Goal: Task Accomplishment & Management: Manage account settings

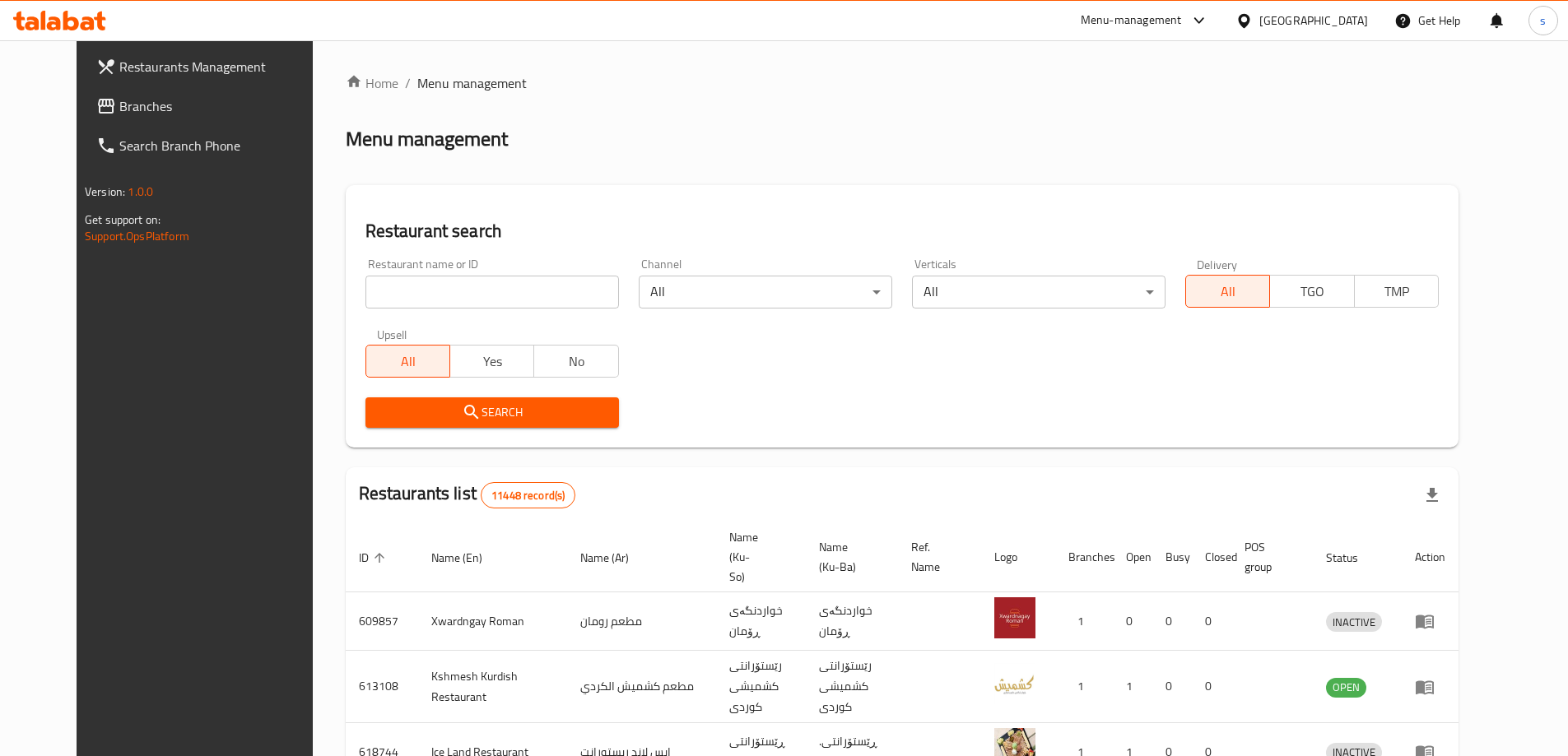
drag, startPoint x: 415, startPoint y: 249, endPoint x: 402, endPoint y: 306, distance: 58.5
click at [415, 252] on div "Restaurant name or ID Restaurant name or ID" at bounding box center [493, 283] width 274 height 70
click at [402, 306] on input "search" at bounding box center [493, 291] width 254 height 33
click at [119, 101] on span "Branches" at bounding box center [222, 106] width 206 height 20
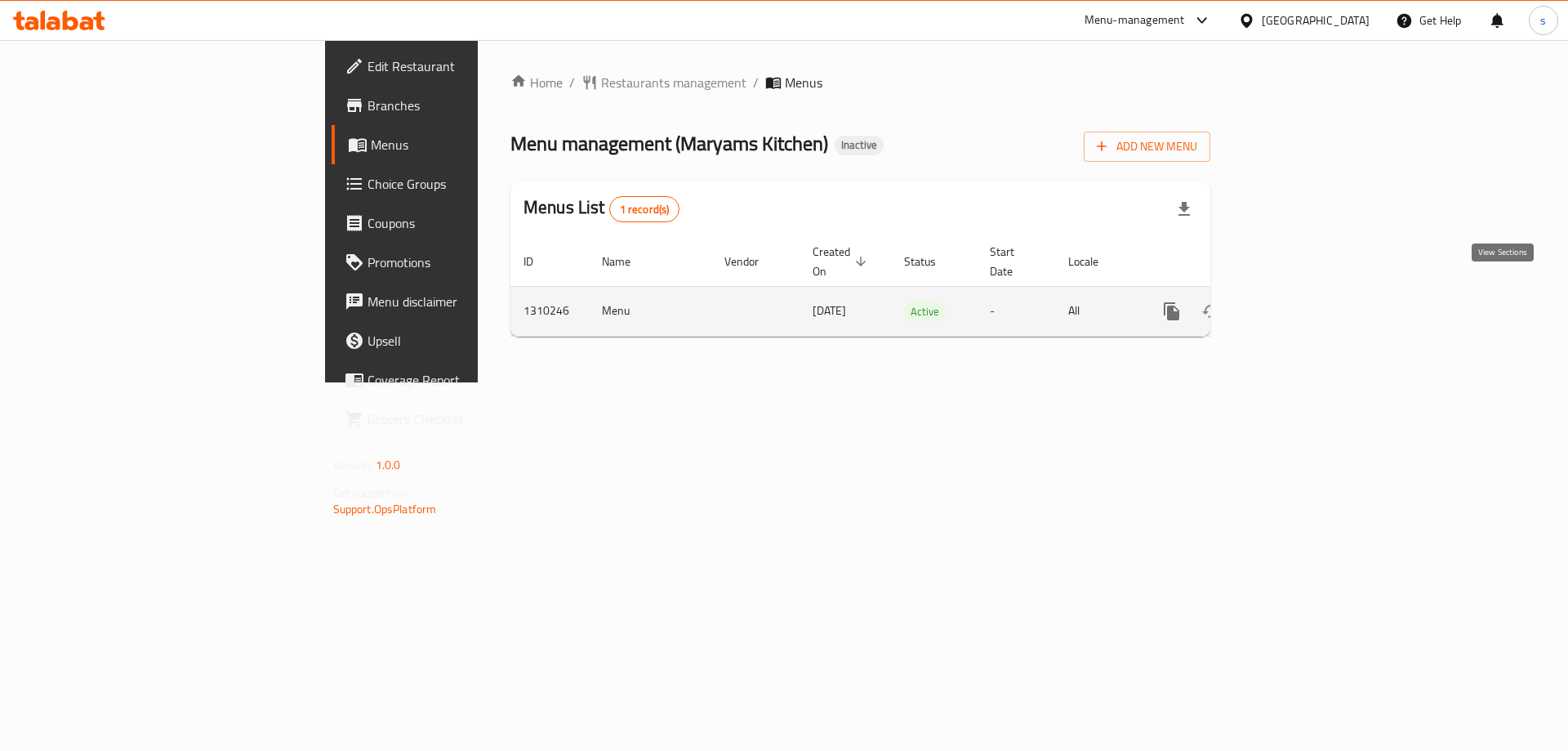
click at [1300, 302] on icon "enhanced table" at bounding box center [1289, 312] width 20 height 20
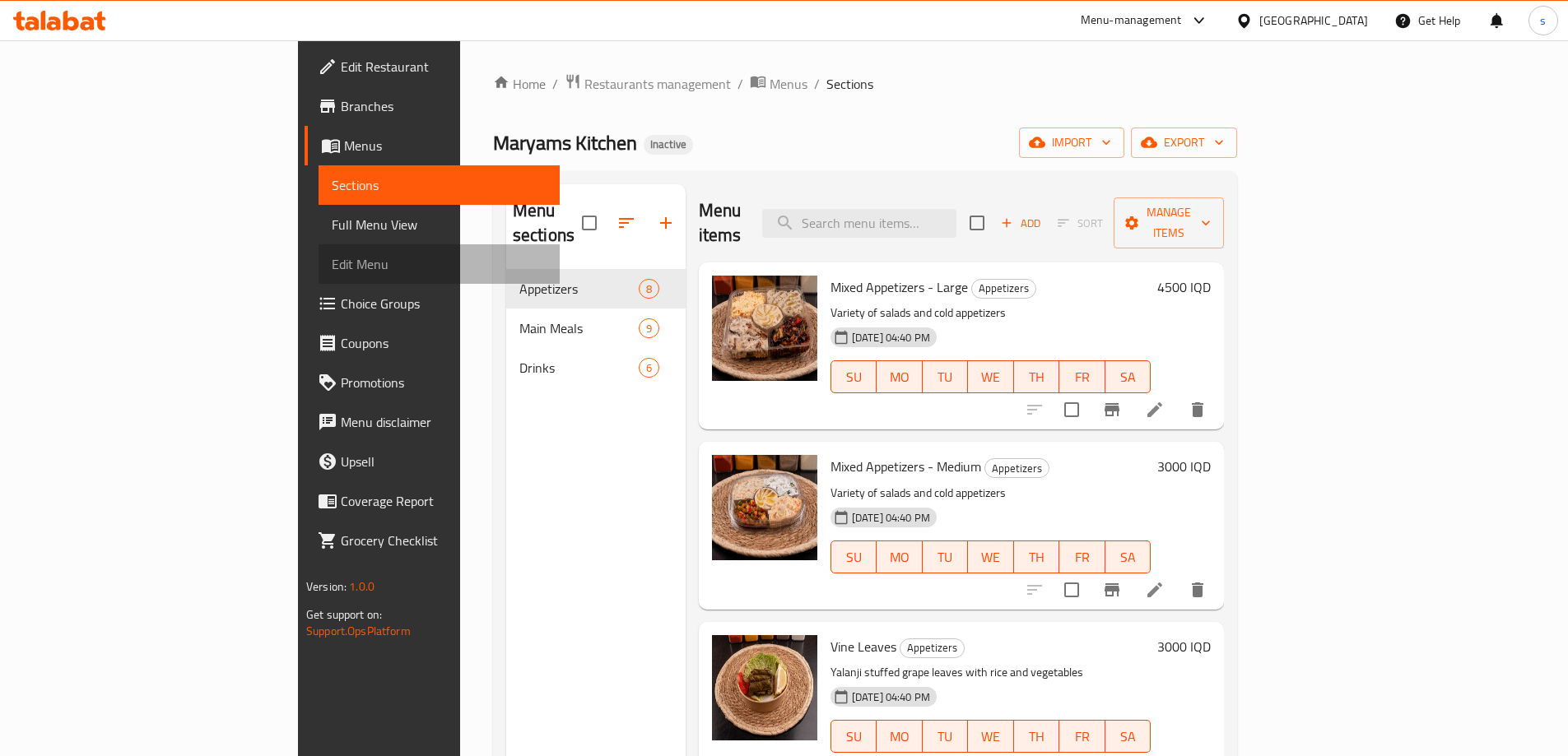
click at [332, 266] on span "Edit Menu" at bounding box center [439, 264] width 215 height 20
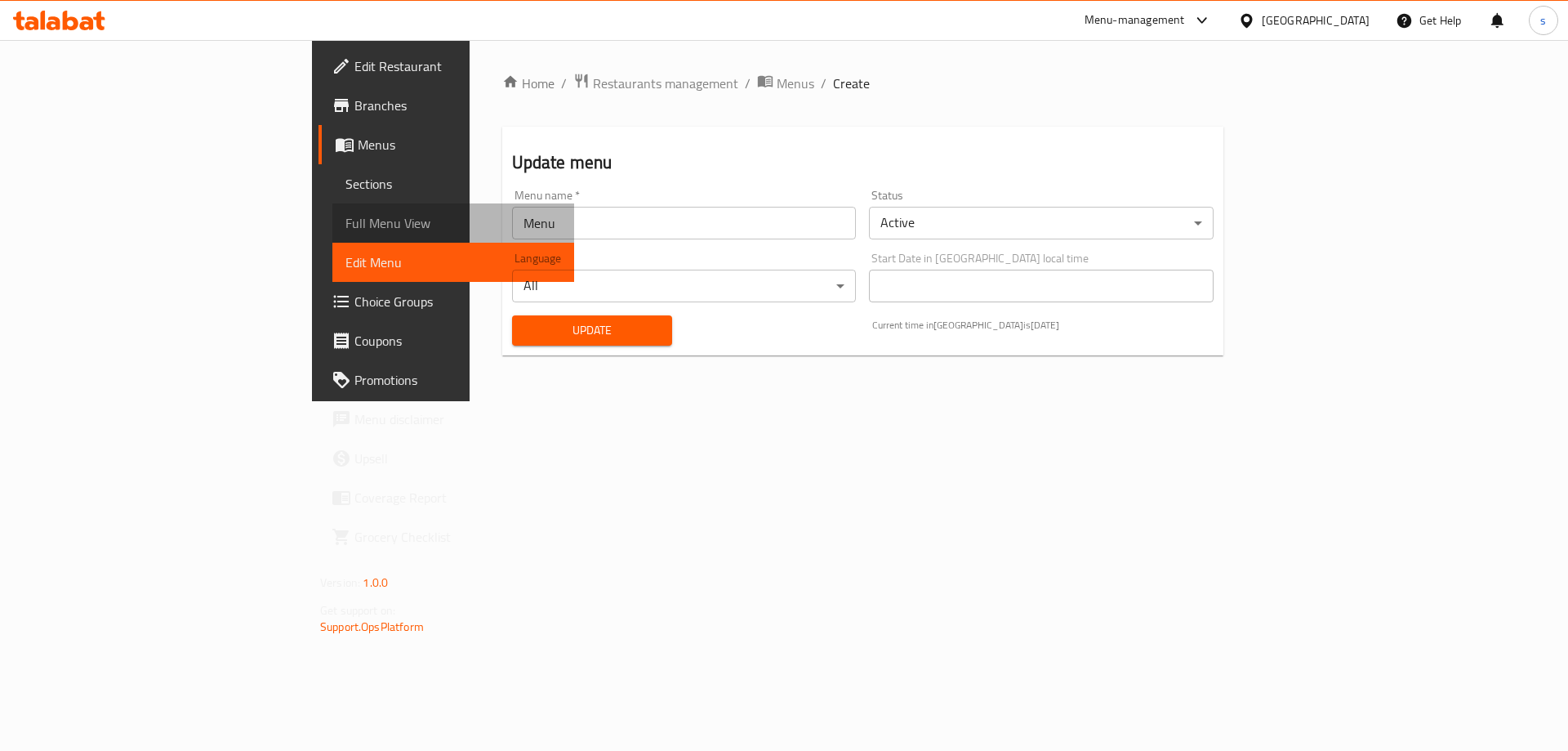
click at [345, 214] on span "Full Menu View" at bounding box center [453, 223] width 216 height 20
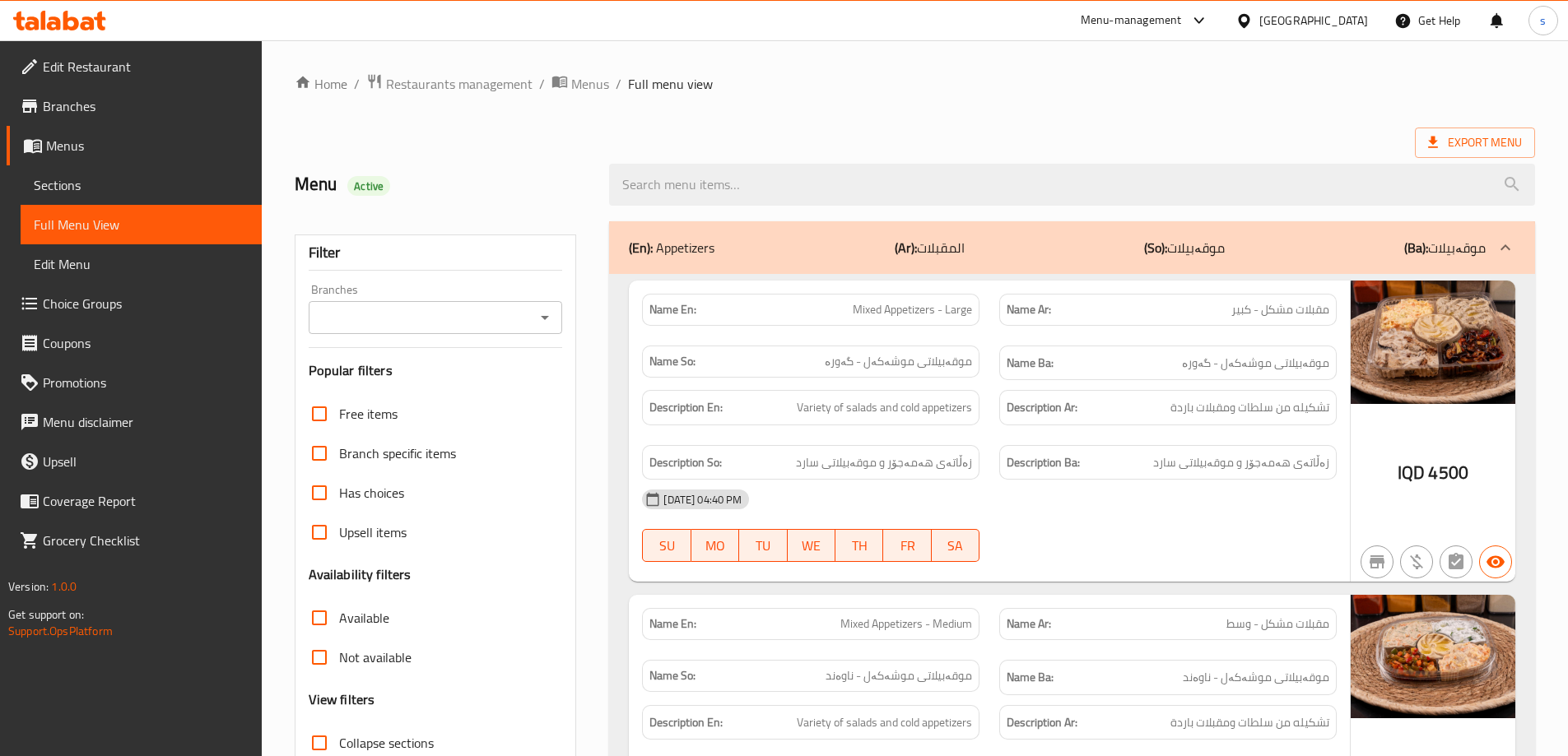
click at [446, 323] on input "Branches" at bounding box center [422, 317] width 217 height 23
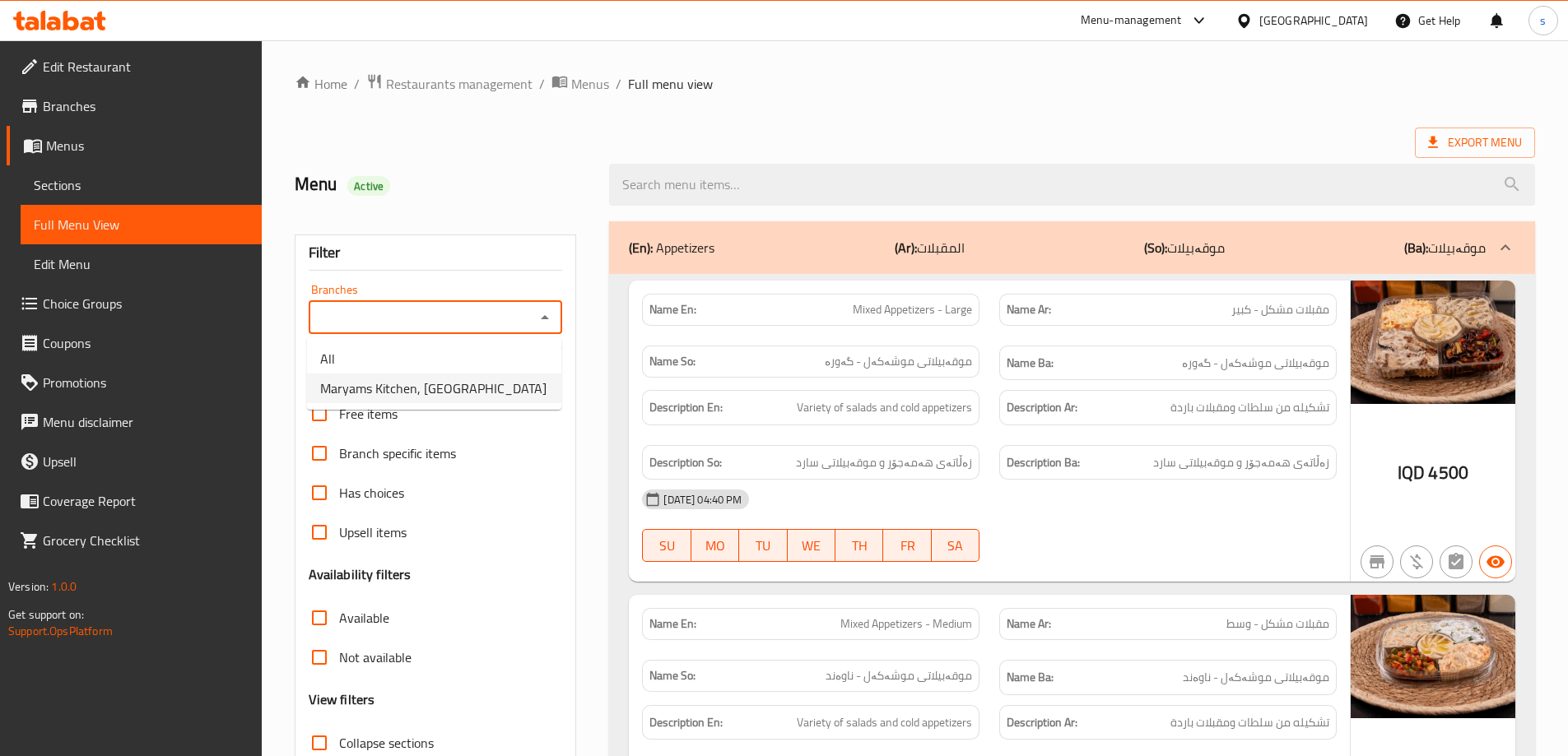
click at [422, 378] on span "Maryams Kitchen, [GEOGRAPHIC_DATA]" at bounding box center [433, 388] width 226 height 20
type input "Maryams Kitchen, [GEOGRAPHIC_DATA]"
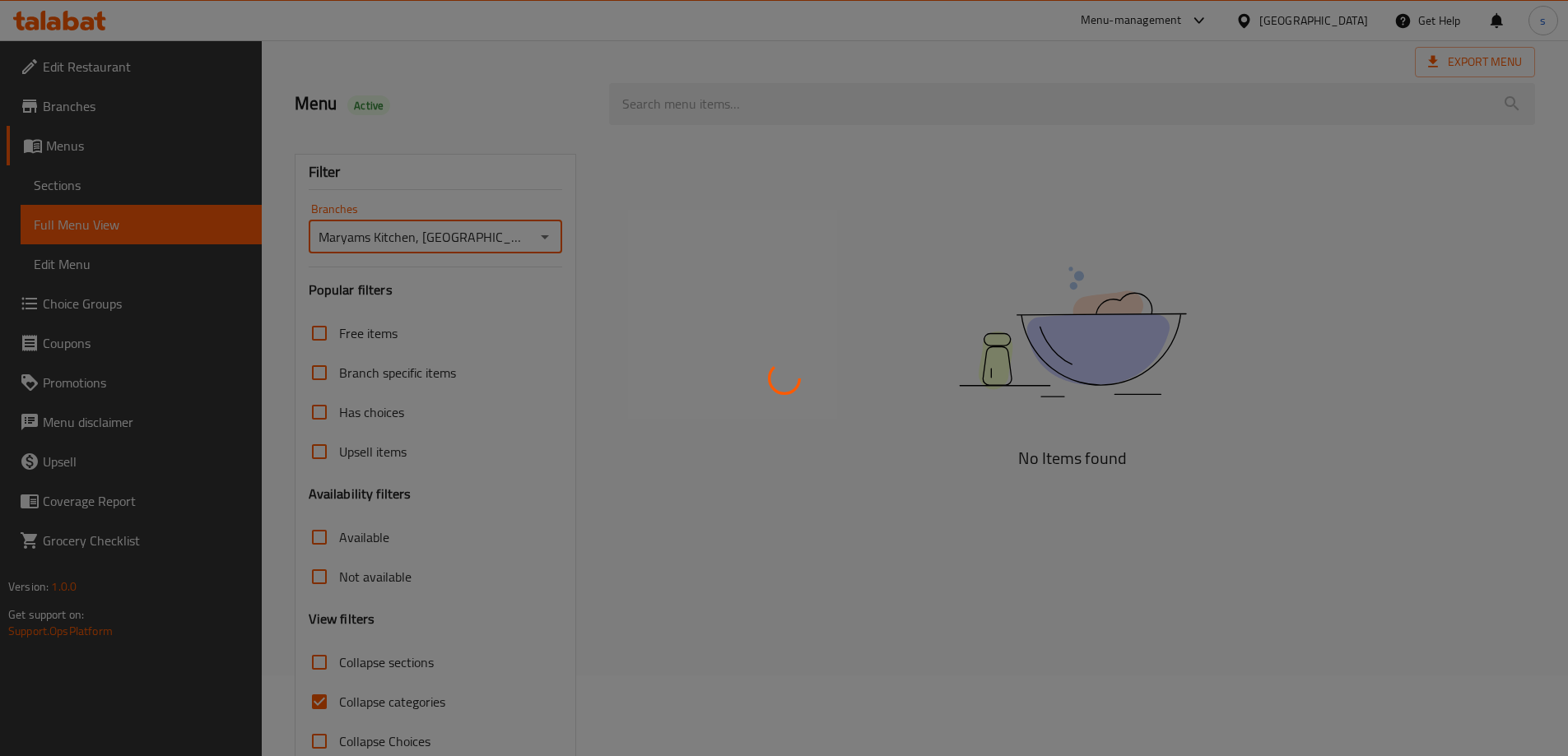
scroll to position [119, 0]
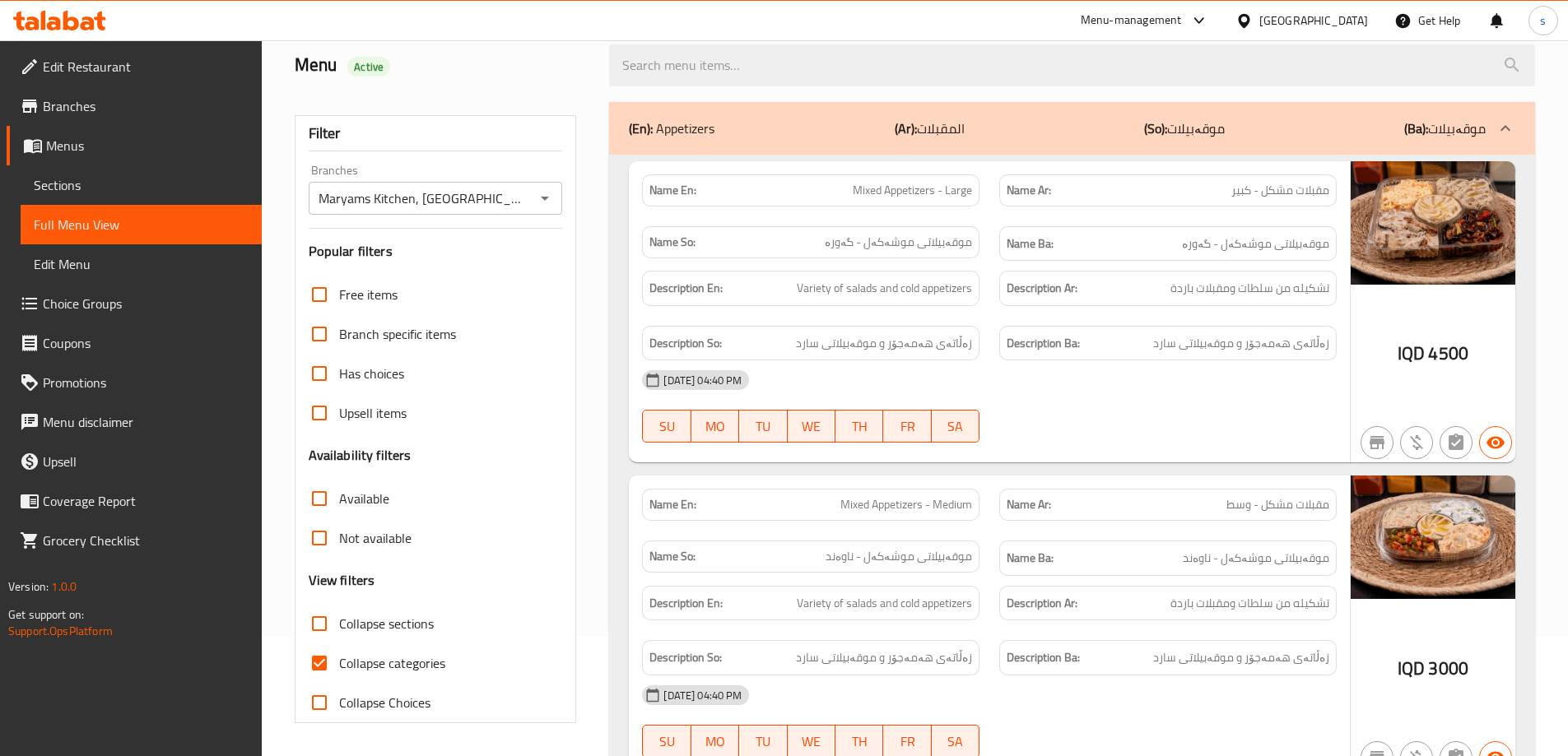
click at [388, 655] on span "Collapse categories" at bounding box center [392, 663] width 106 height 20
click at [339, 655] on input "Collapse categories" at bounding box center [319, 663] width 39 height 39
checkbox input "false"
click at [364, 633] on span "Collapse sections" at bounding box center [386, 624] width 95 height 20
click at [339, 633] on input "Collapse sections" at bounding box center [319, 624] width 39 height 39
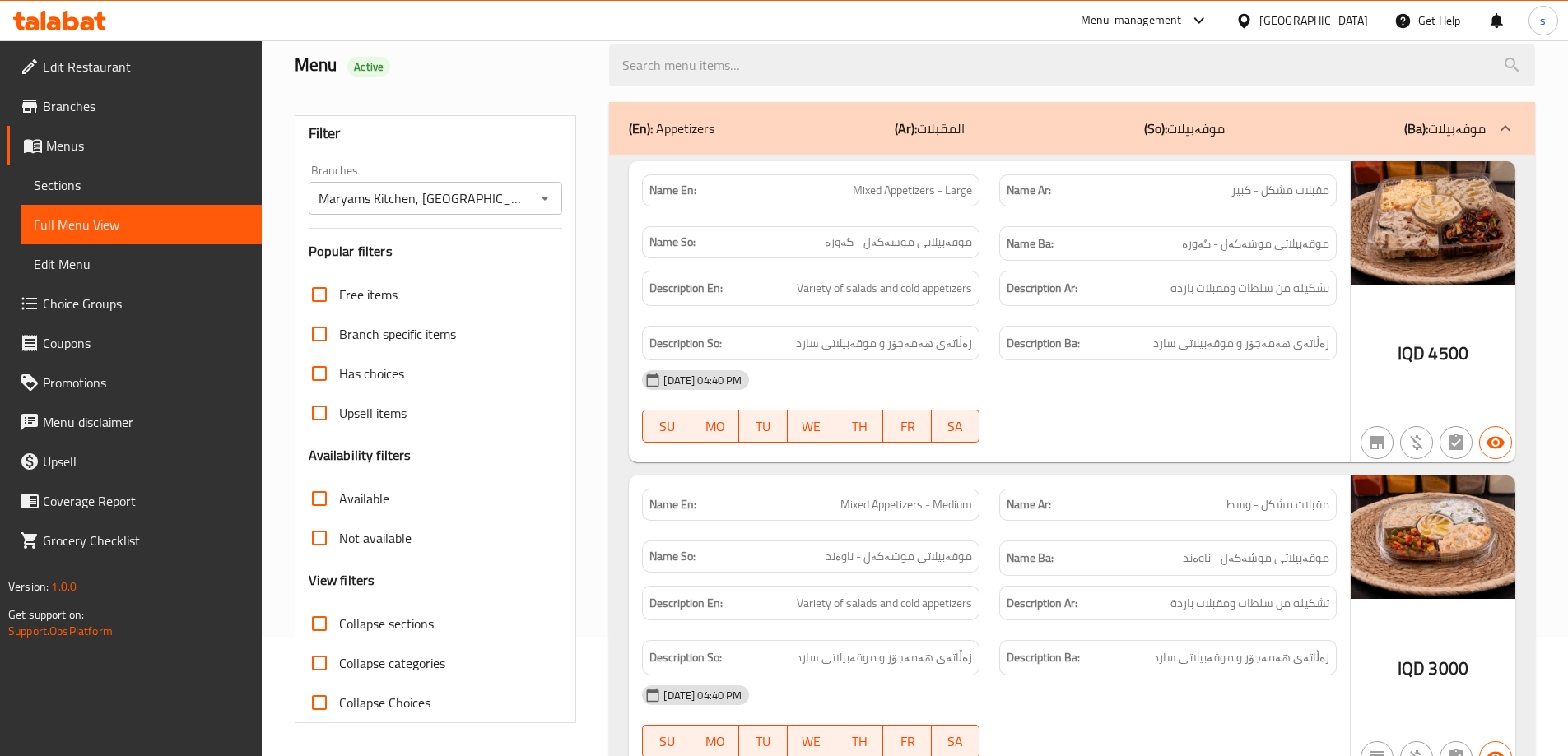
checkbox input "true"
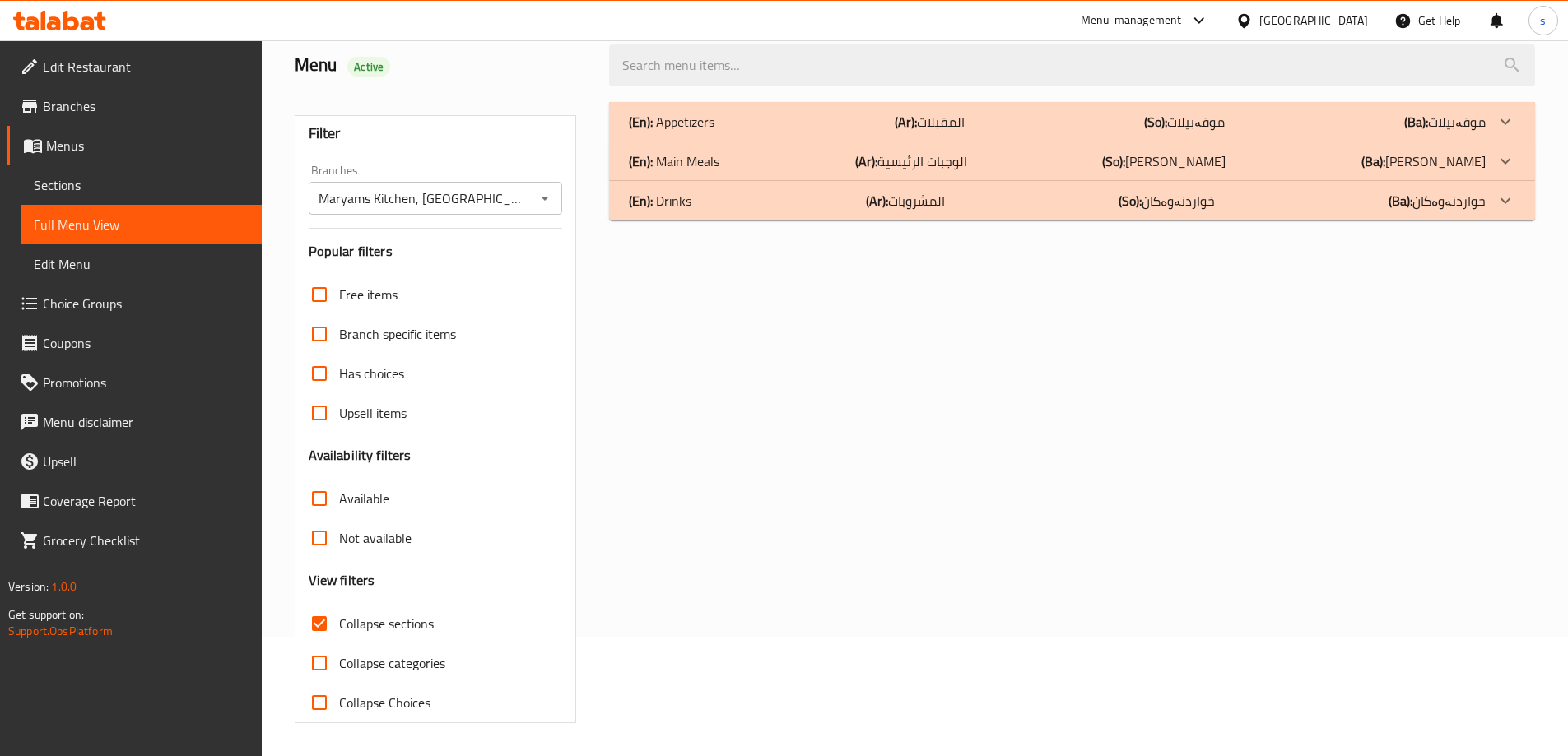
click at [707, 200] on div "(En): Drinks (Ar): المشروبات (So): خواردنەوەکان (Ba): خواردنەوەکان" at bounding box center [1057, 201] width 856 height 20
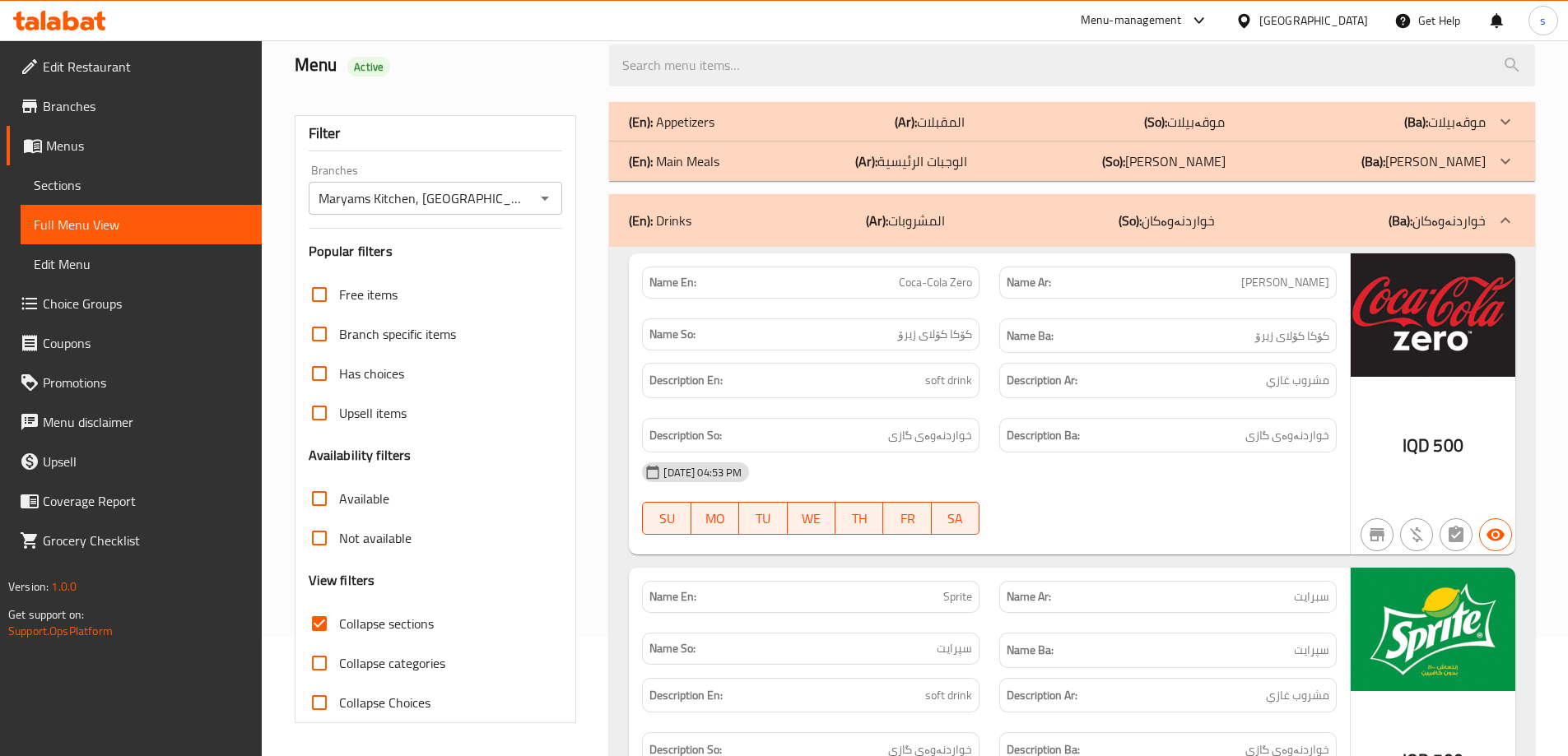
click at [1124, 550] on div "Name En: Coca-Cola Zero Name Ar: كوكاكولا زيرو Name So: کۆکا کۆلای زیرۆ Name Ba…" at bounding box center [989, 405] width 721 height 302
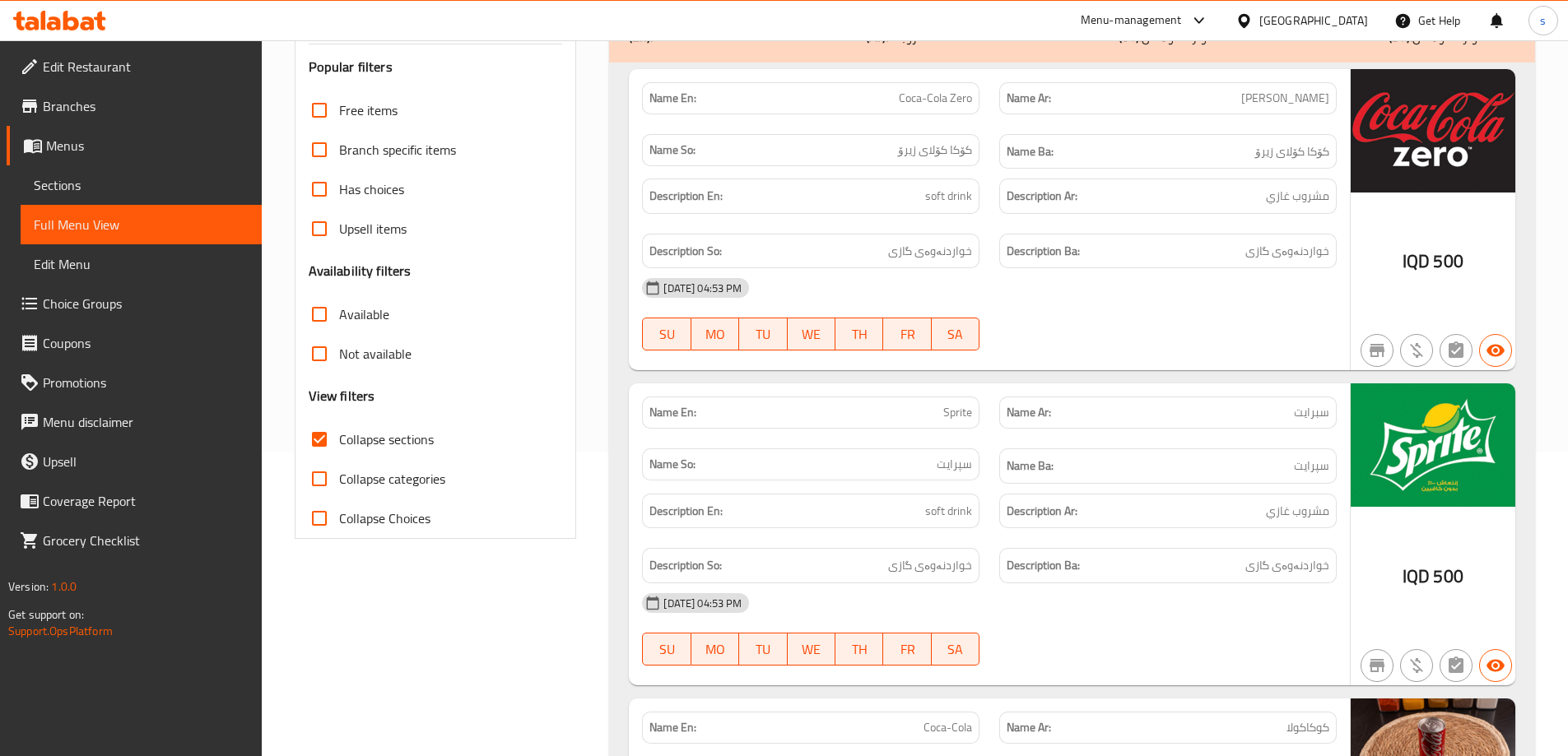
scroll to position [214, 0]
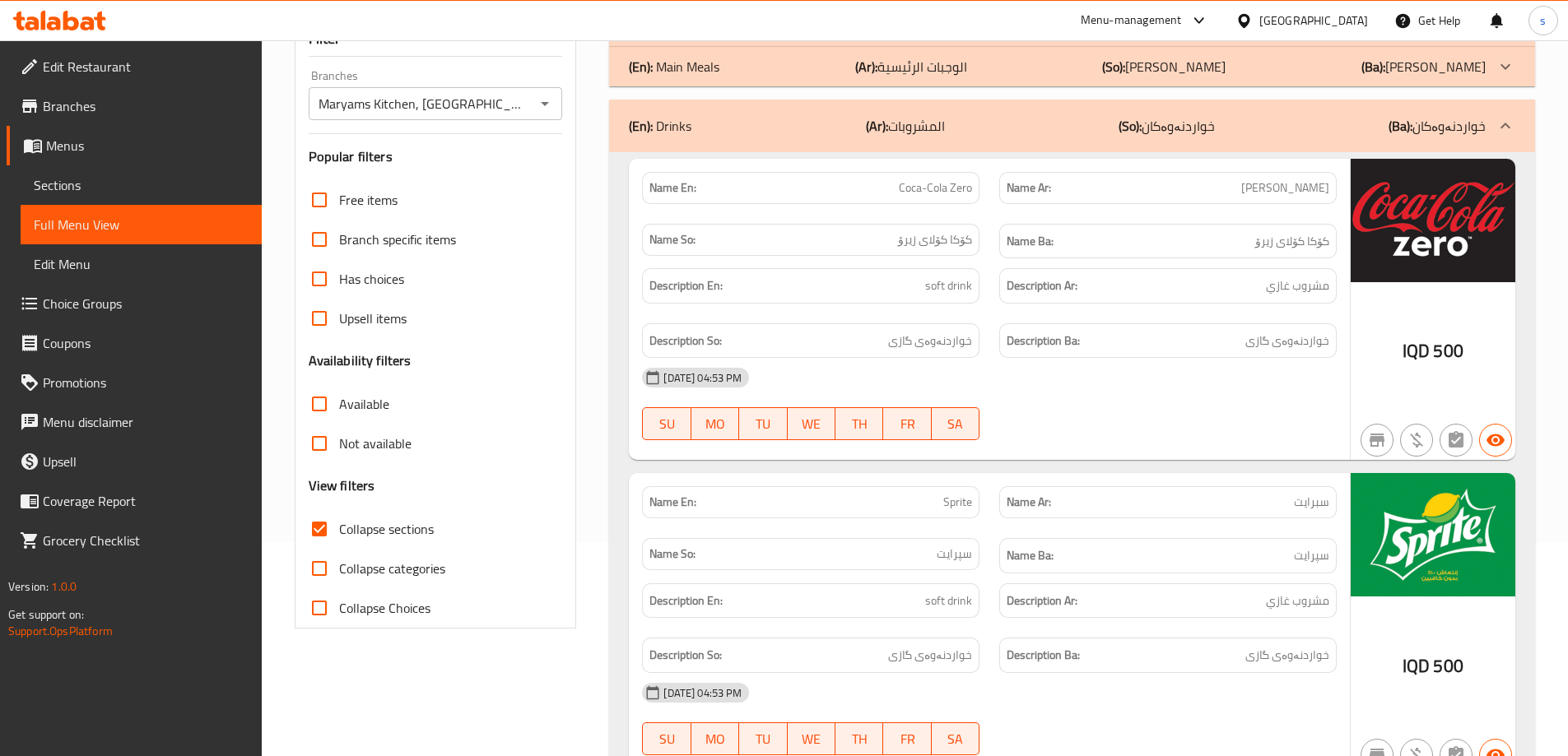
click at [90, 182] on span "Sections" at bounding box center [141, 185] width 215 height 20
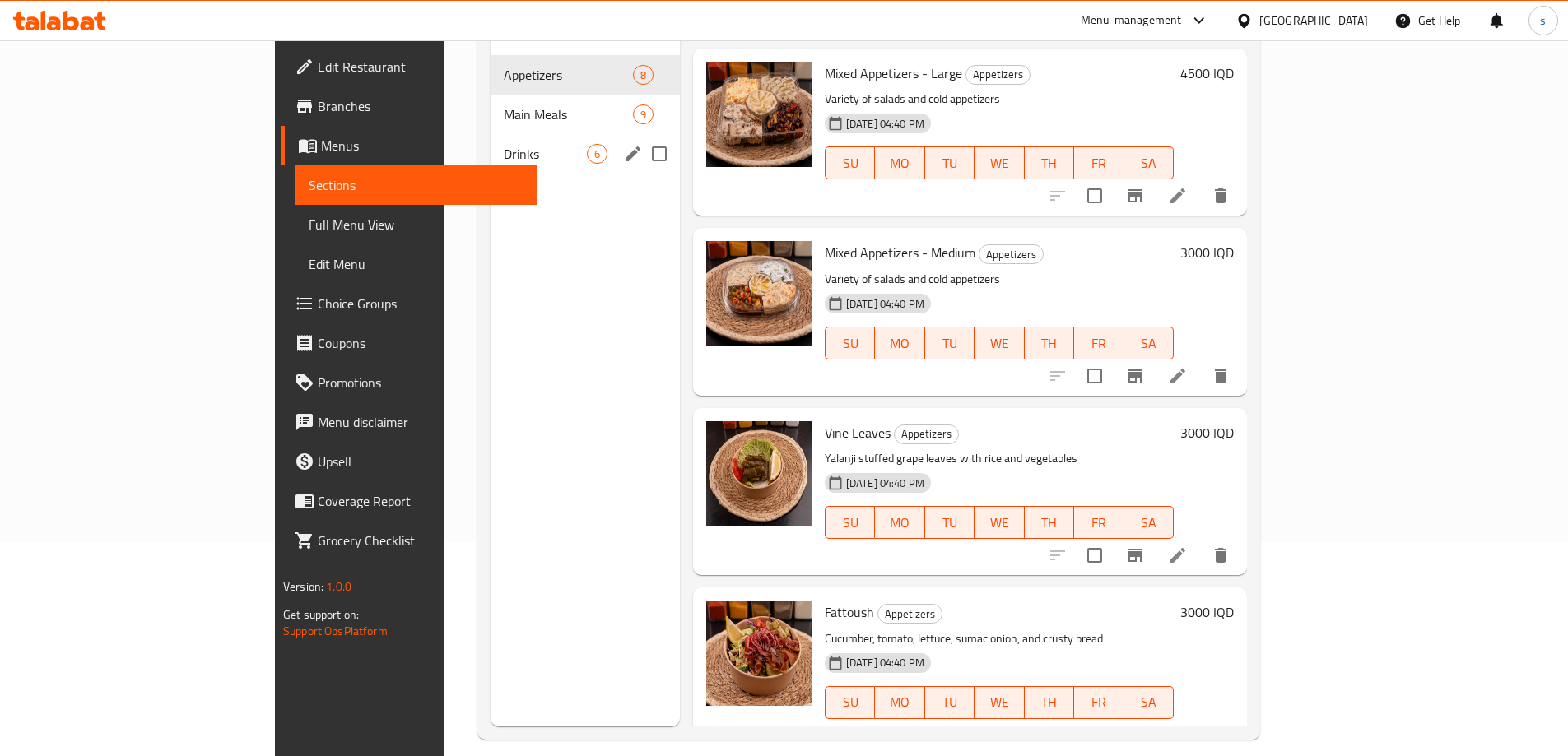
click at [491, 134] on div "Drinks 6" at bounding box center [586, 154] width 190 height 39
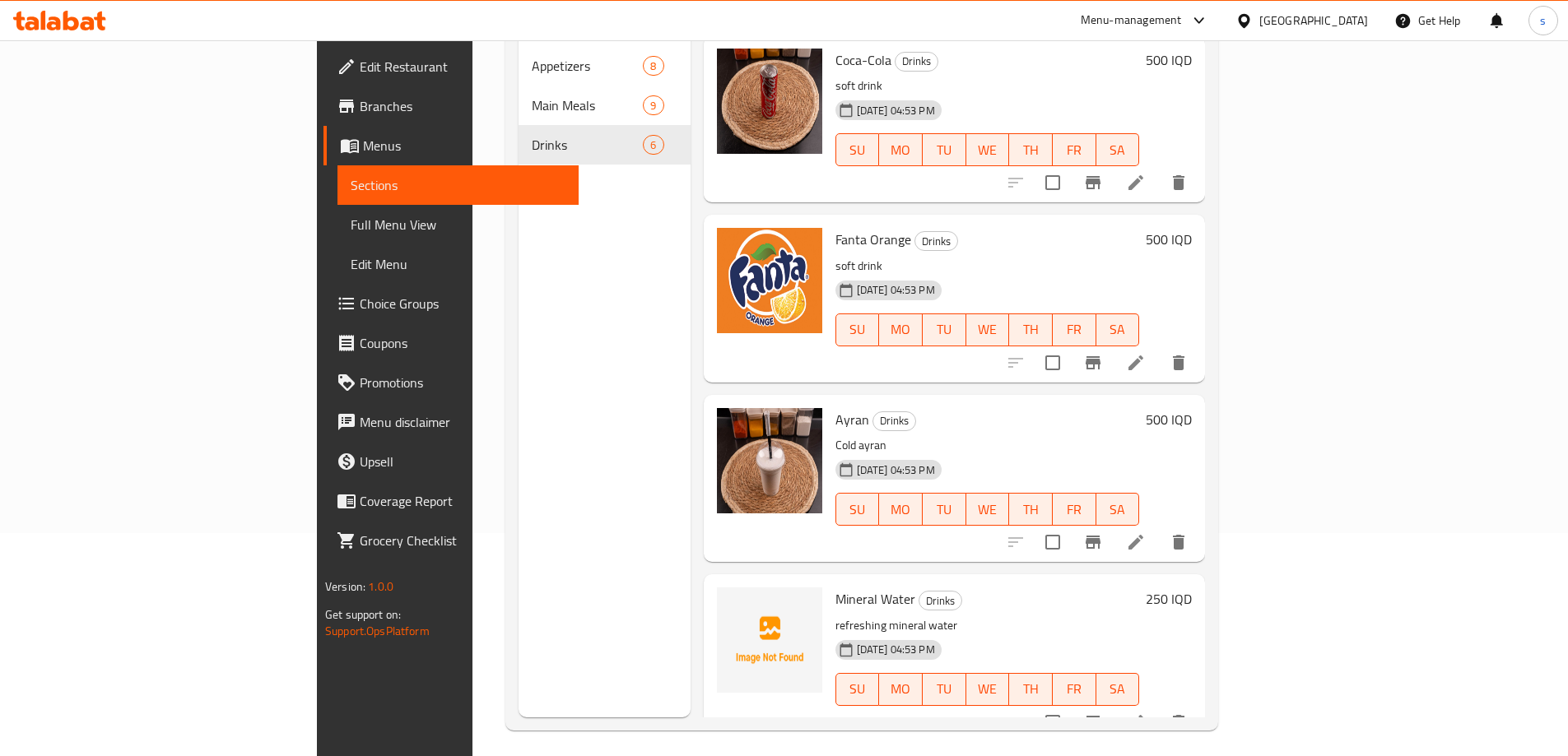
scroll to position [231, 0]
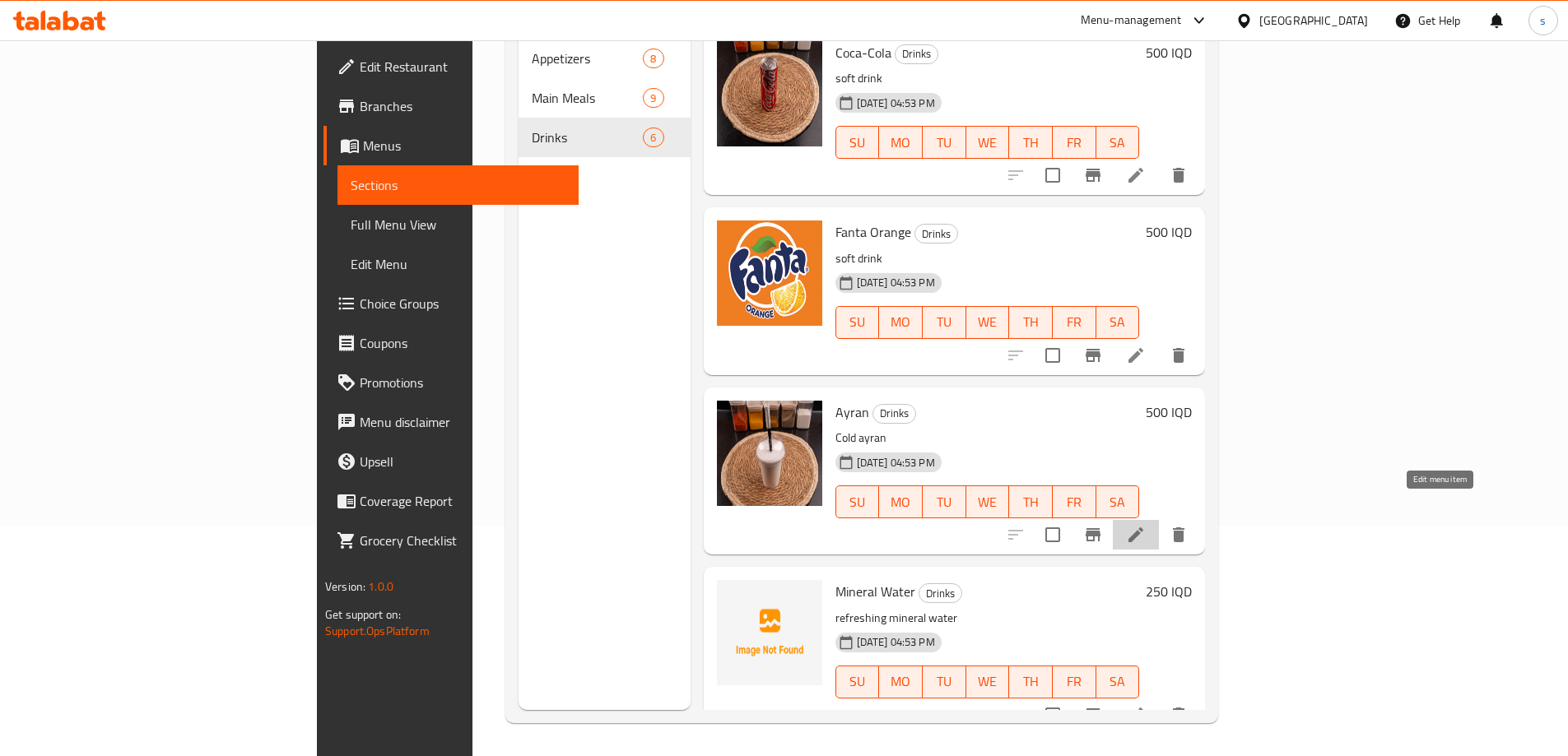
click at [1145, 525] on icon at bounding box center [1135, 534] width 20 height 20
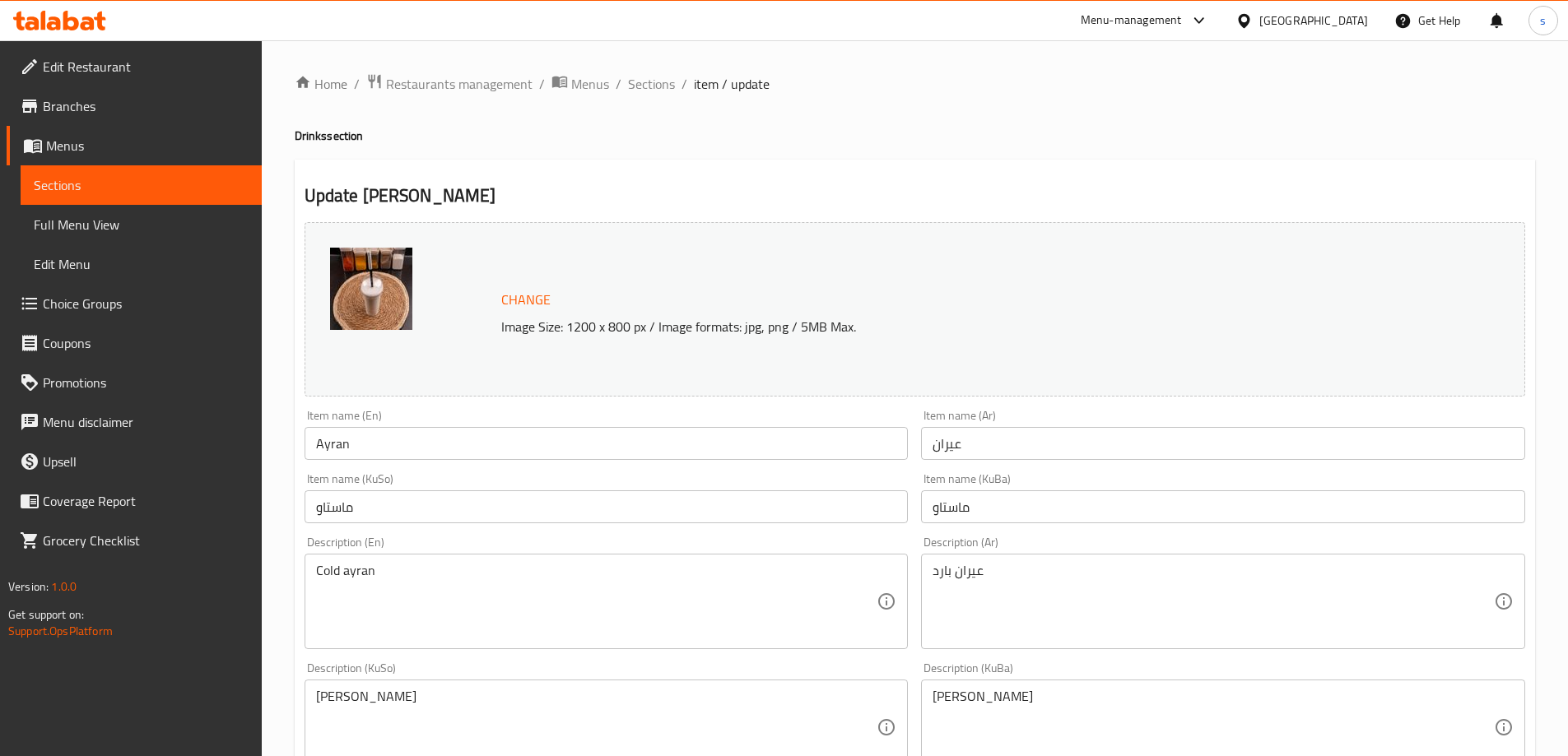
click at [425, 573] on textarea "Cold ayran" at bounding box center [596, 601] width 561 height 78
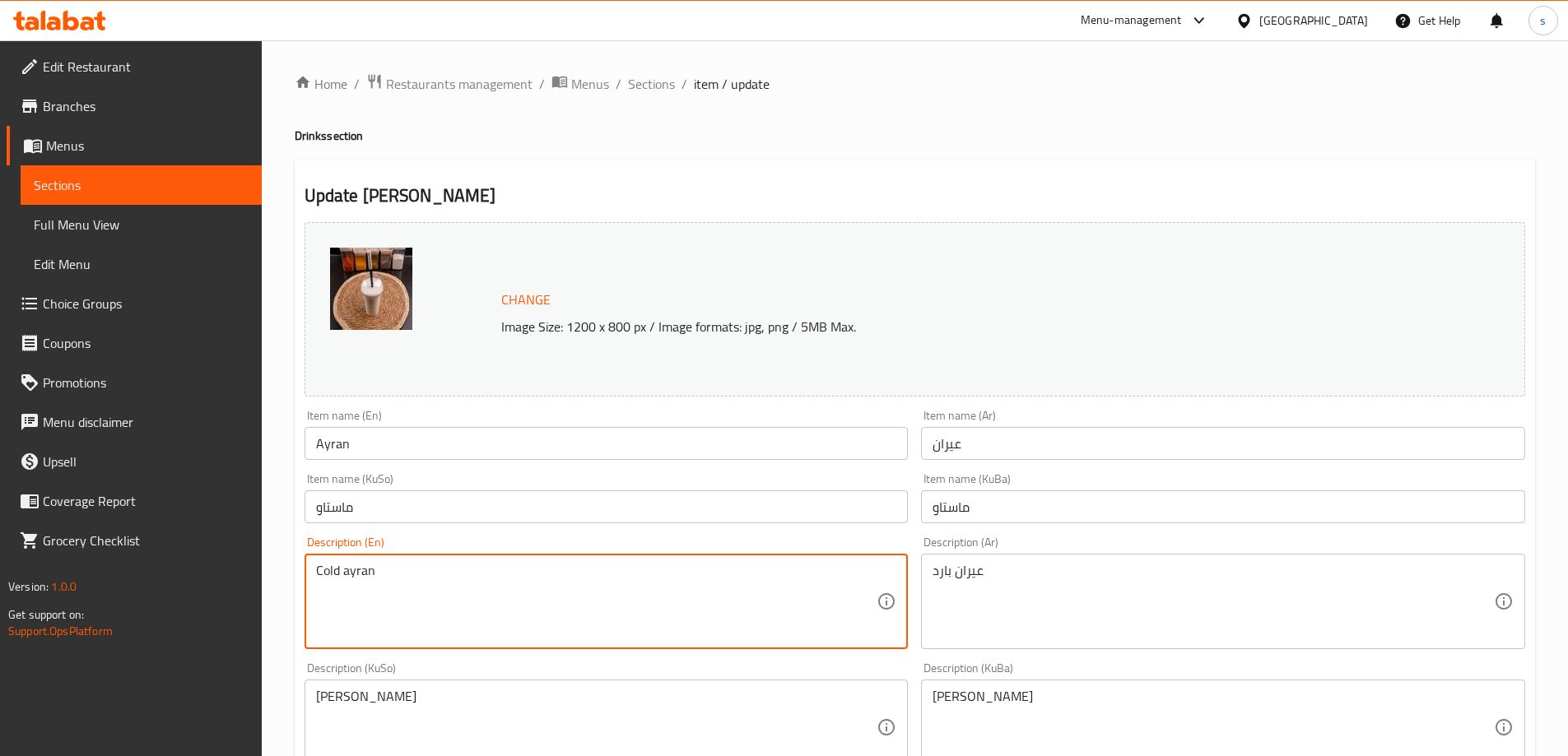
click at [425, 573] on textarea "Cold ayran" at bounding box center [596, 601] width 561 height 78
click at [470, 582] on textarea "Cold ayran" at bounding box center [596, 601] width 561 height 78
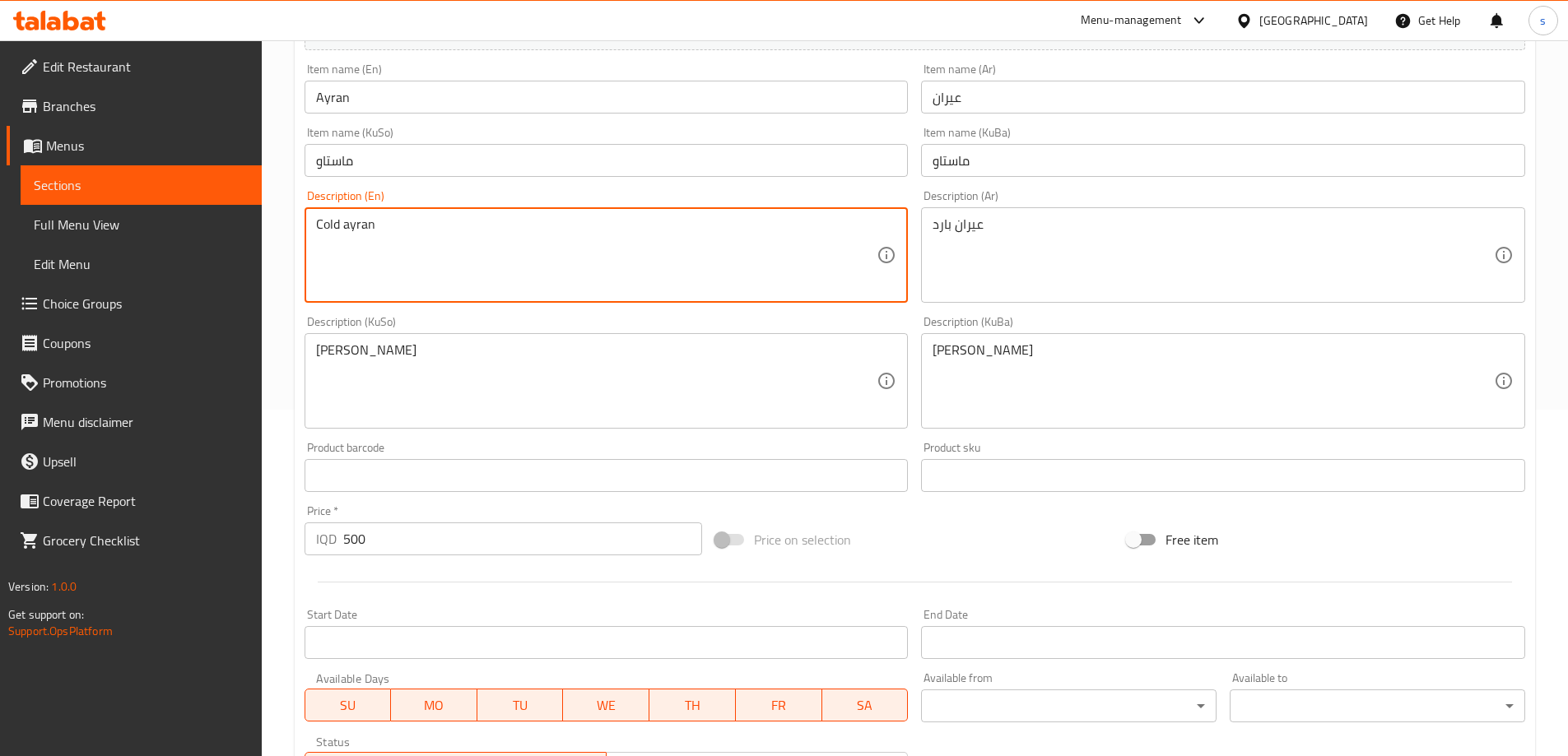
scroll to position [384, 0]
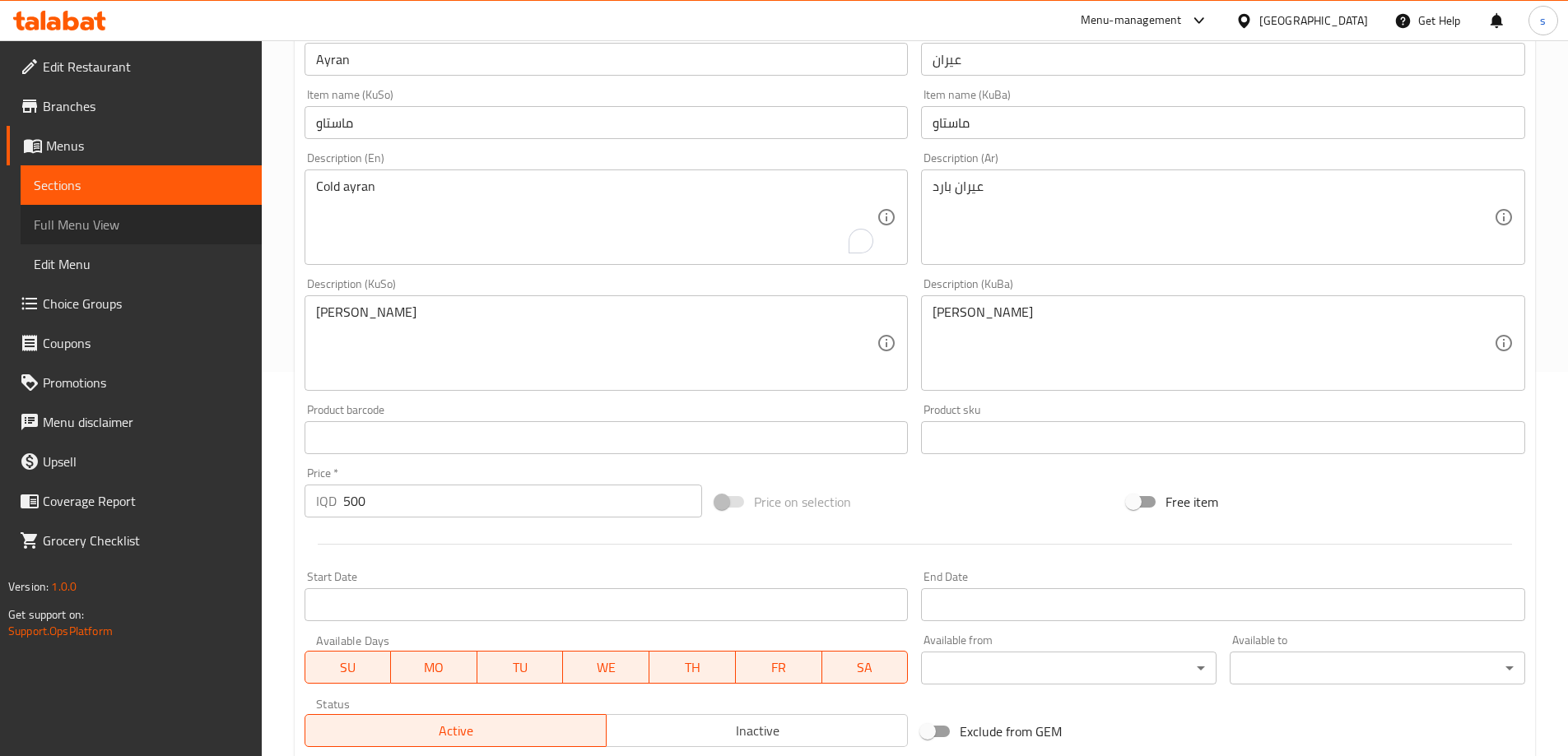
click at [96, 223] on span "Full Menu View" at bounding box center [141, 224] width 215 height 20
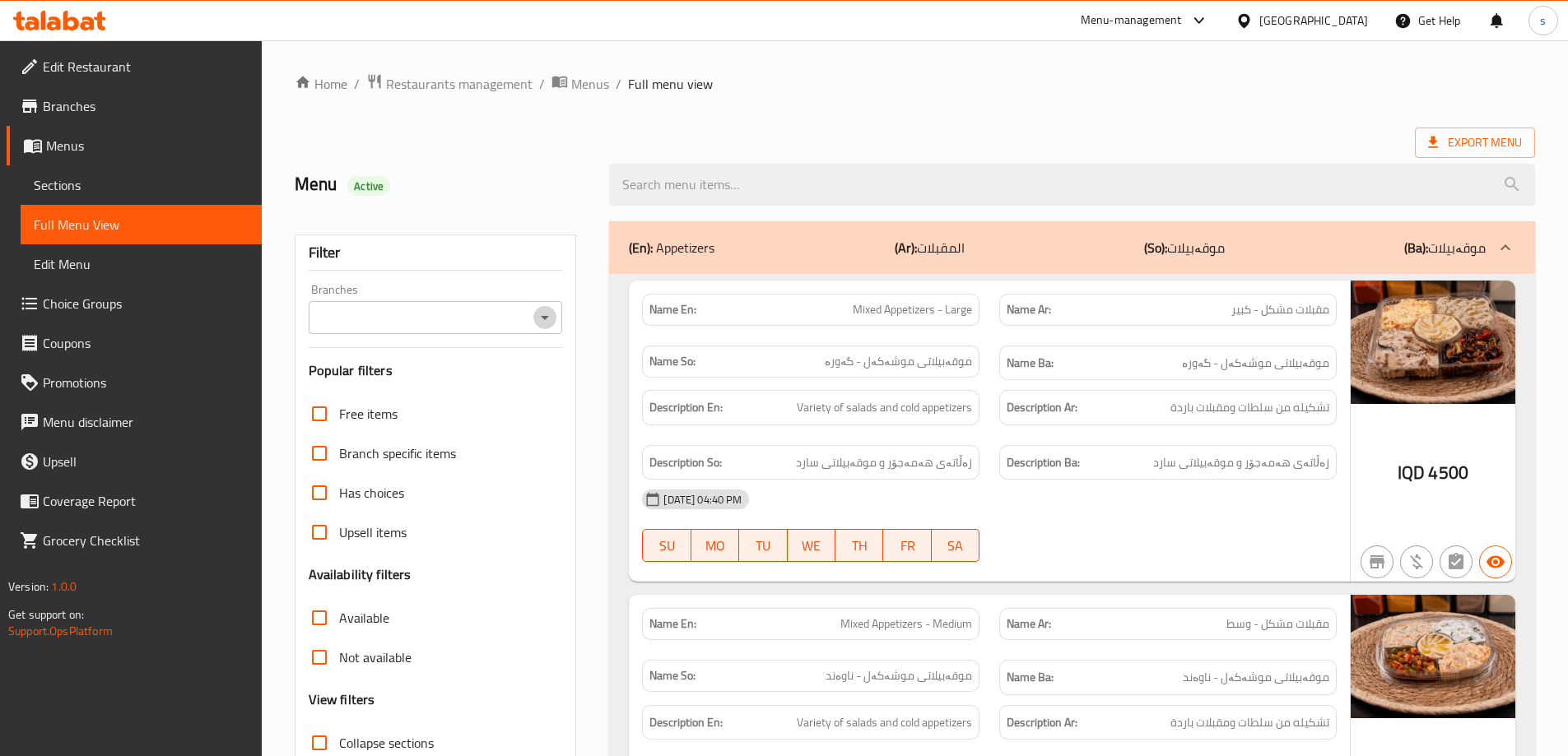
click at [554, 316] on icon "Open" at bounding box center [544, 317] width 20 height 20
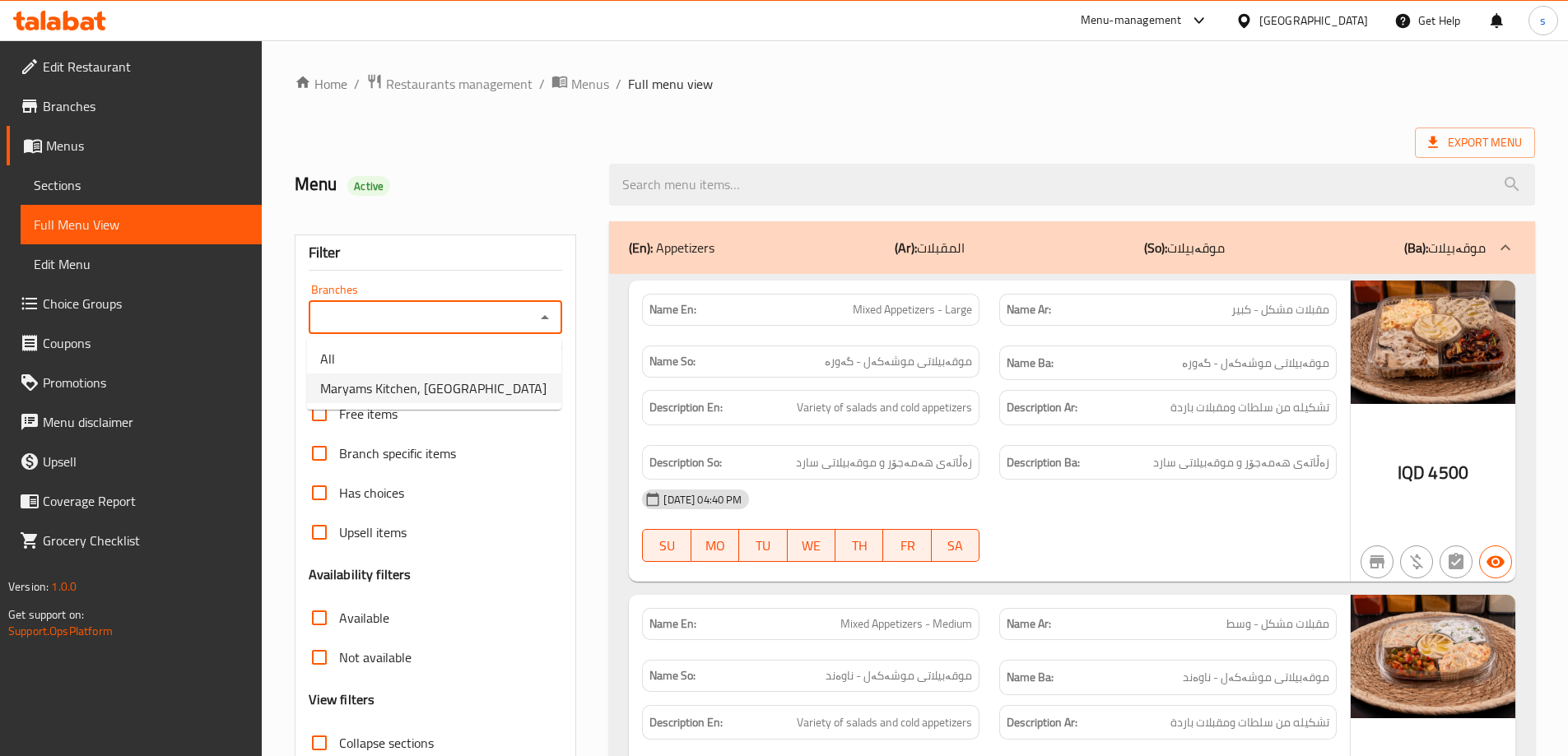
click at [469, 391] on span "Maryams Kitchen, [GEOGRAPHIC_DATA]" at bounding box center [433, 388] width 226 height 20
type input "Maryams Kitchen, [GEOGRAPHIC_DATA]"
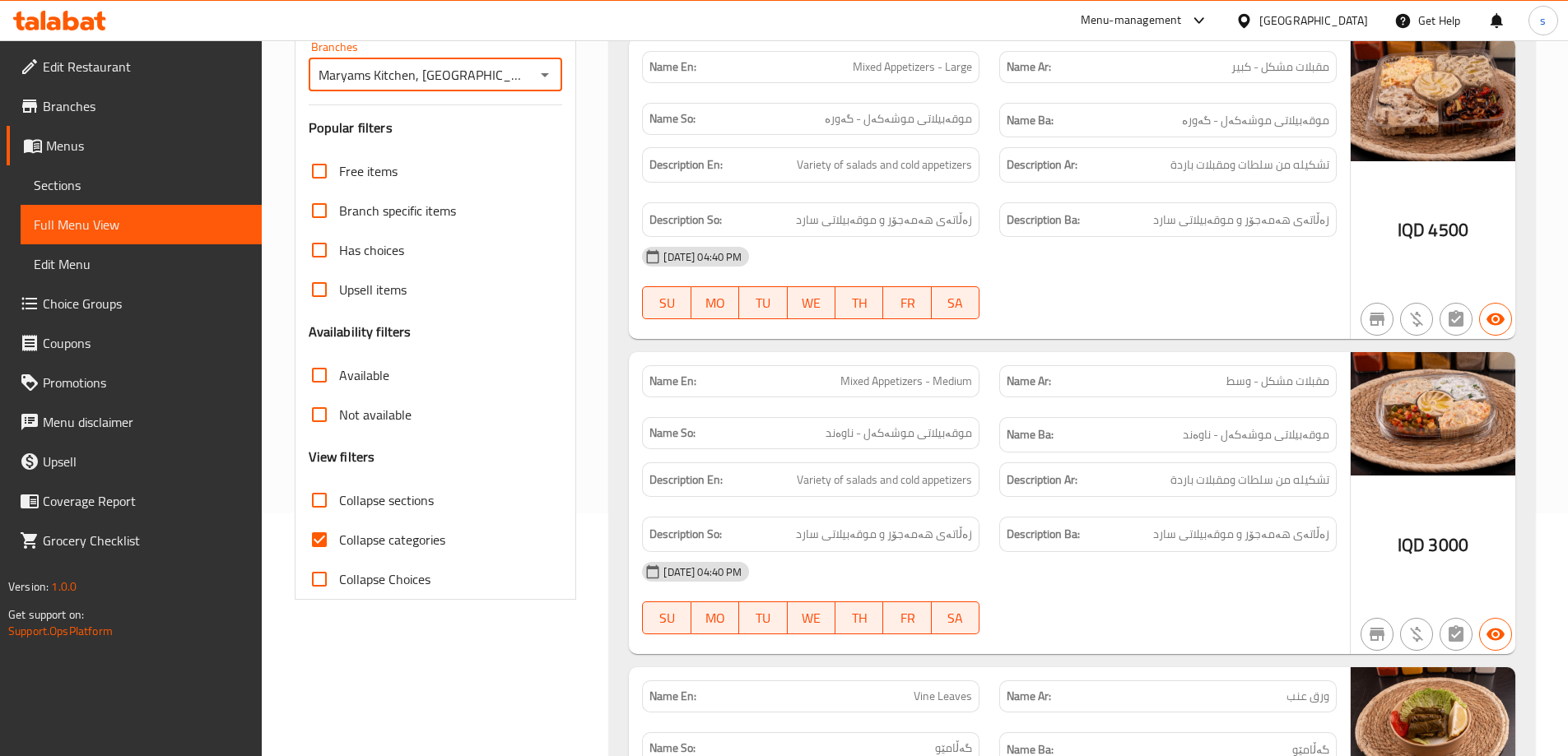
scroll to position [384, 0]
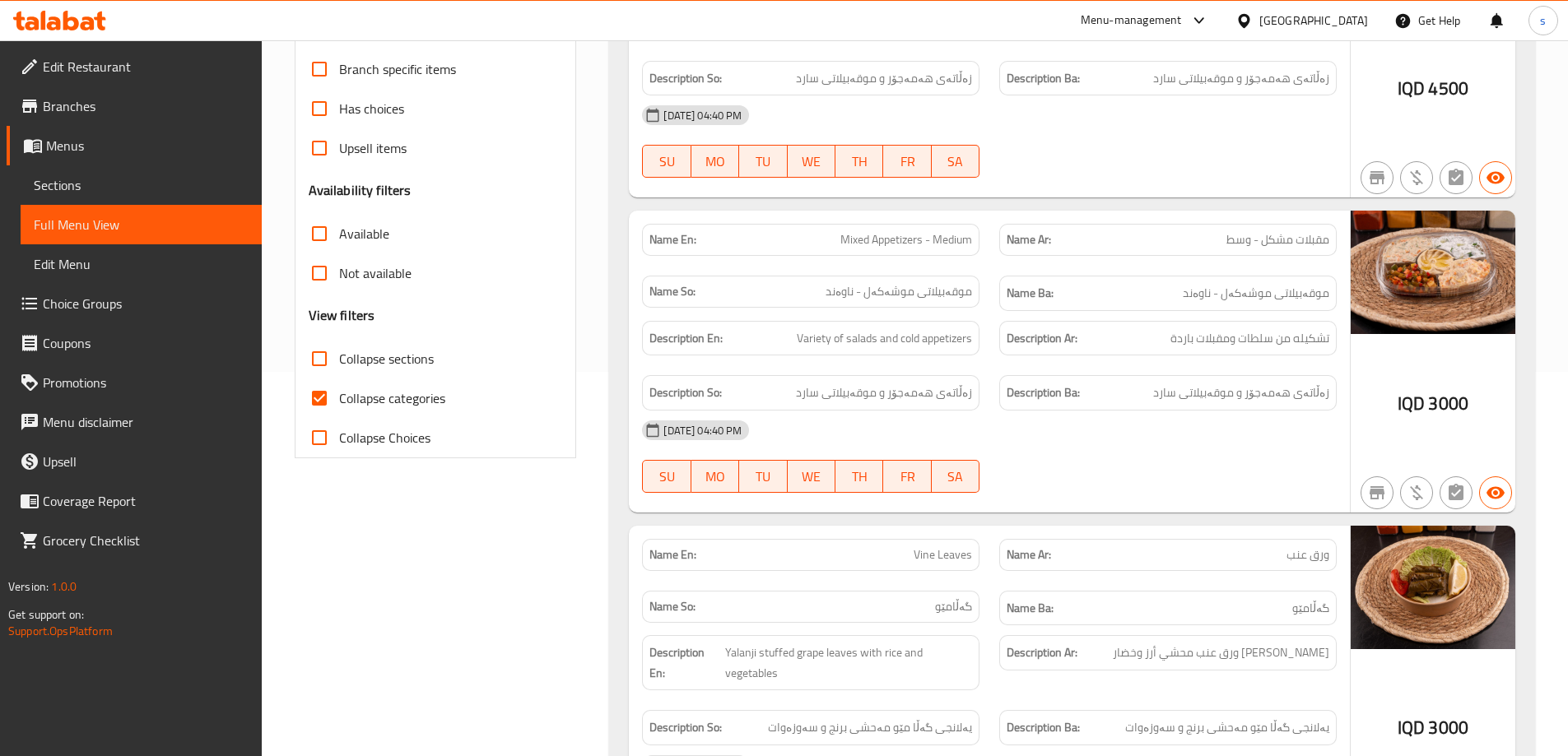
click at [409, 388] on span "Collapse categories" at bounding box center [392, 398] width 106 height 20
click at [339, 387] on input "Collapse categories" at bounding box center [319, 398] width 39 height 39
checkbox input "false"
click at [392, 365] on span "Collapse sections" at bounding box center [386, 358] width 95 height 20
click at [339, 365] on input "Collapse sections" at bounding box center [319, 358] width 39 height 39
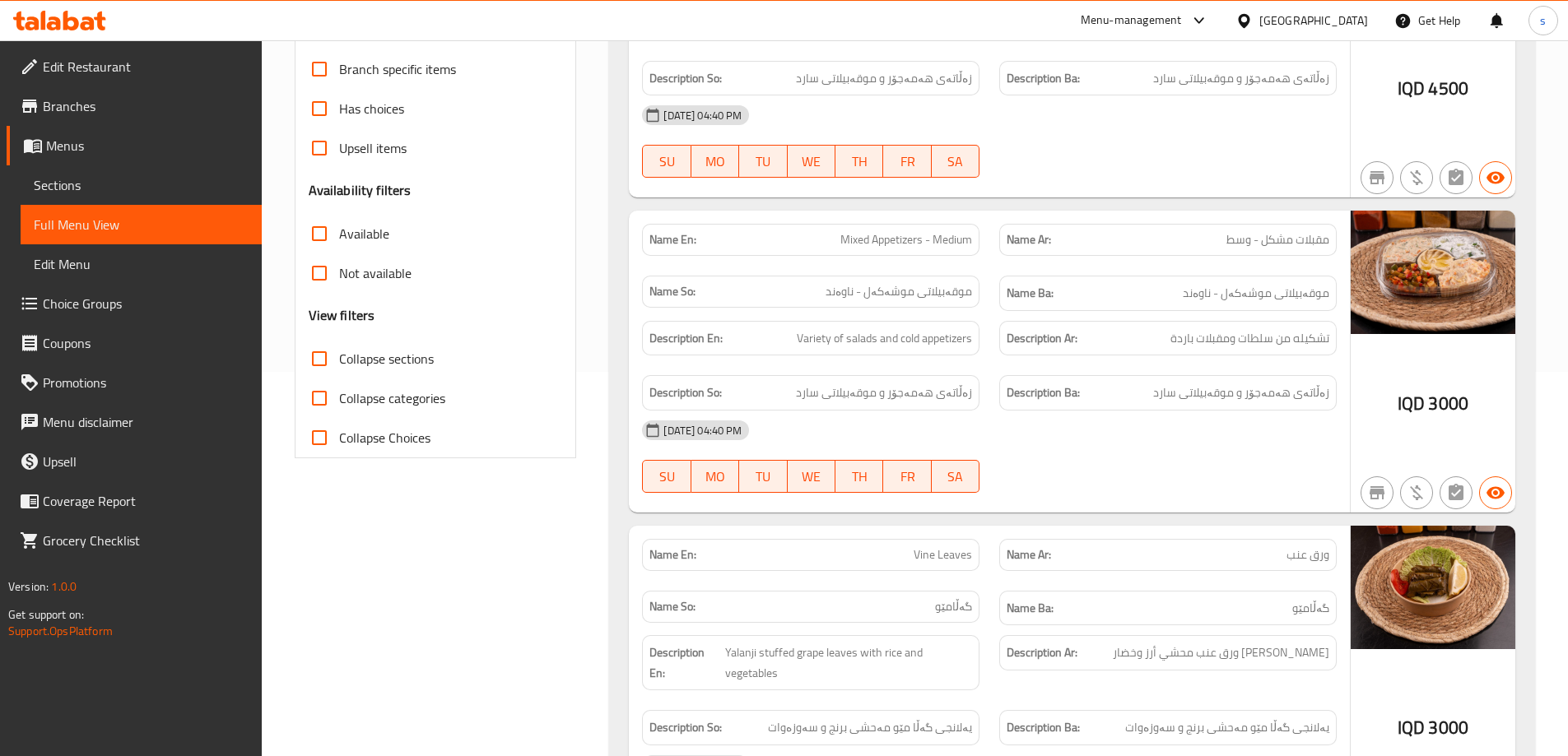
checkbox input "true"
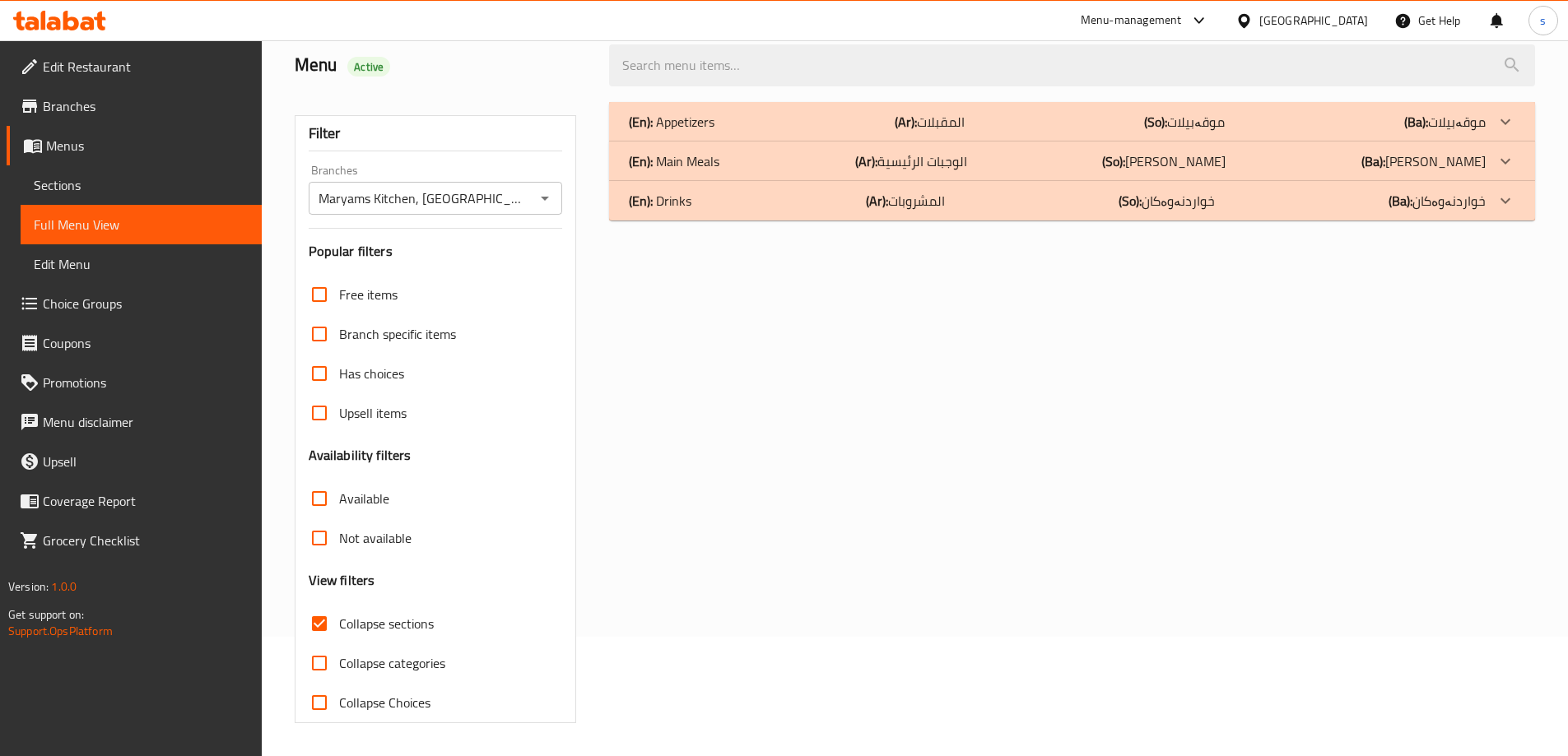
scroll to position [119, 0]
click at [738, 206] on div "(En): Drinks (Ar): المشروبات (So): خواردنەوەکان (Ba): خواردنەوەکان" at bounding box center [1057, 201] width 856 height 20
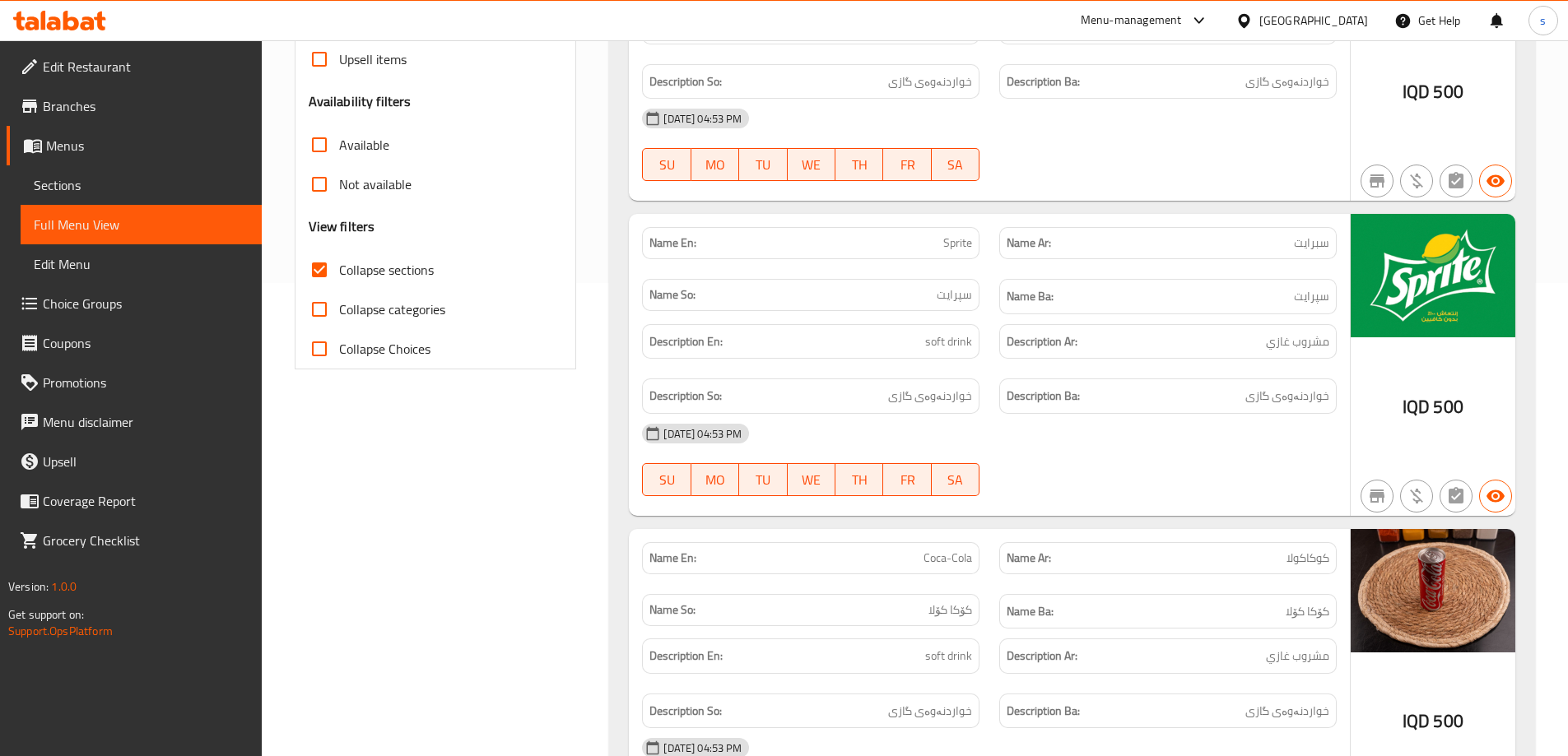
scroll to position [502, 0]
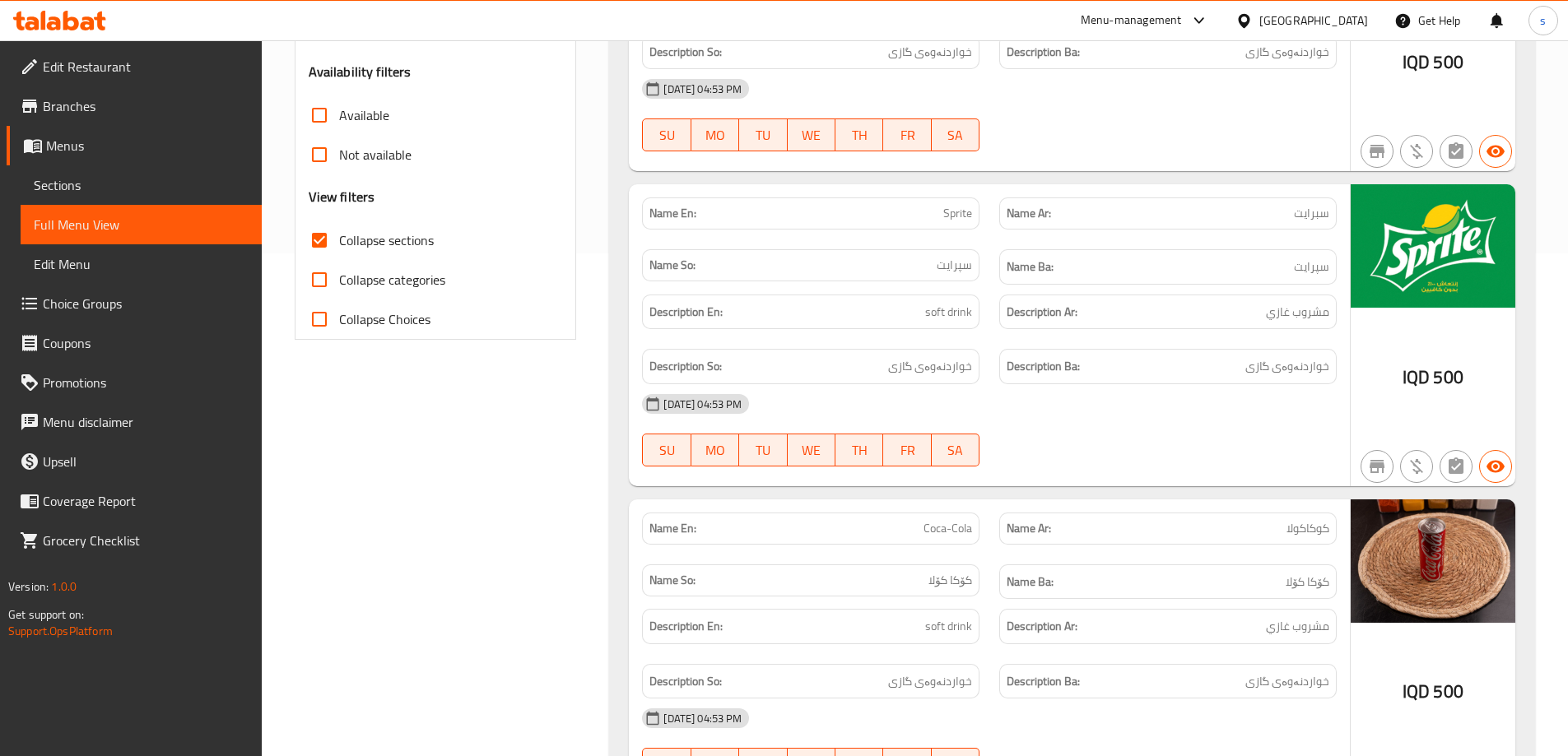
click at [48, 185] on span "Sections" at bounding box center [141, 185] width 215 height 20
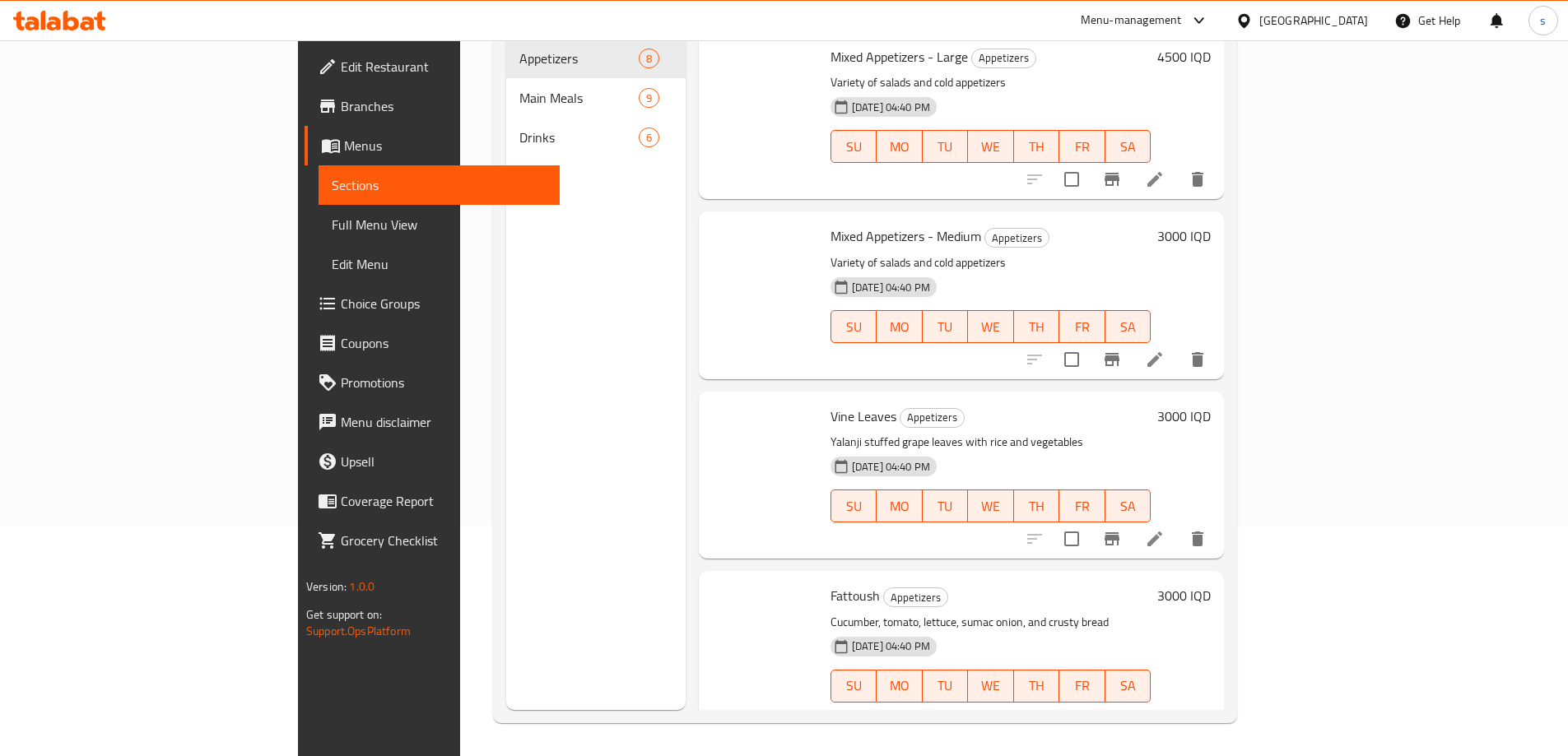
scroll to position [231, 0]
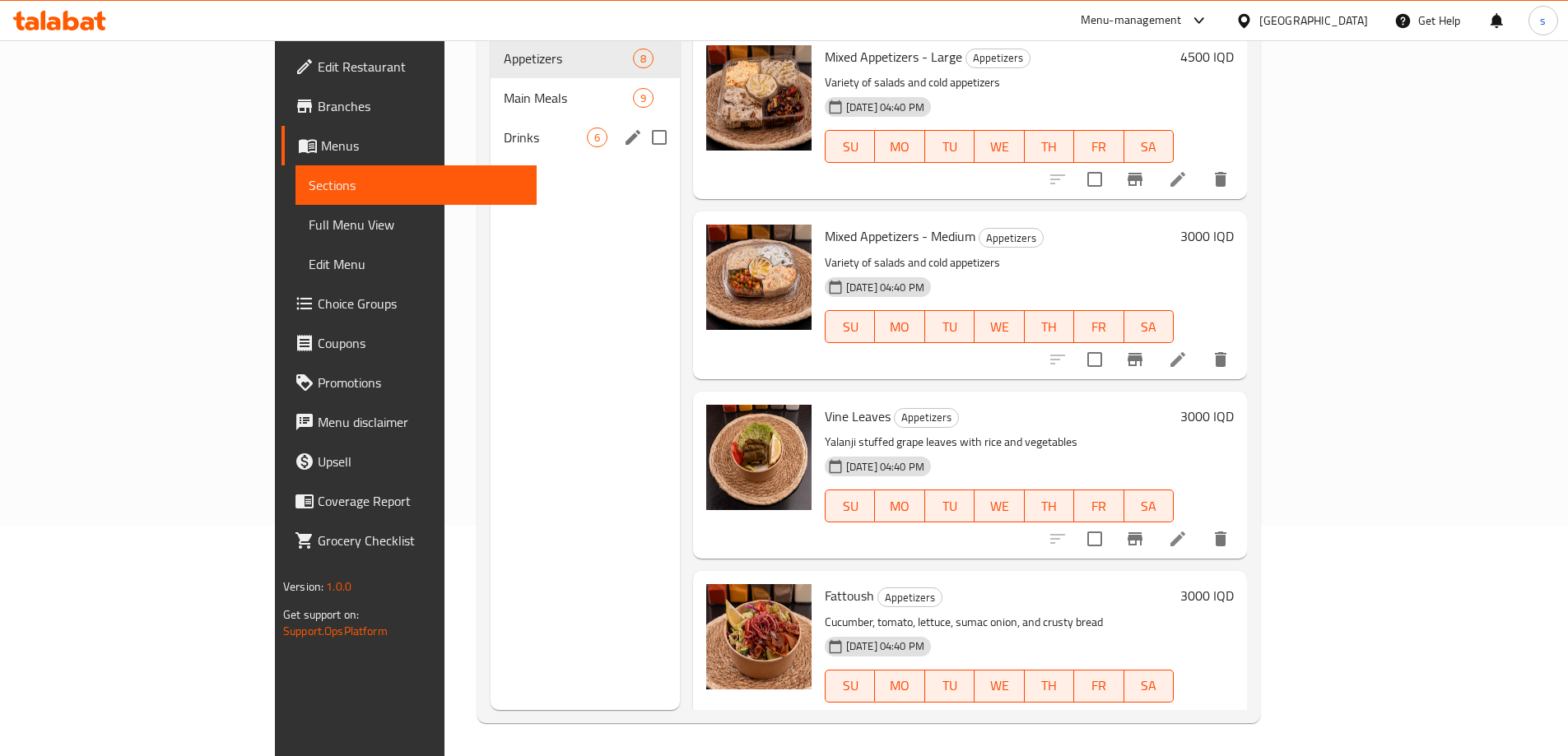
drag, startPoint x: 391, startPoint y: 110, endPoint x: 424, endPoint y: 113, distance: 33.1
click at [503, 128] on span "Drinks" at bounding box center [544, 138] width 83 height 20
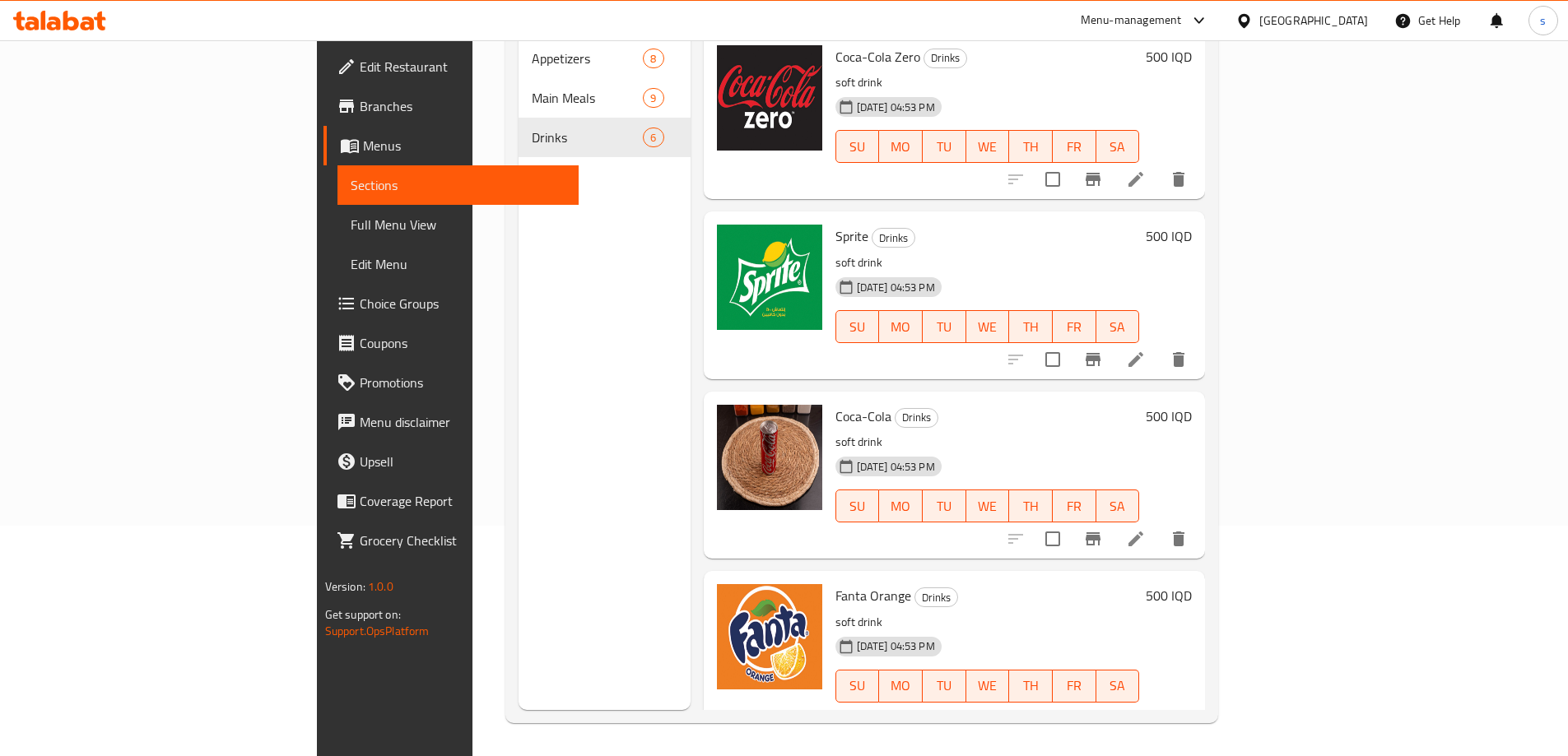
scroll to position [38, 0]
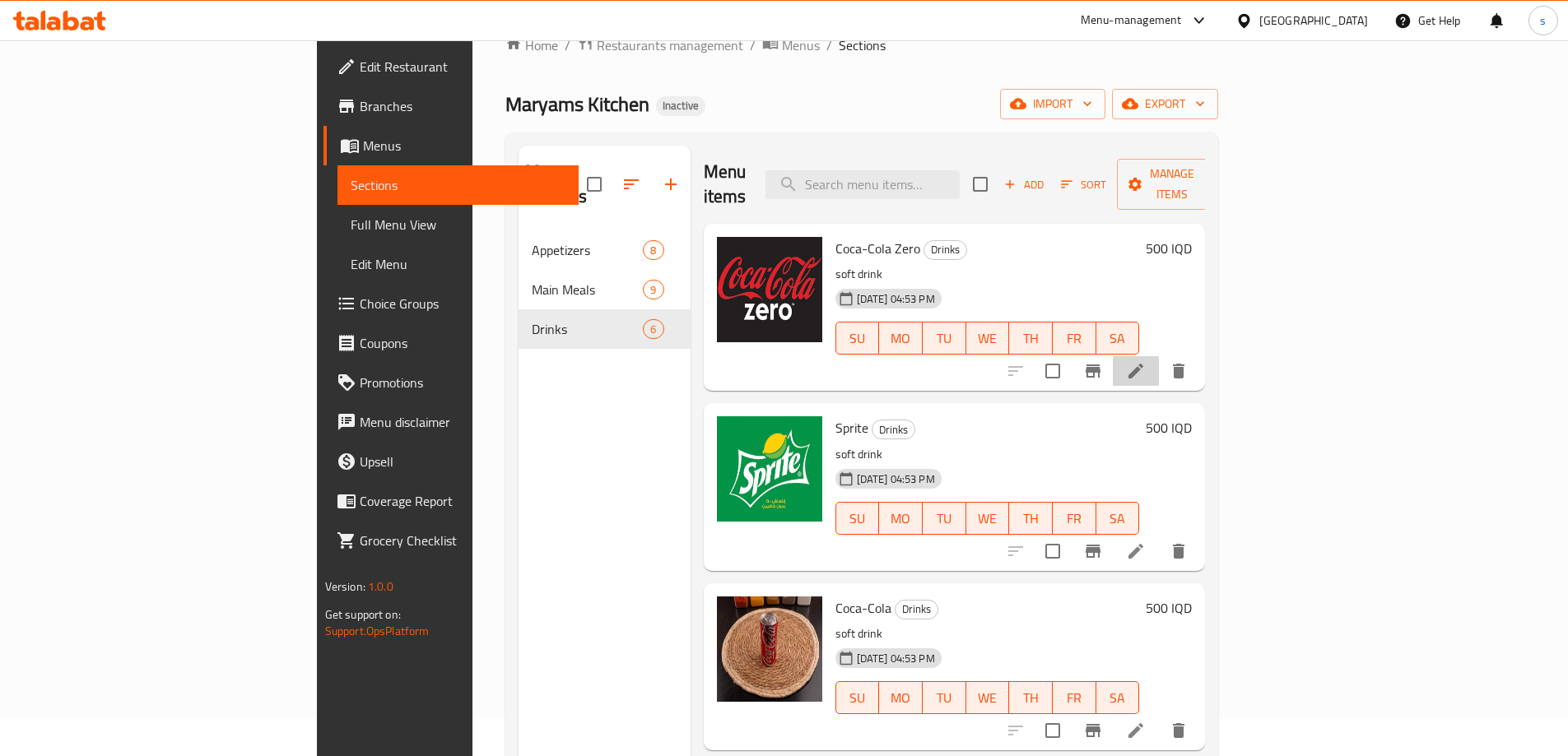
click at [1143, 364] on icon at bounding box center [1135, 371] width 15 height 15
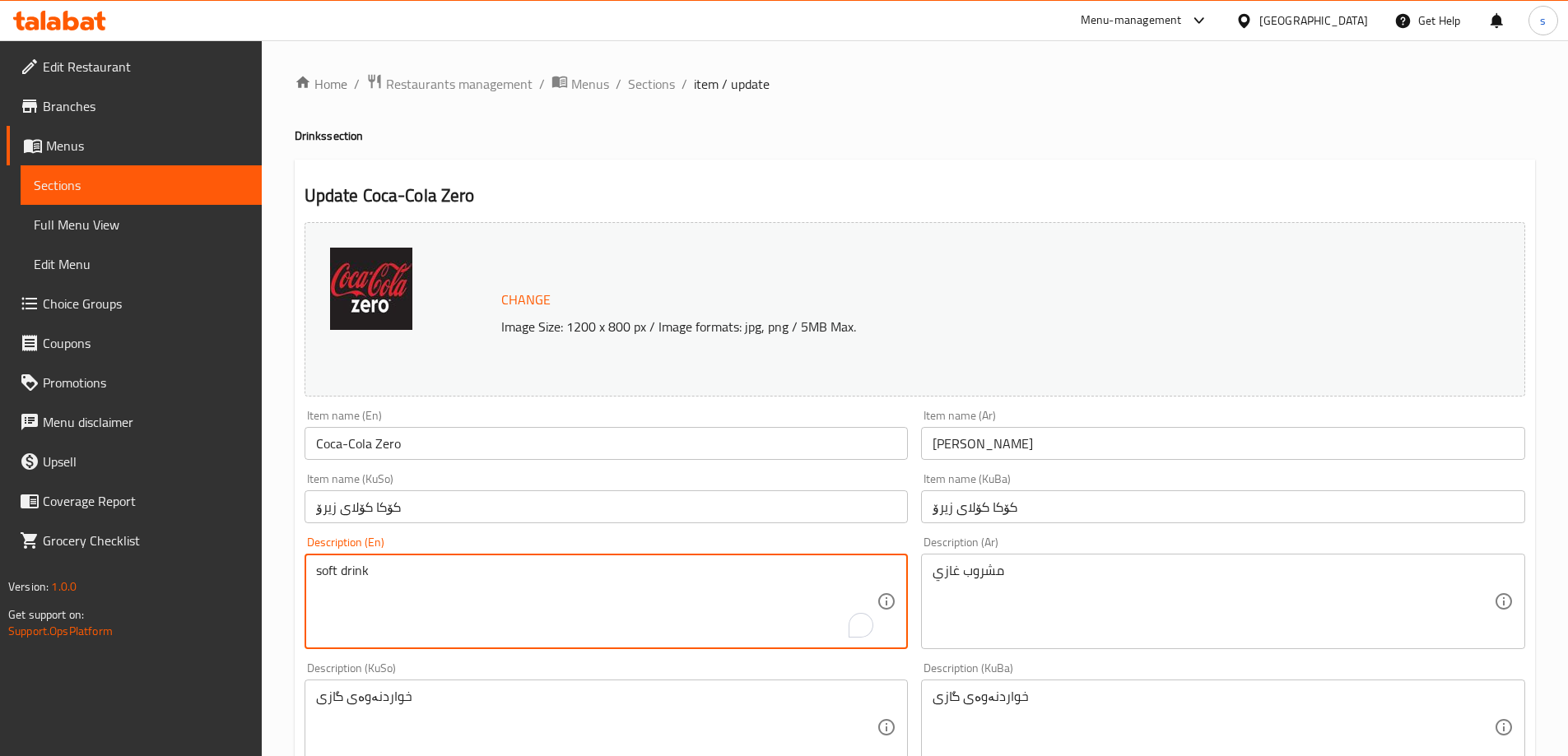
drag, startPoint x: 317, startPoint y: 567, endPoint x: 299, endPoint y: 564, distance: 18.2
click at [299, 564] on div "Description (En) soft drink Description (En)" at bounding box center [606, 592] width 617 height 126
drag, startPoint x: 320, startPoint y: 570, endPoint x: 305, endPoint y: 567, distance: 15.3
click at [306, 568] on div "soft drink Description (En)" at bounding box center [607, 601] width 604 height 96
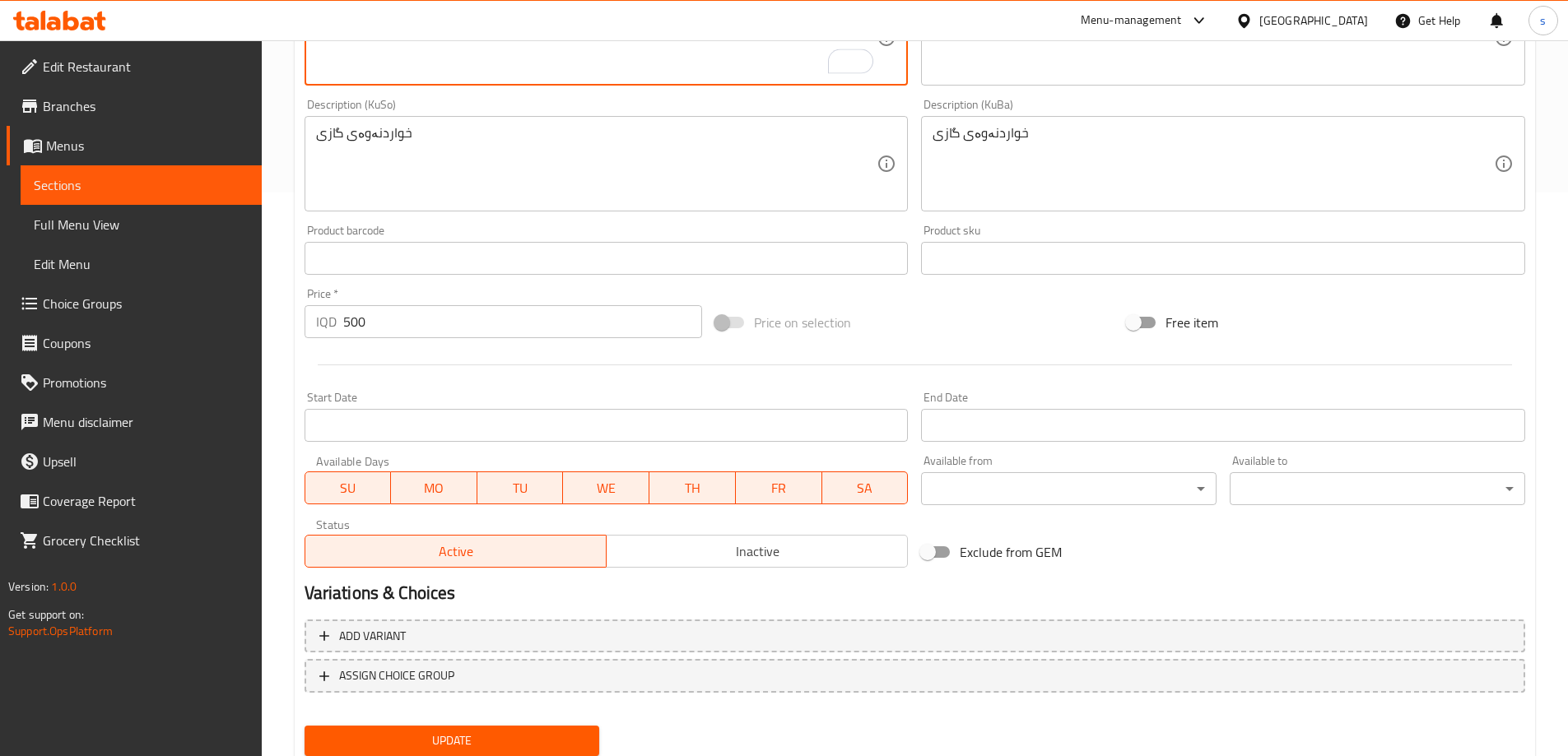
scroll to position [613, 0]
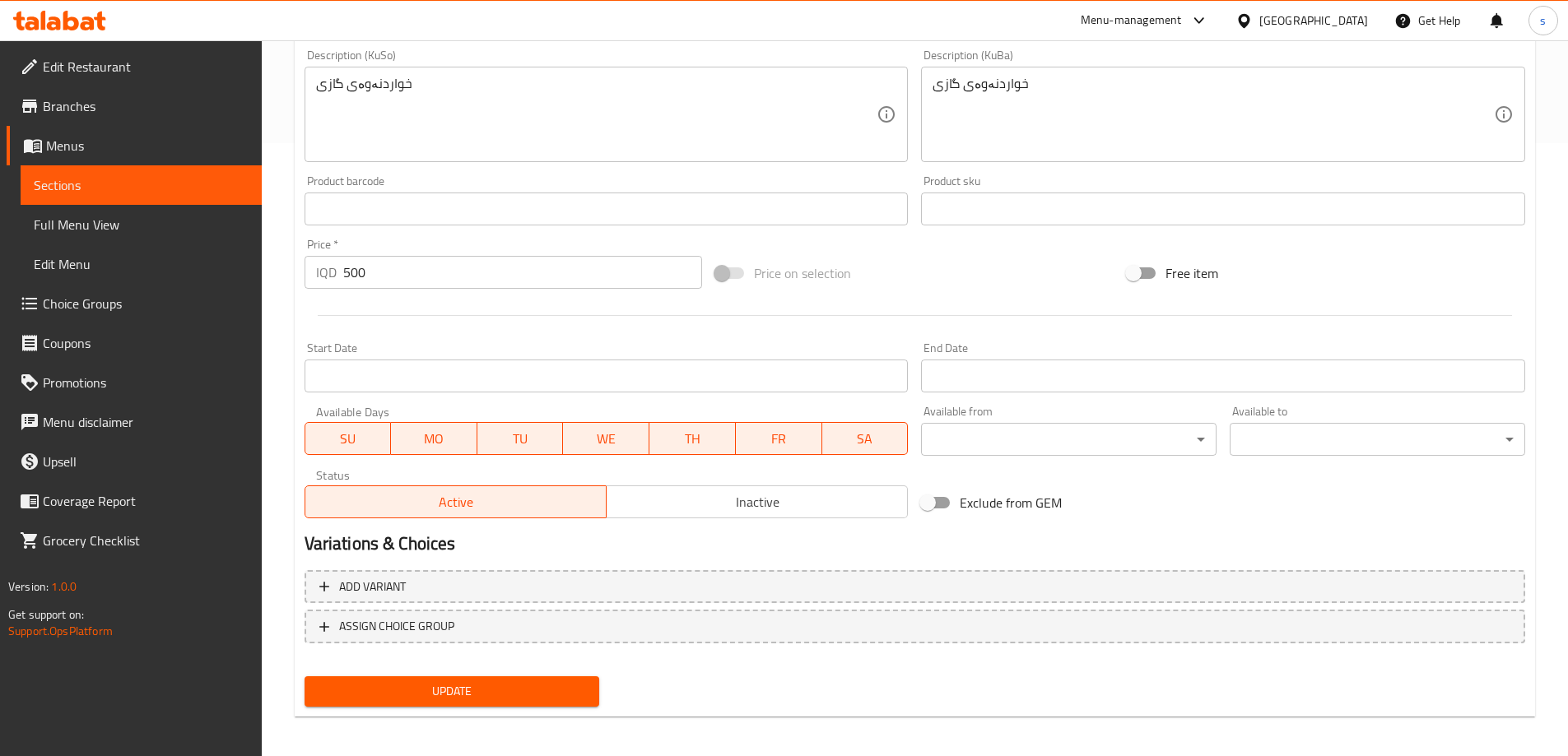
type textarea "Soft drink"
click at [443, 685] on span "Update" at bounding box center [451, 691] width 269 height 21
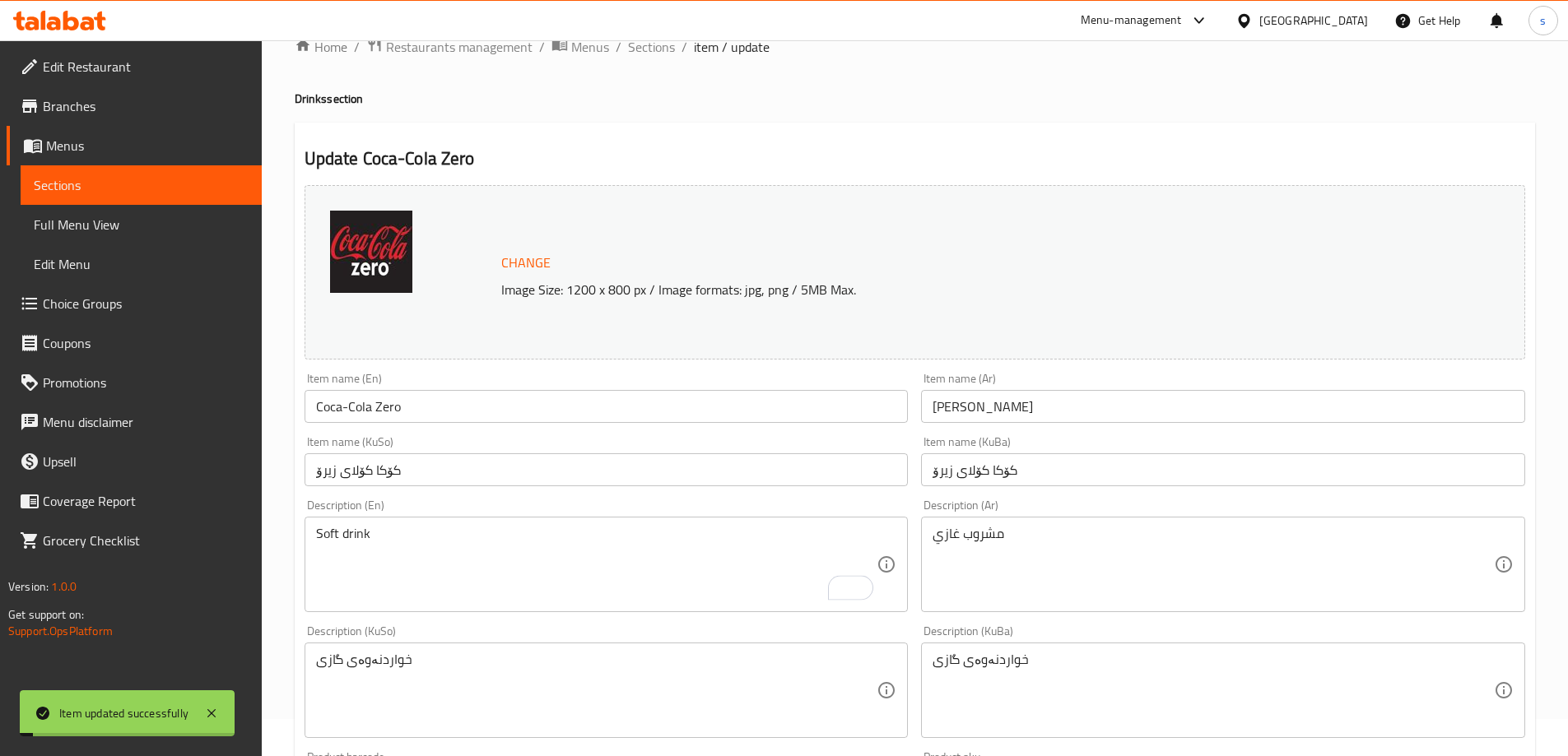
scroll to position [0, 0]
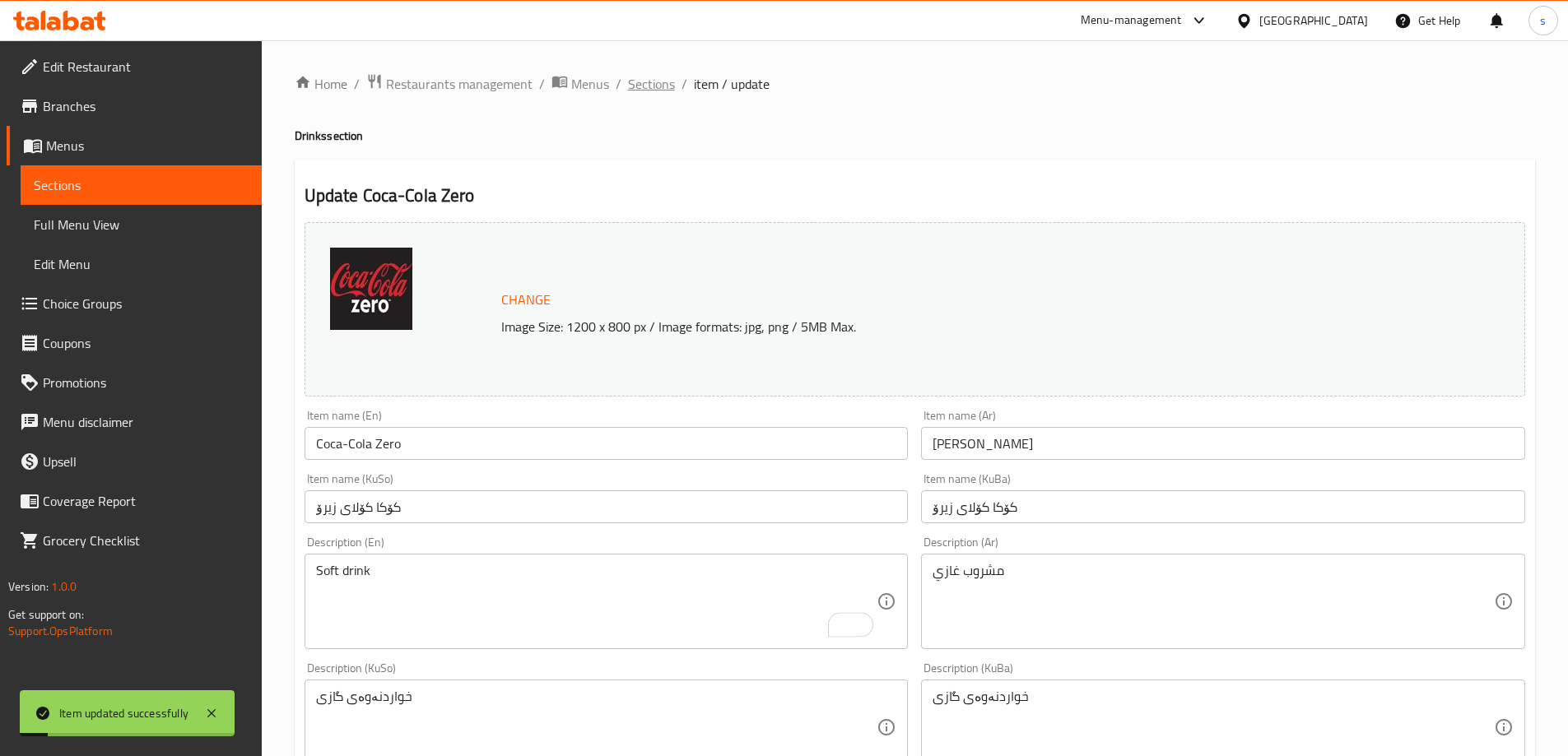
click at [661, 78] on span "Sections" at bounding box center [651, 84] width 46 height 20
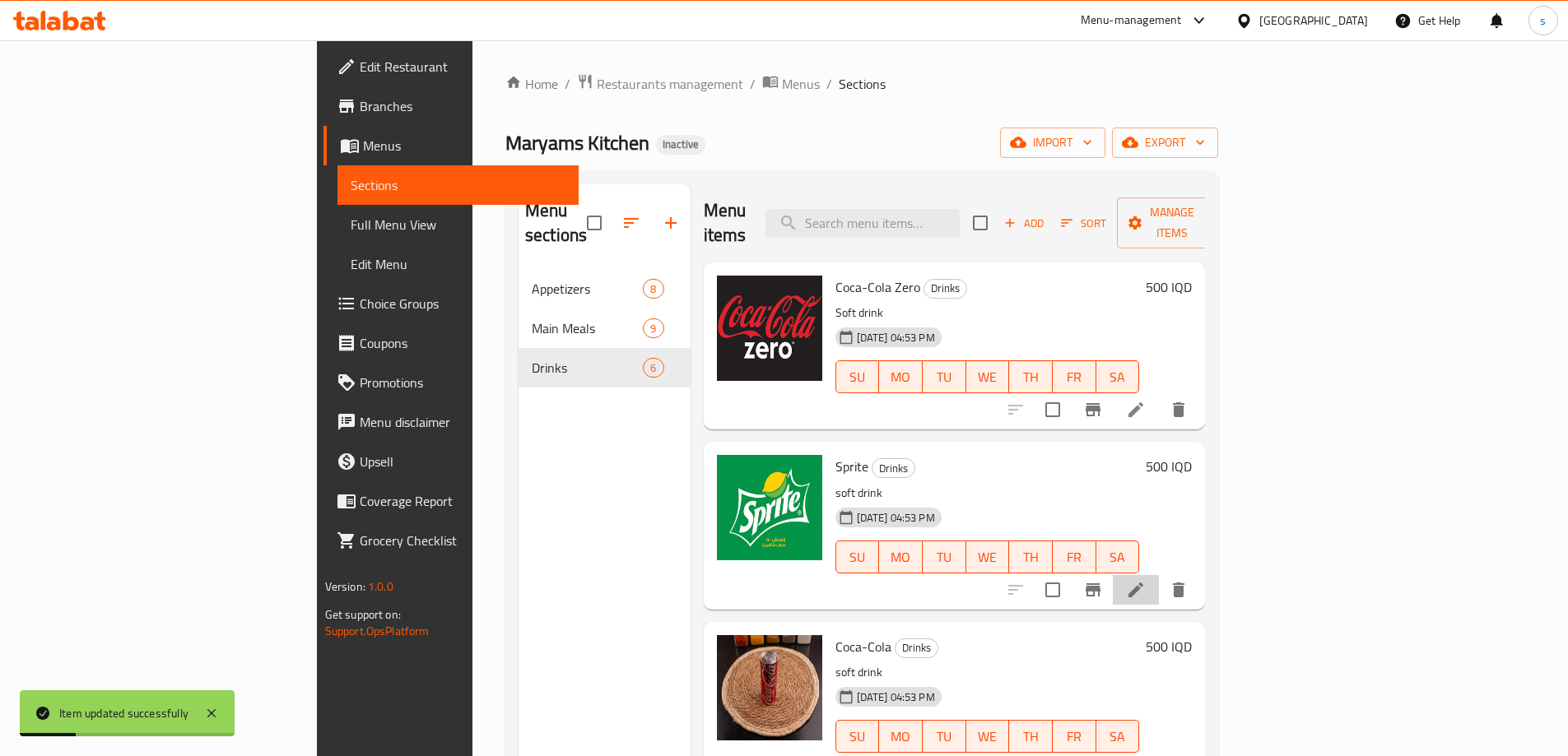
click at [1159, 575] on li at bounding box center [1136, 589] width 46 height 29
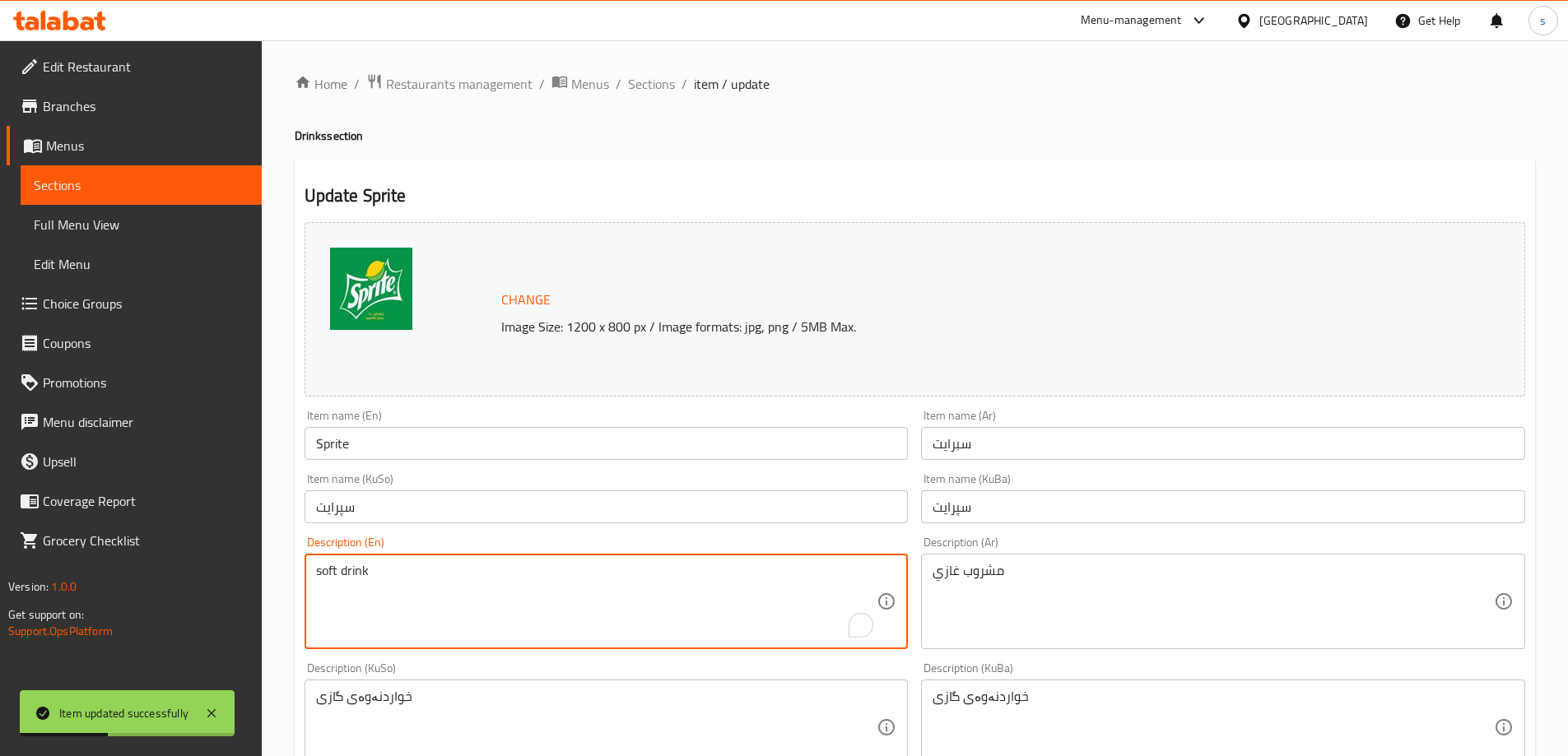
drag, startPoint x: 318, startPoint y: 569, endPoint x: 309, endPoint y: 568, distance: 9.1
click at [312, 568] on div "soft drink Description (En)" at bounding box center [607, 601] width 604 height 96
drag, startPoint x: 319, startPoint y: 575, endPoint x: 306, endPoint y: 564, distance: 17.0
click at [307, 565] on div "soft drink Description (En)" at bounding box center [607, 601] width 604 height 96
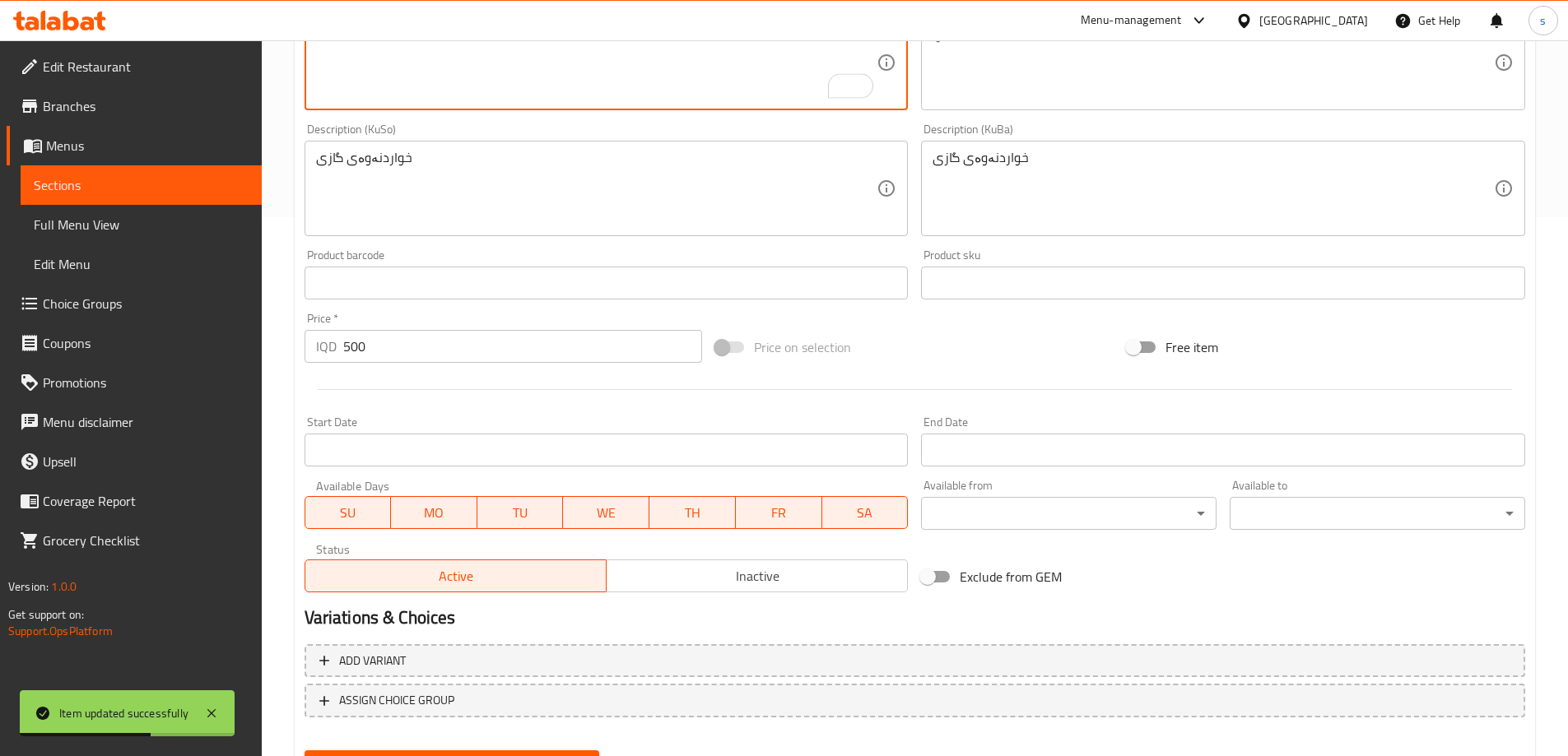
scroll to position [619, 0]
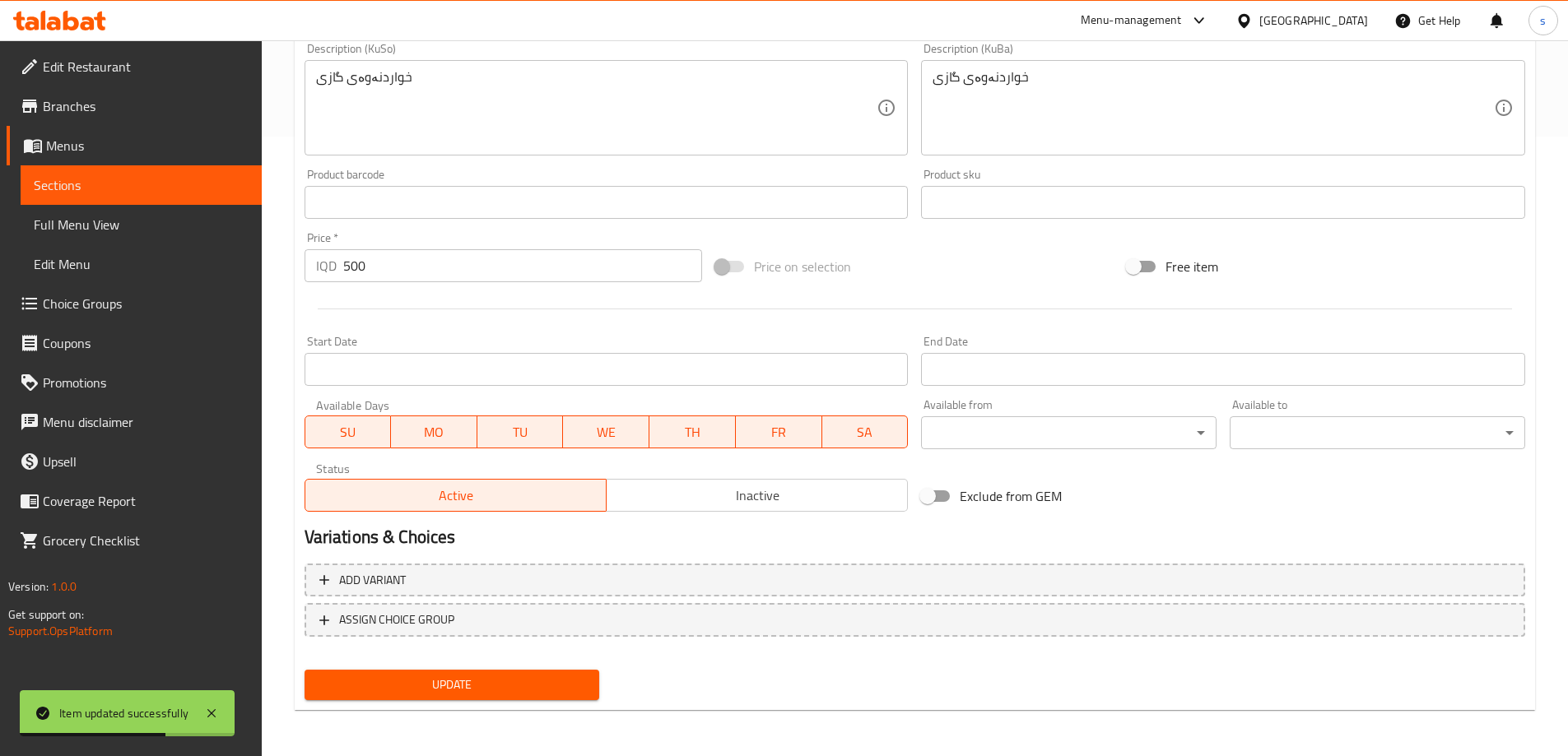
type textarea "Soft drink"
click at [551, 675] on div "Update" at bounding box center [451, 685] width 308 height 44
click at [549, 679] on span "Update" at bounding box center [451, 685] width 269 height 21
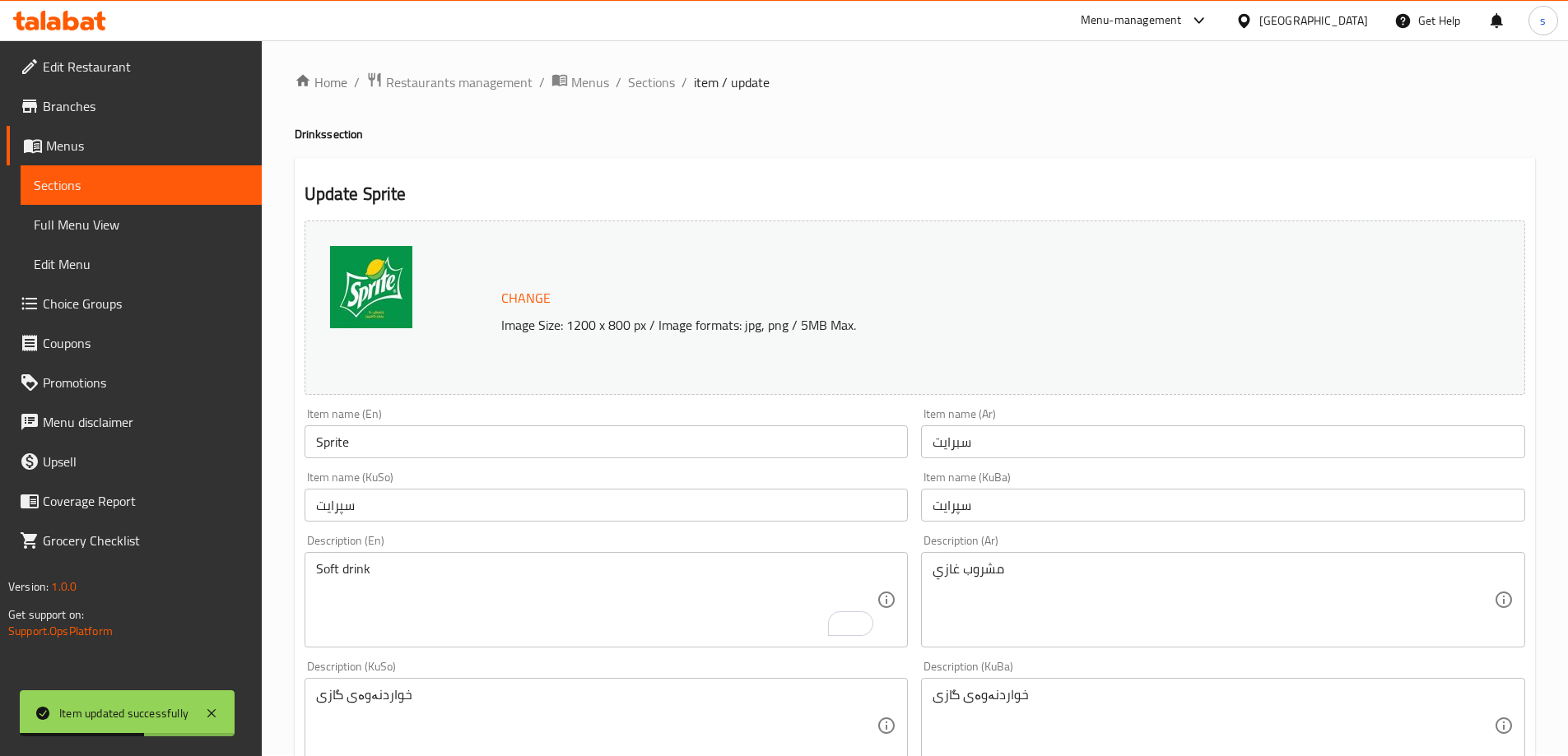
scroll to position [0, 0]
click at [658, 74] on span "Sections" at bounding box center [651, 84] width 46 height 20
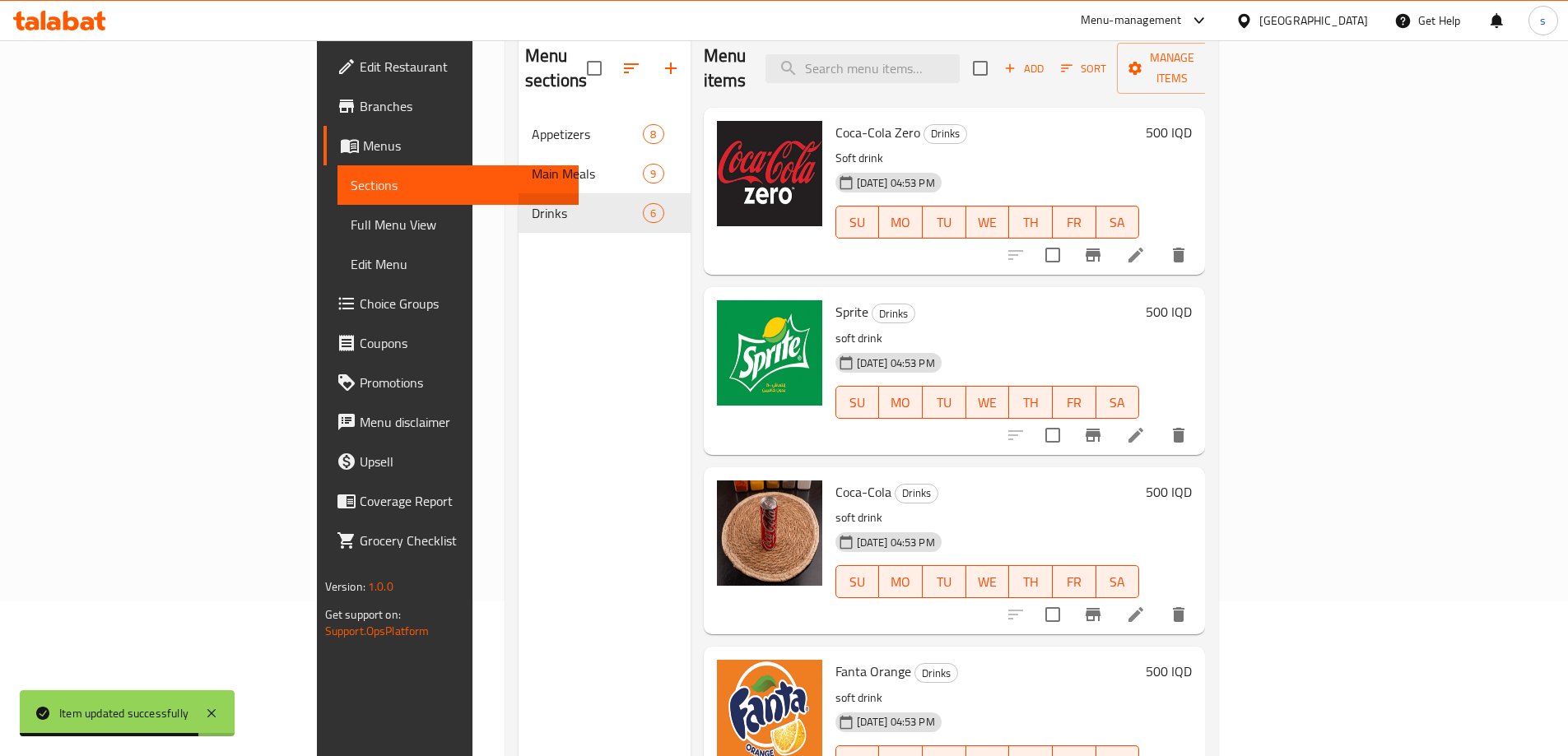
scroll to position [191, 0]
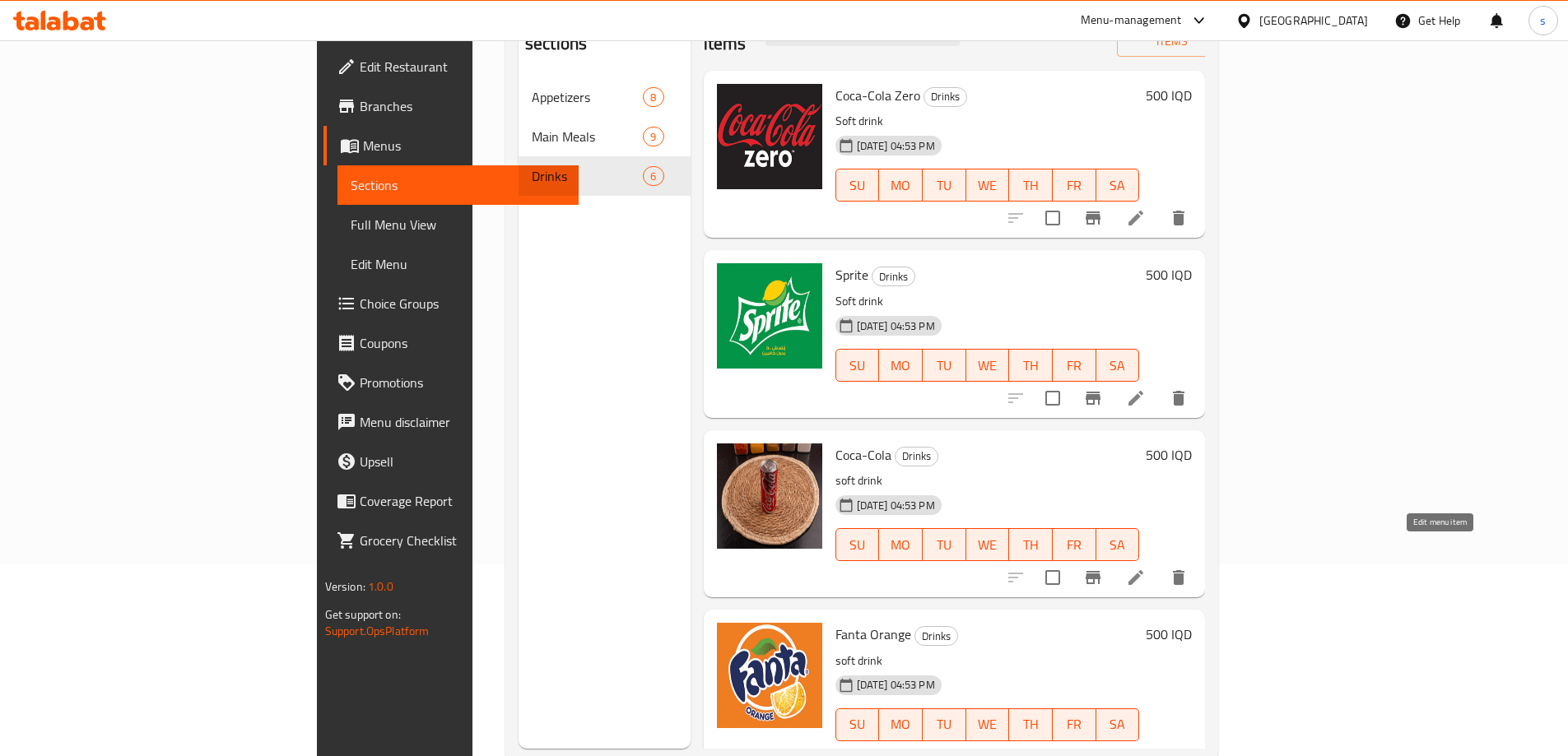
click at [1145, 567] on icon at bounding box center [1135, 577] width 20 height 20
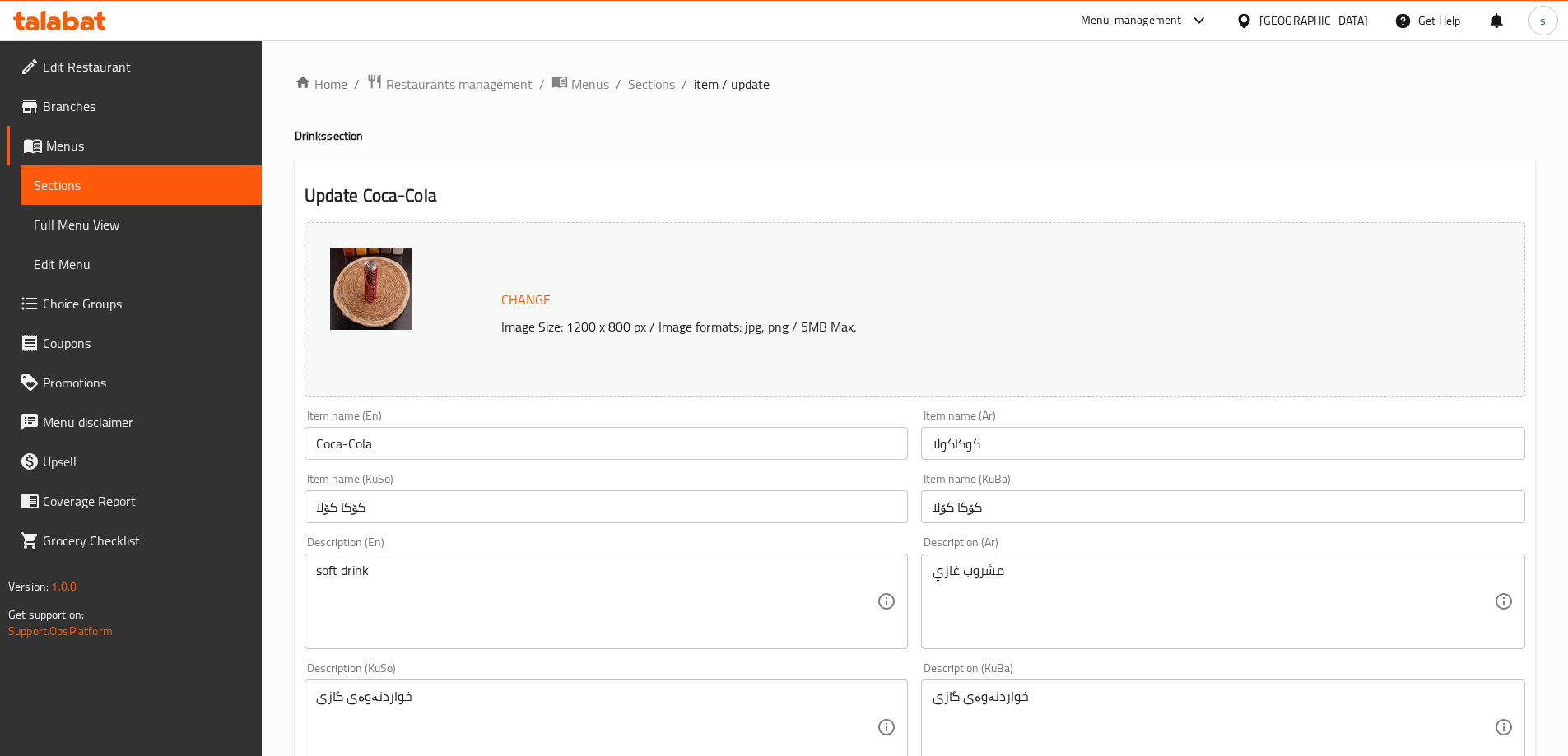
drag, startPoint x: 319, startPoint y: 578, endPoint x: 310, endPoint y: 578, distance: 9.0
click at [310, 578] on div "soft drink Description (En)" at bounding box center [607, 601] width 604 height 96
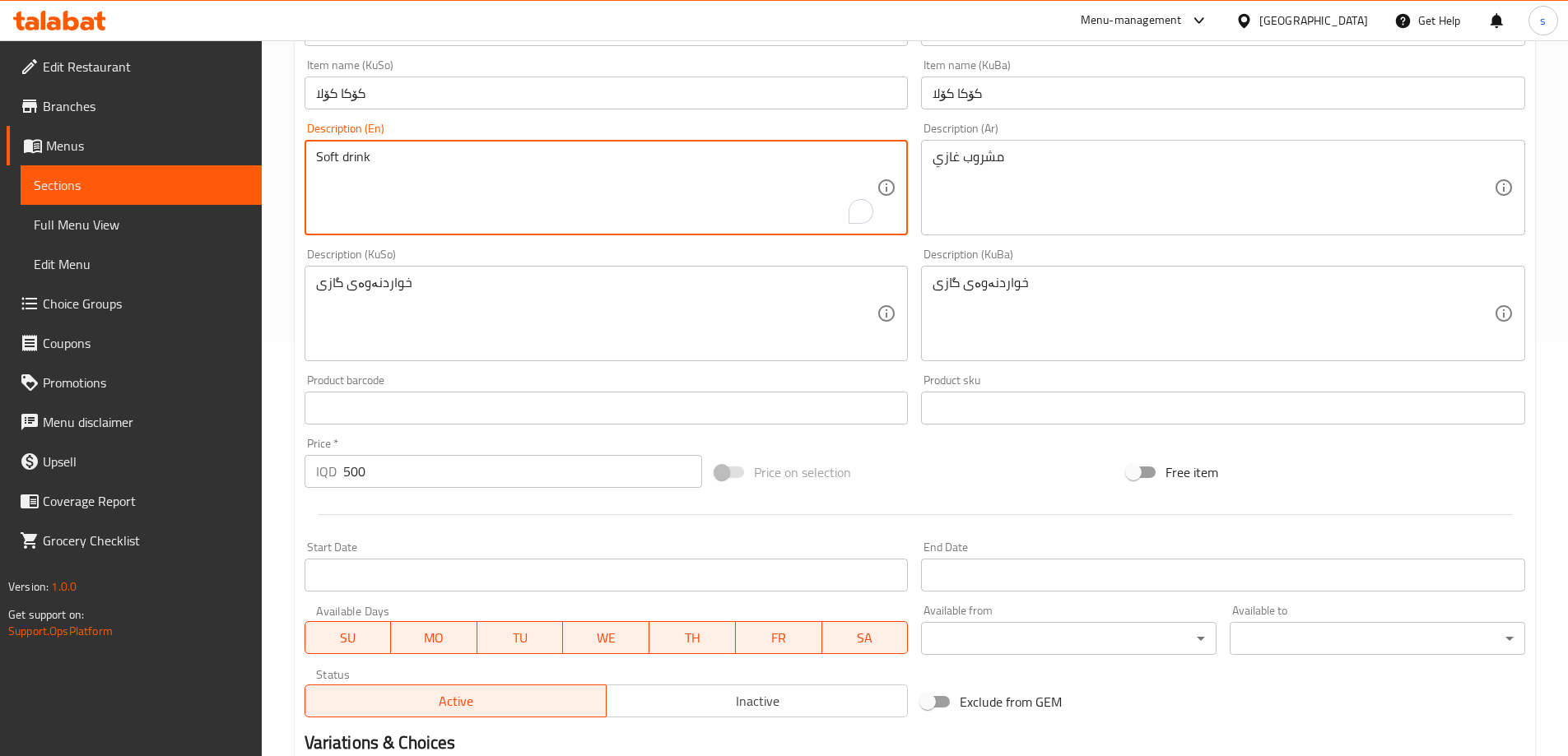
scroll to position [559, 0]
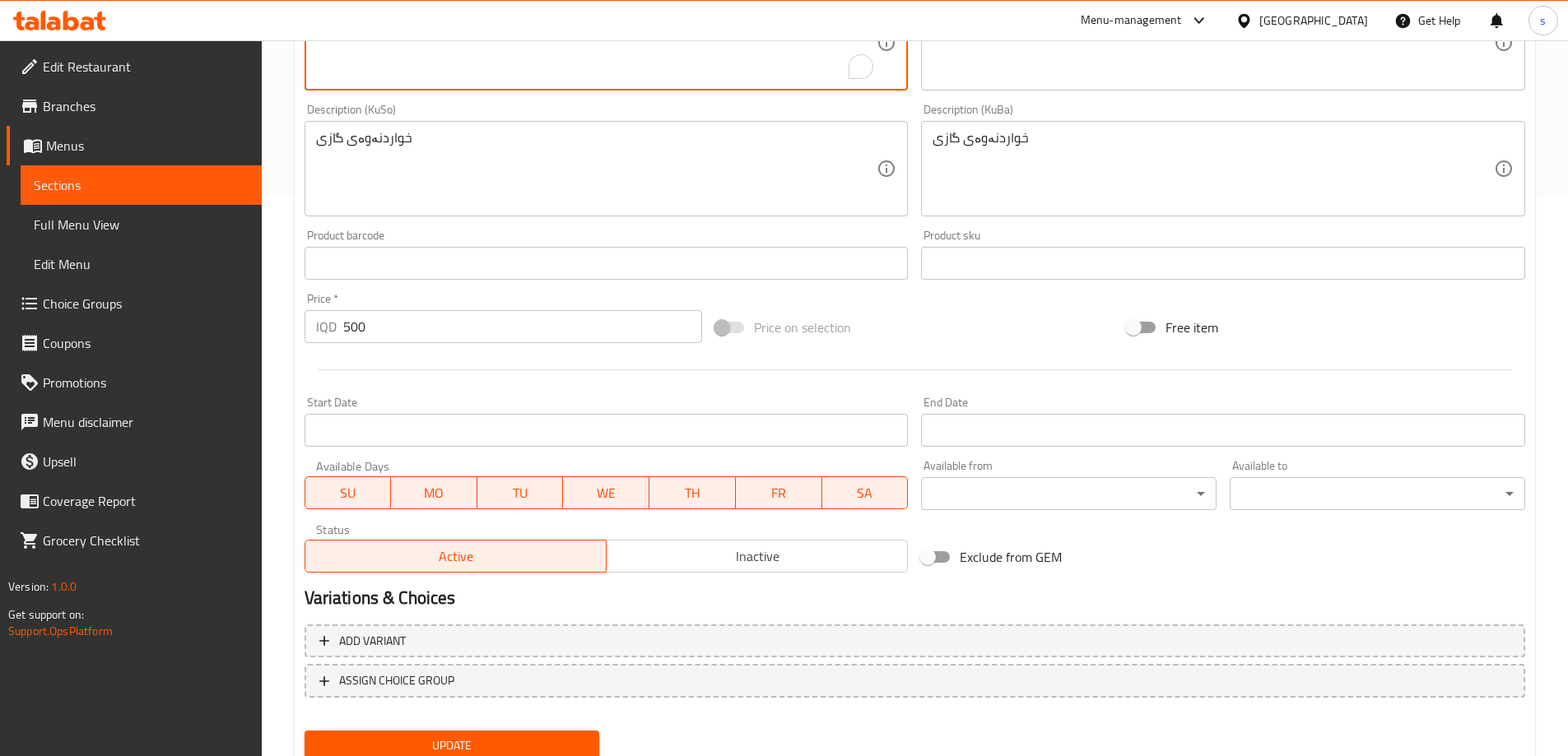
type textarea "Soft drink"
click at [533, 729] on div "Update" at bounding box center [451, 745] width 308 height 44
click at [533, 735] on span "Update" at bounding box center [451, 745] width 269 height 21
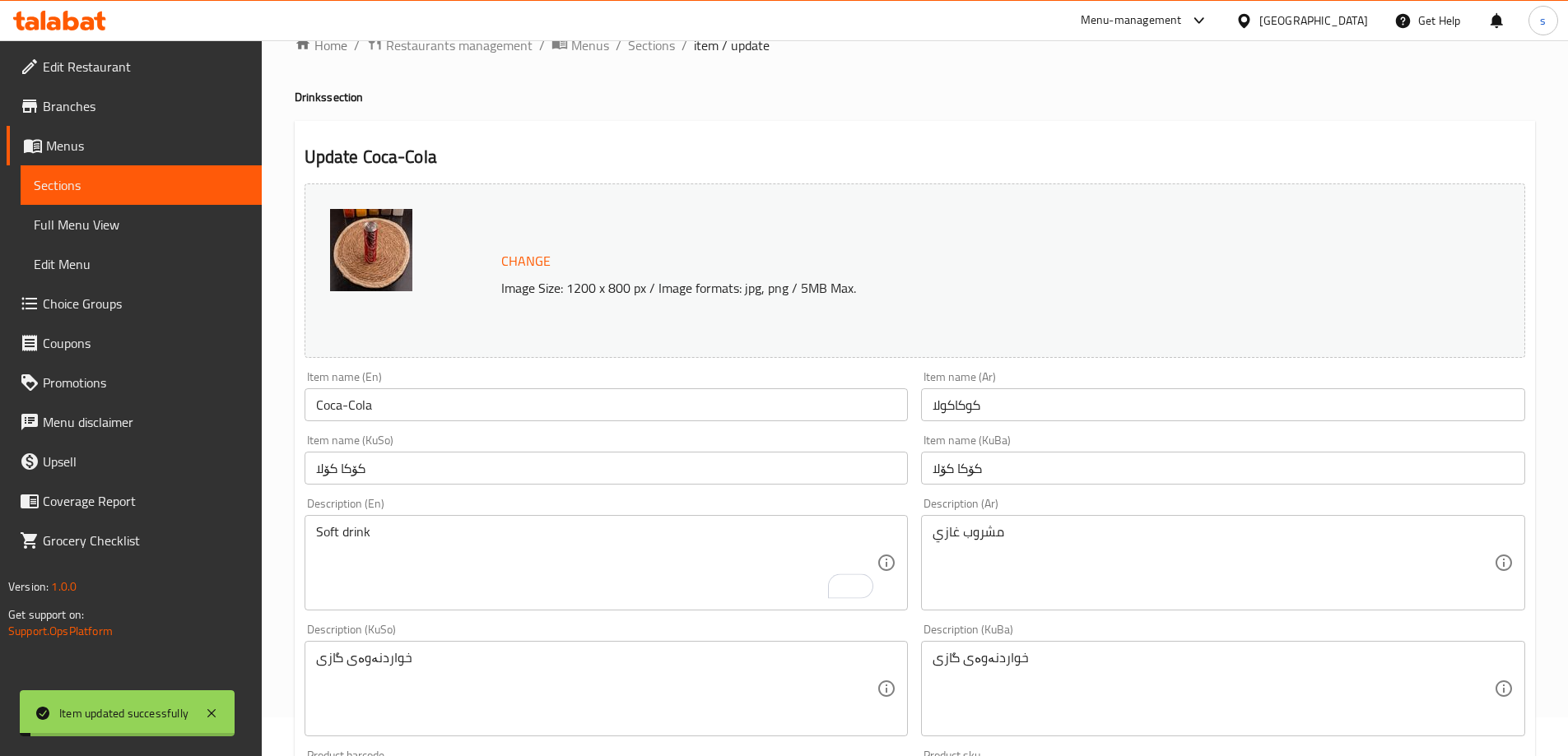
scroll to position [0, 0]
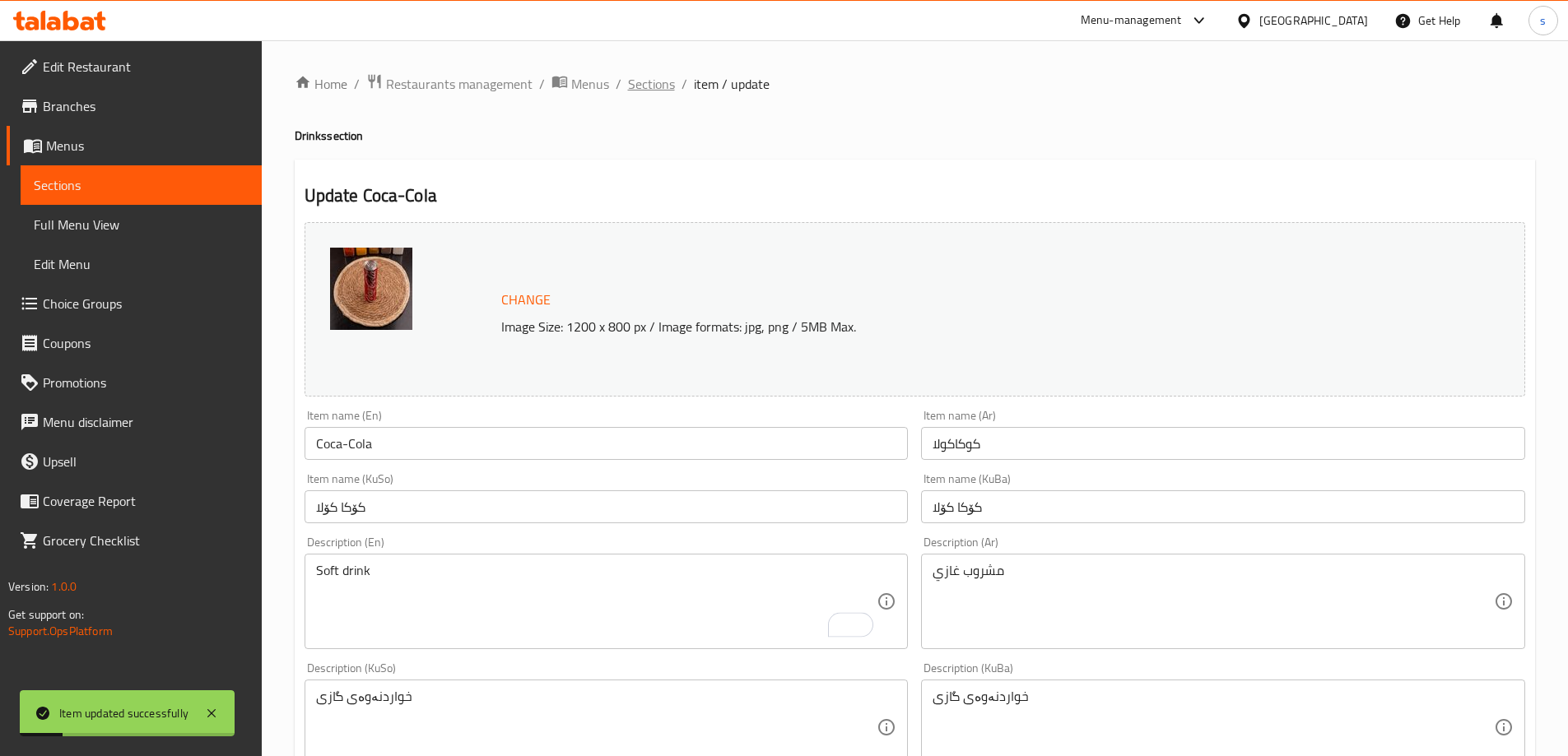
click at [645, 91] on span "Sections" at bounding box center [651, 84] width 46 height 20
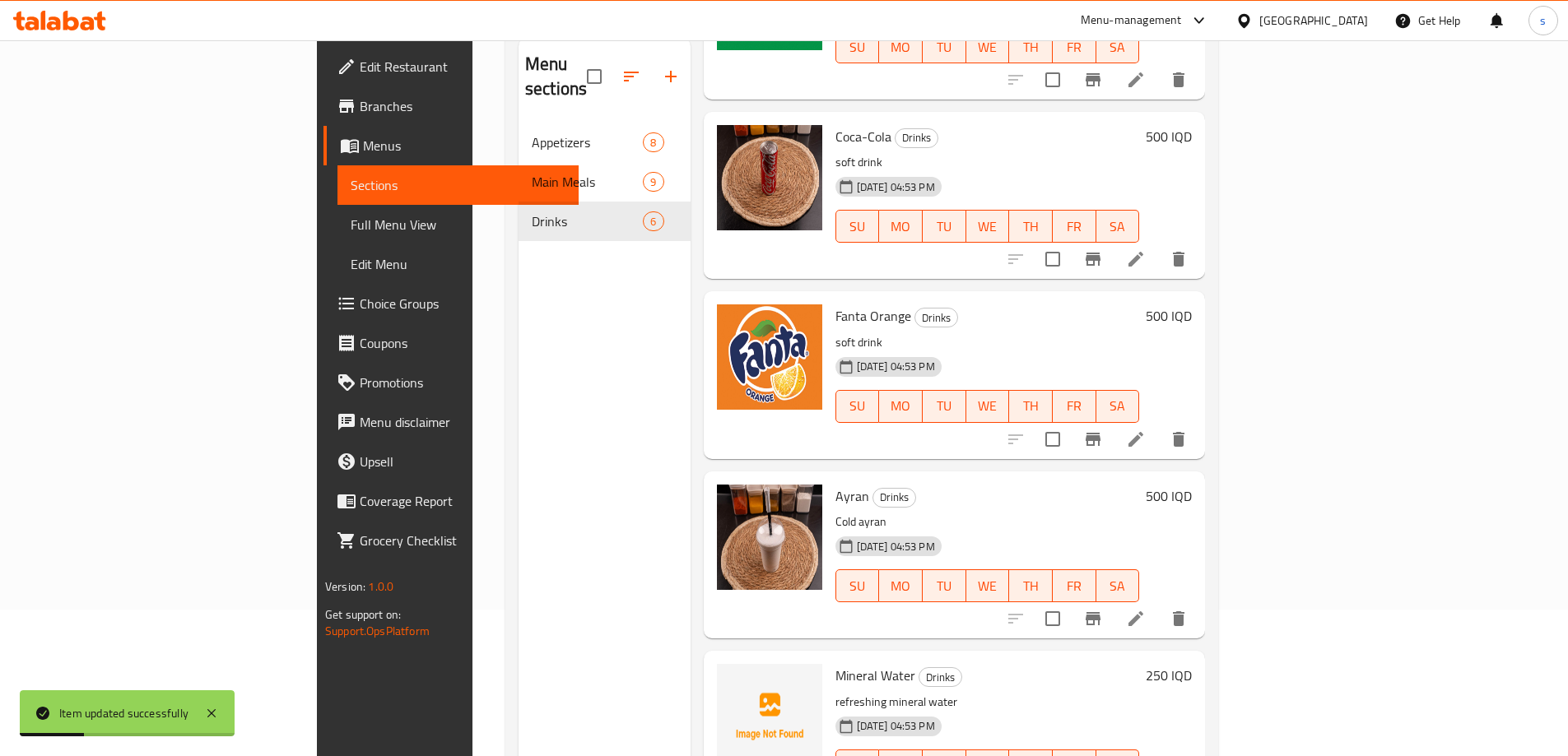
scroll to position [231, 0]
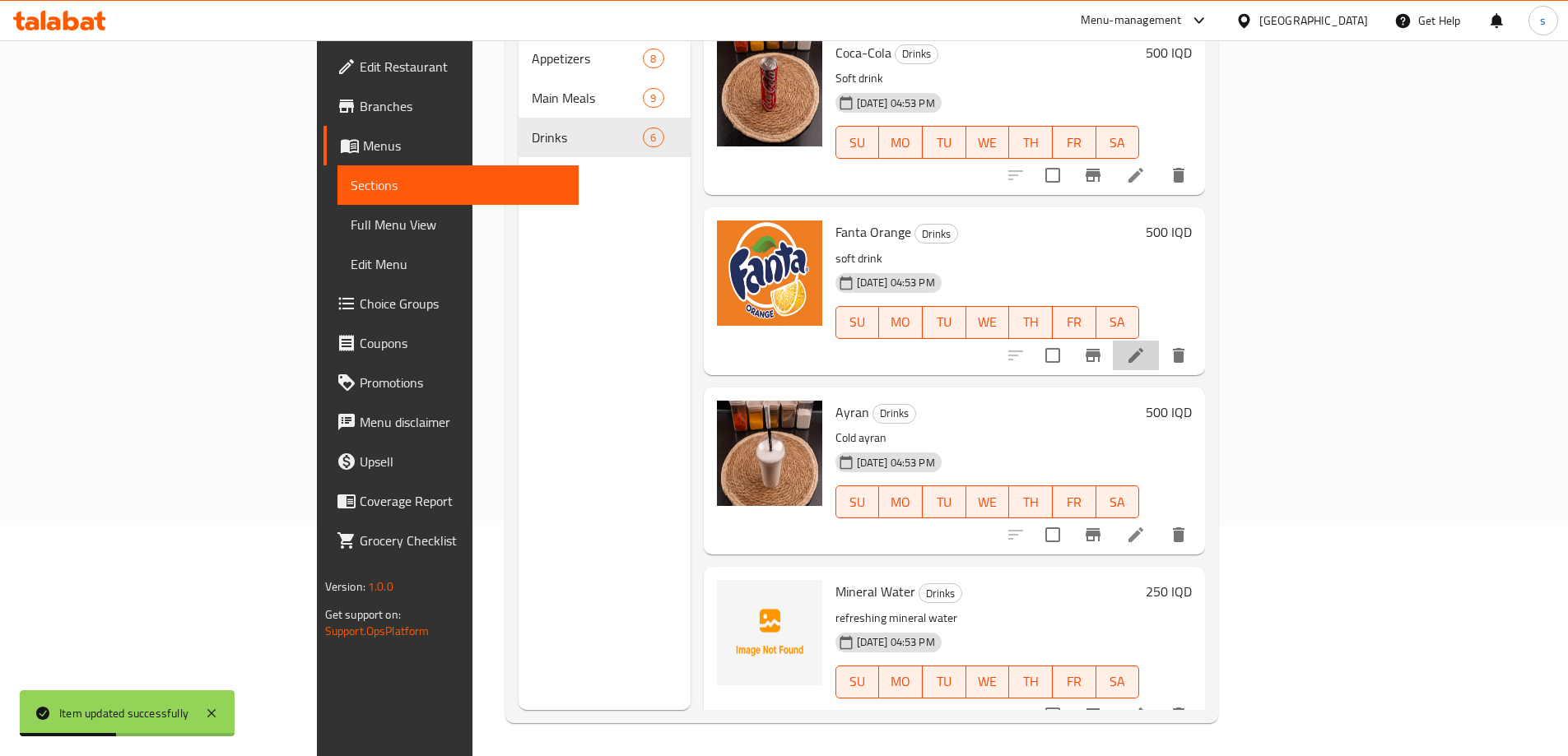
click at [1159, 340] on li at bounding box center [1136, 355] width 46 height 29
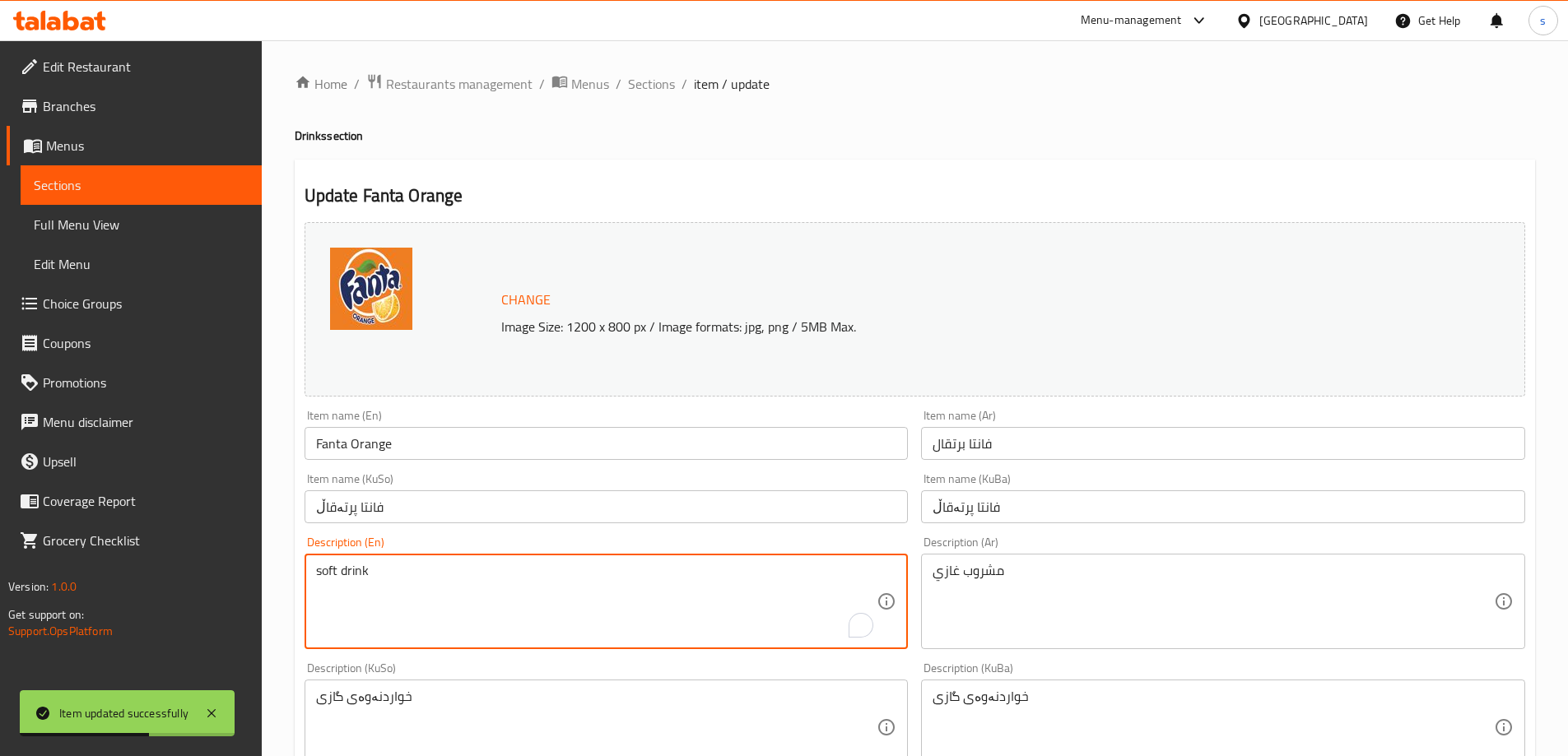
click at [317, 572] on textarea "soft drink" at bounding box center [596, 601] width 561 height 78
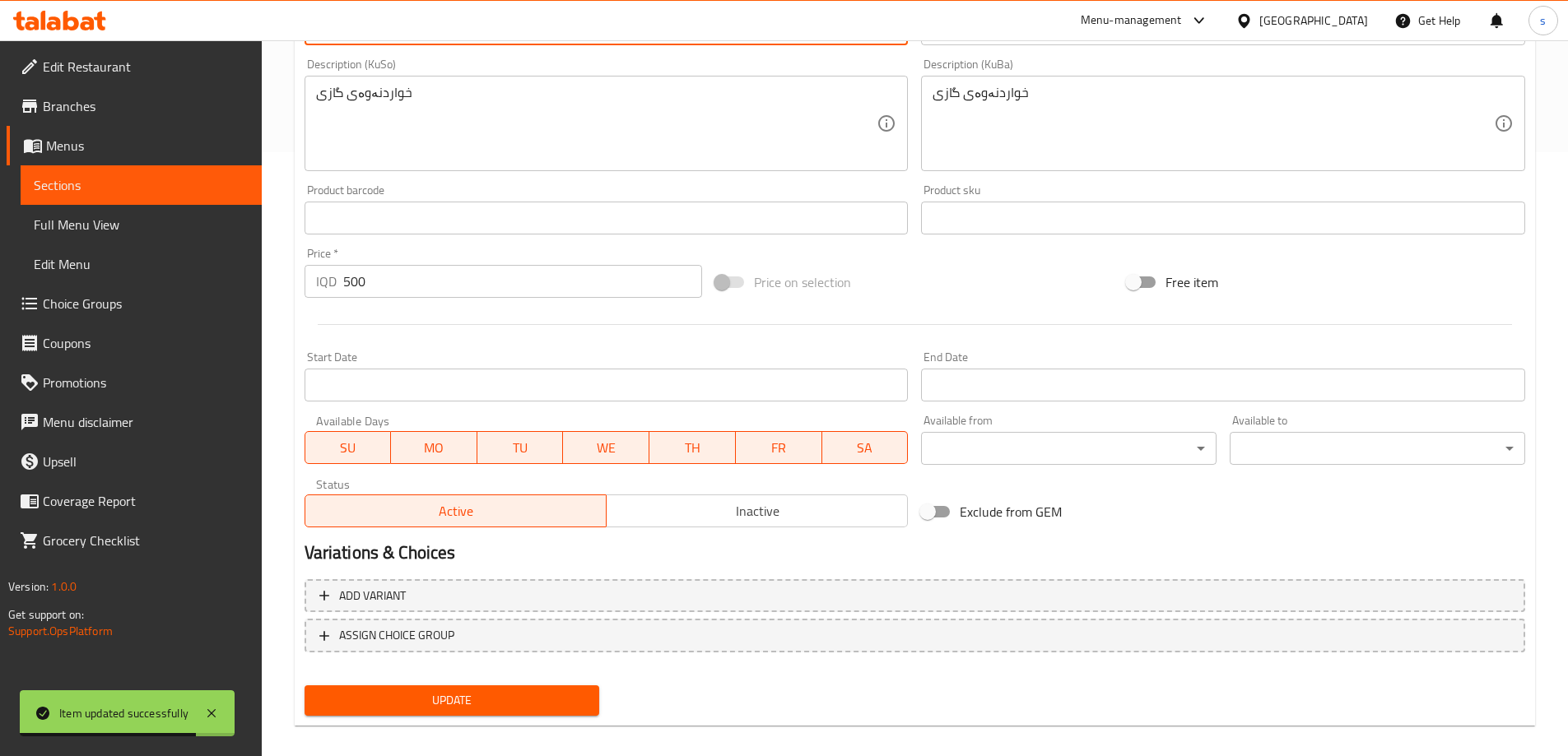
scroll to position [619, 0]
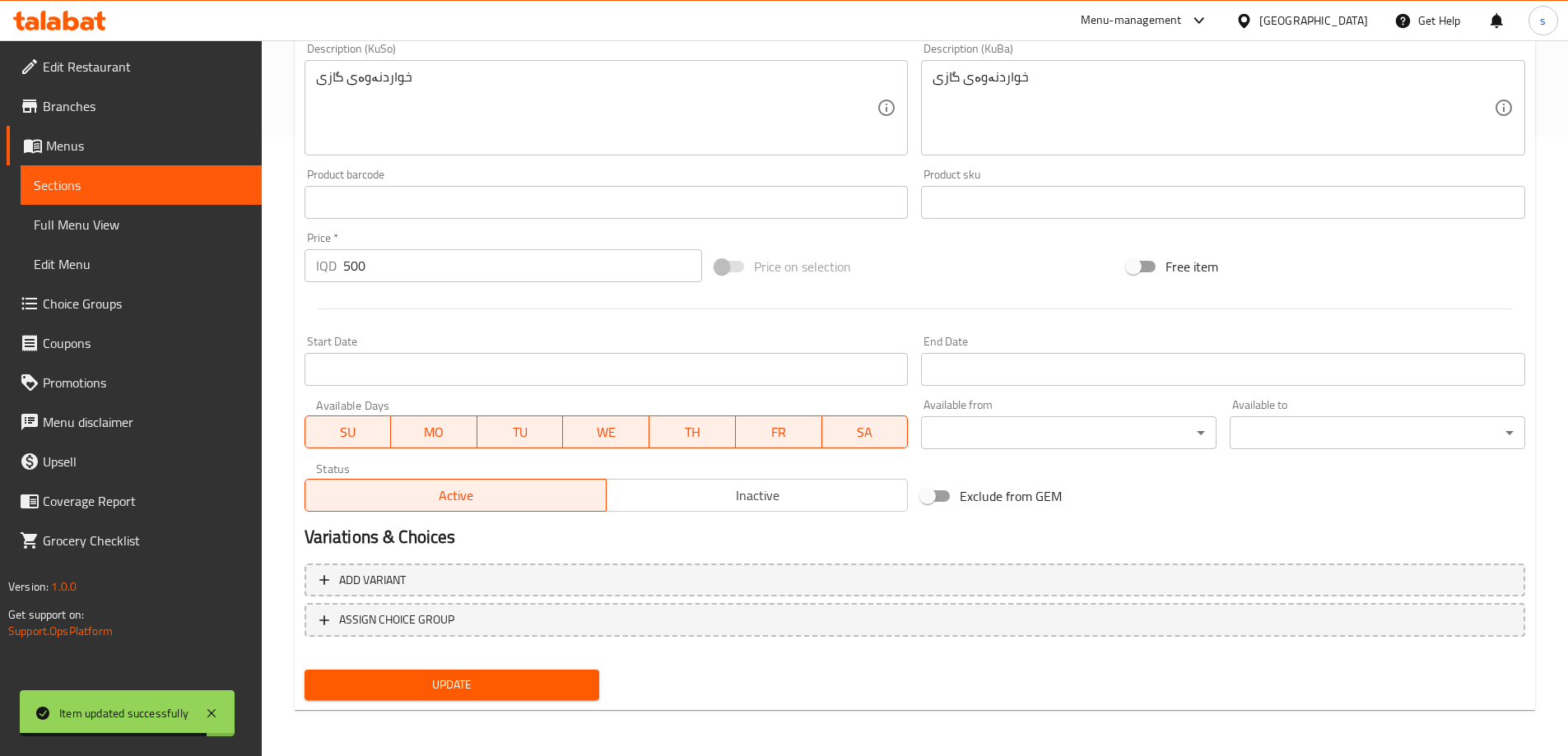
type textarea "Soft drink"
click at [552, 680] on span "Update" at bounding box center [451, 685] width 269 height 21
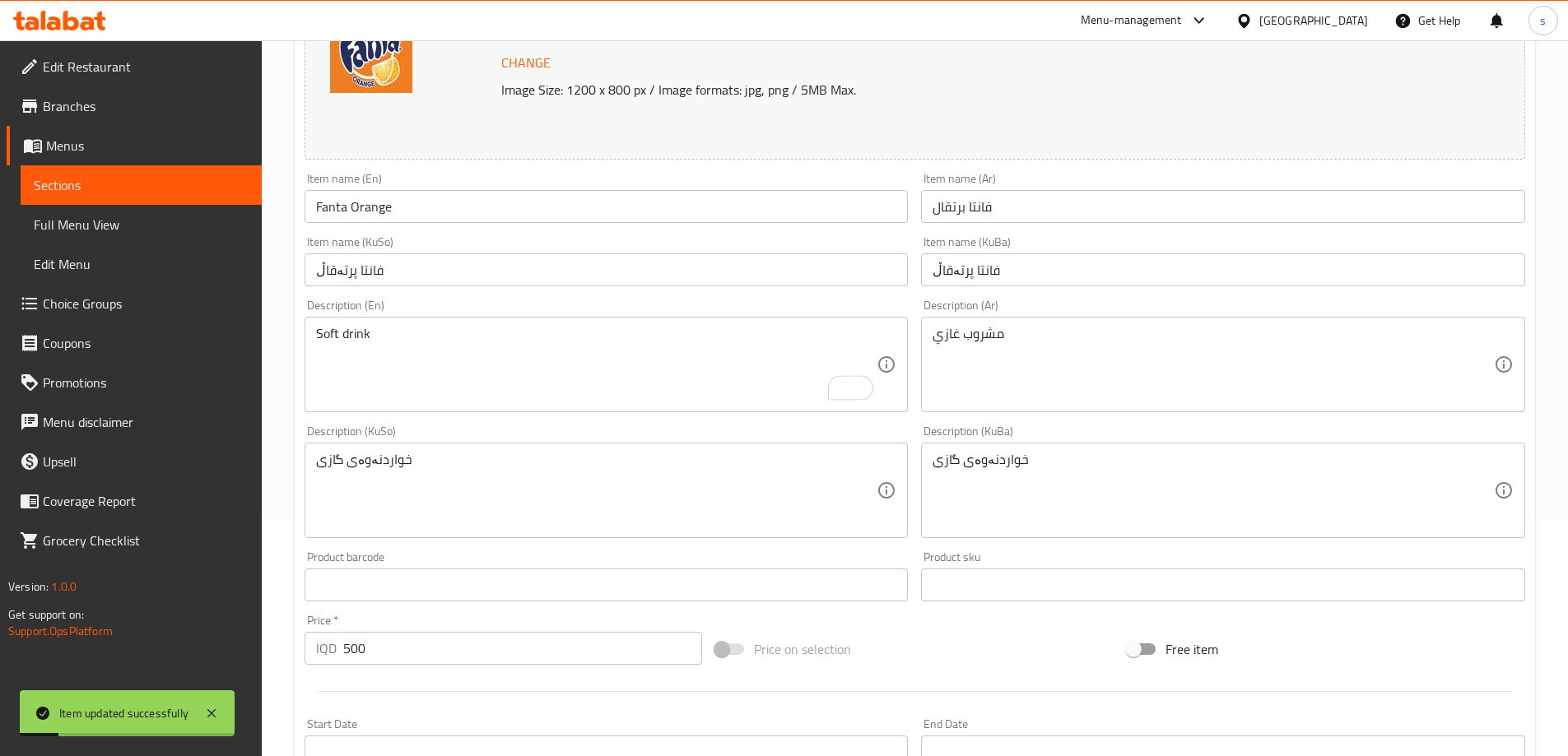
scroll to position [0, 0]
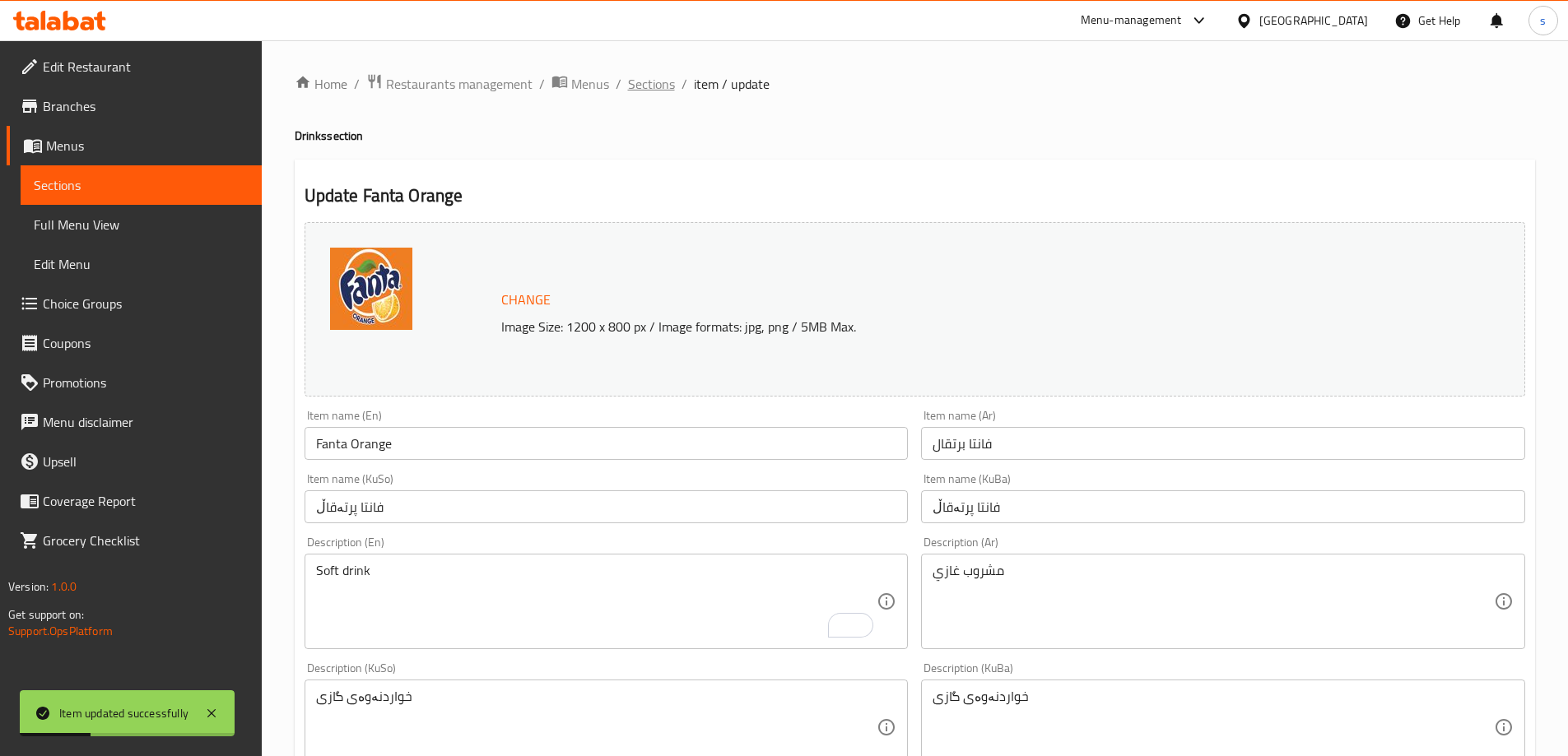
click at [647, 88] on span "Sections" at bounding box center [651, 84] width 46 height 20
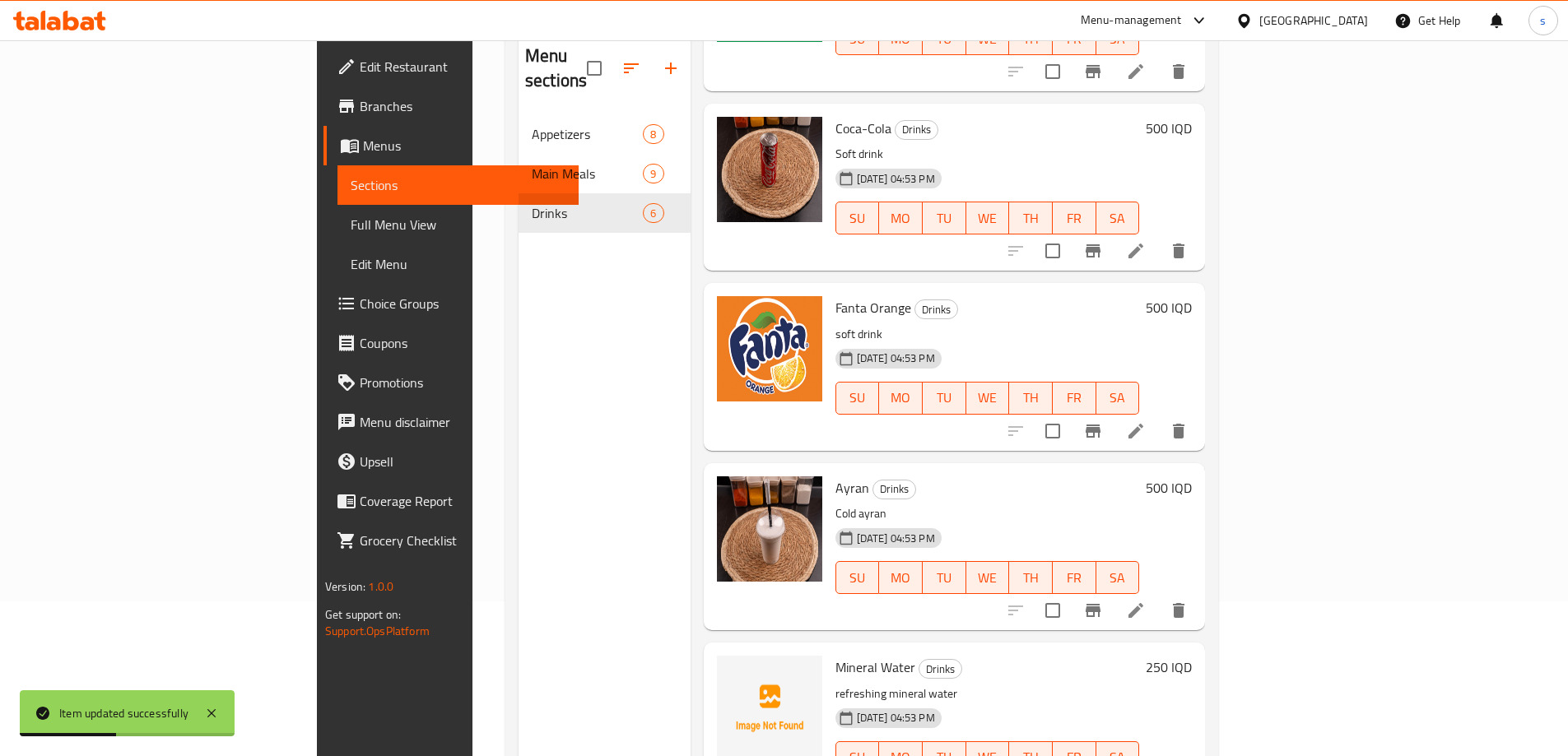
scroll to position [191, 0]
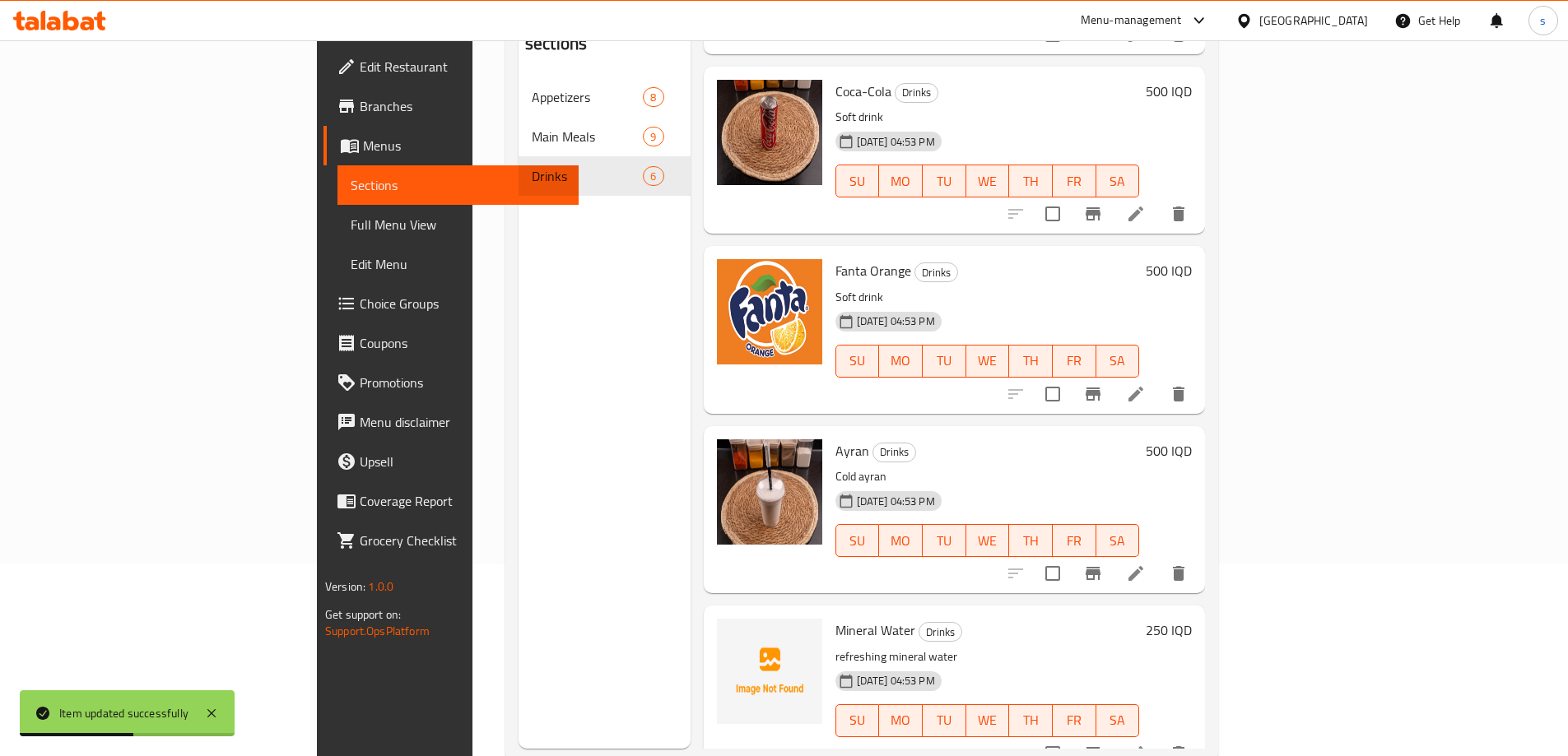
click at [1159, 559] on li at bounding box center [1136, 573] width 46 height 29
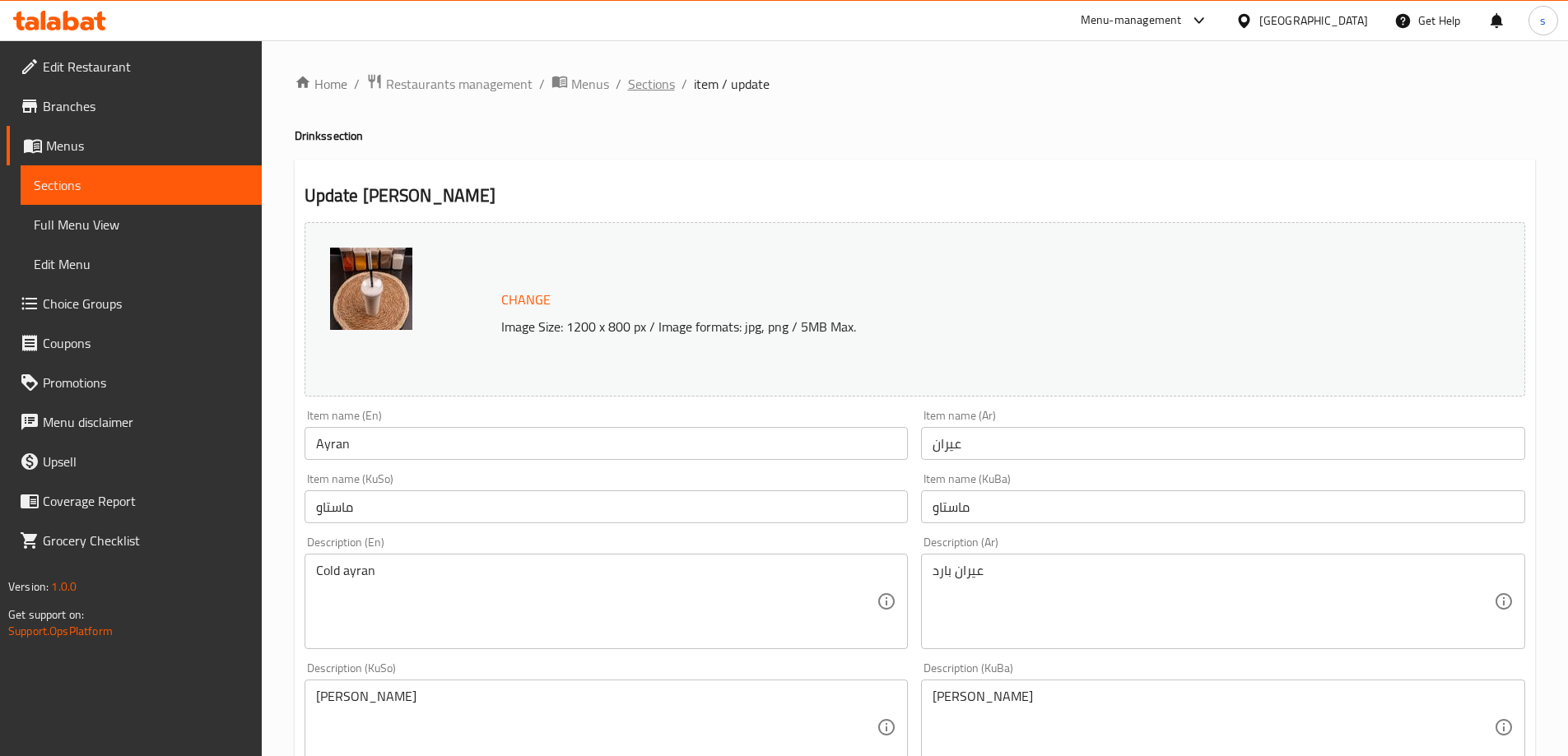
click at [663, 78] on span "Sections" at bounding box center [651, 84] width 46 height 20
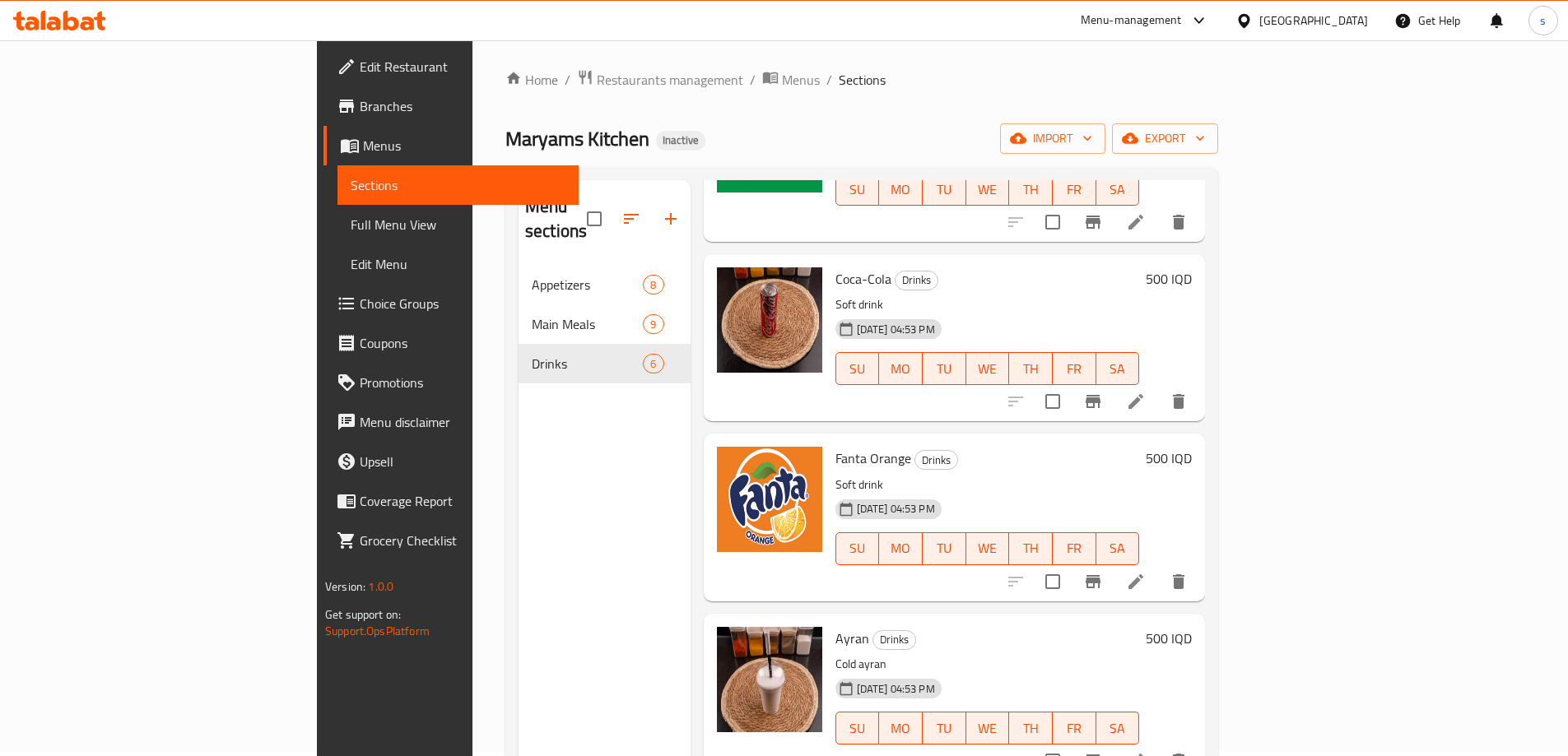
scroll to position [231, 0]
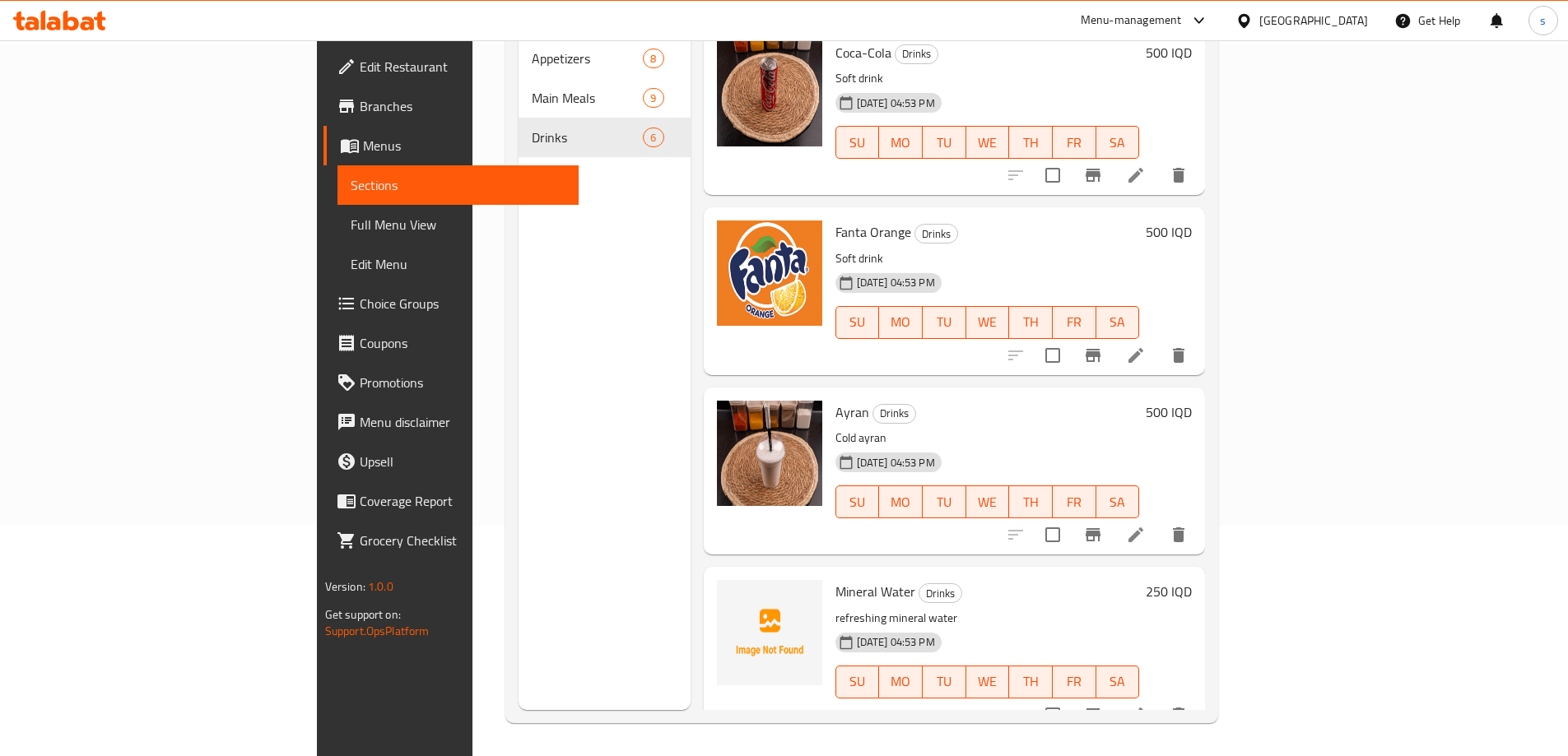
click at [1143, 708] on icon at bounding box center [1135, 715] width 15 height 15
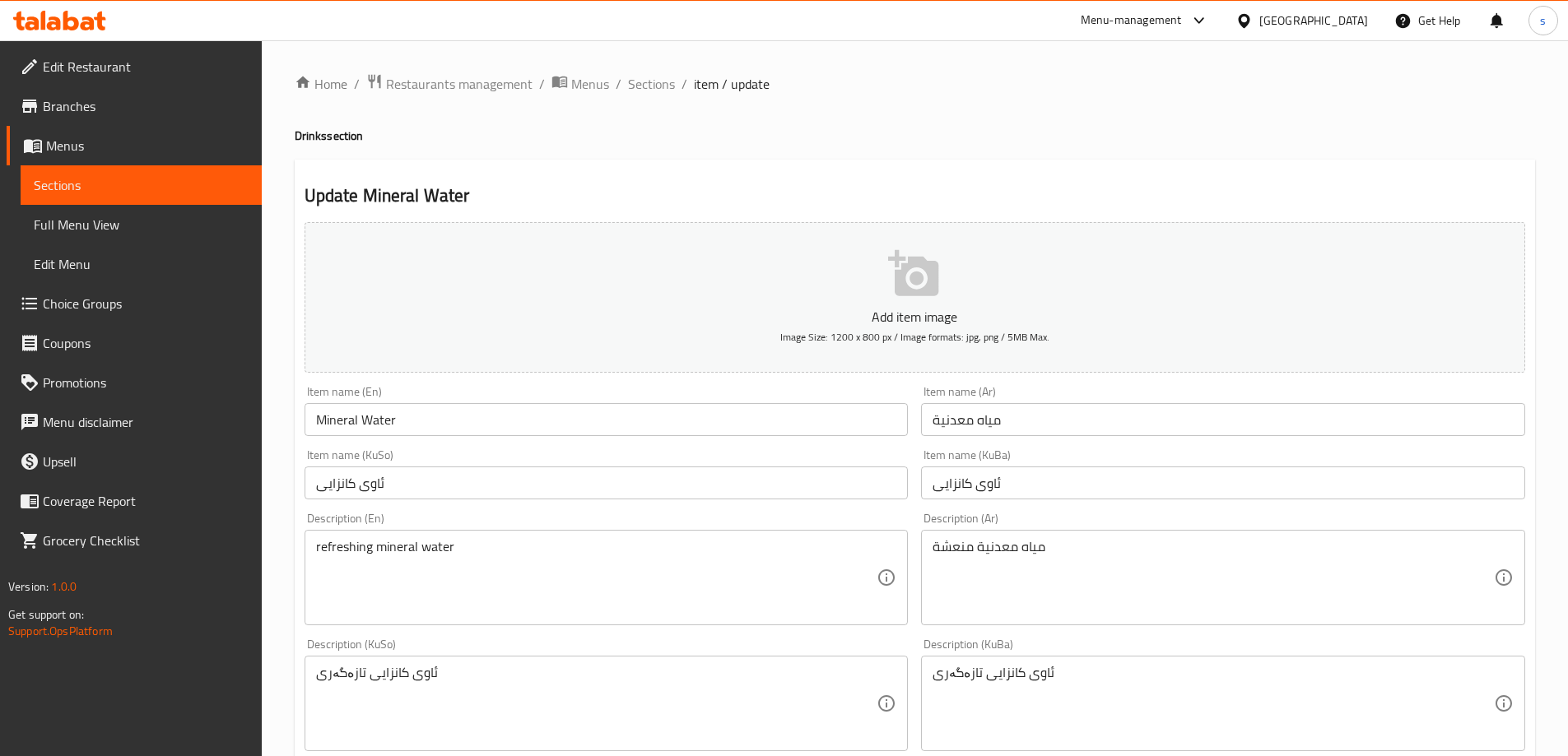
drag, startPoint x: 319, startPoint y: 554, endPoint x: 308, endPoint y: 549, distance: 12.1
click at [308, 549] on div "refreshing mineral water Description (En)" at bounding box center [607, 577] width 604 height 96
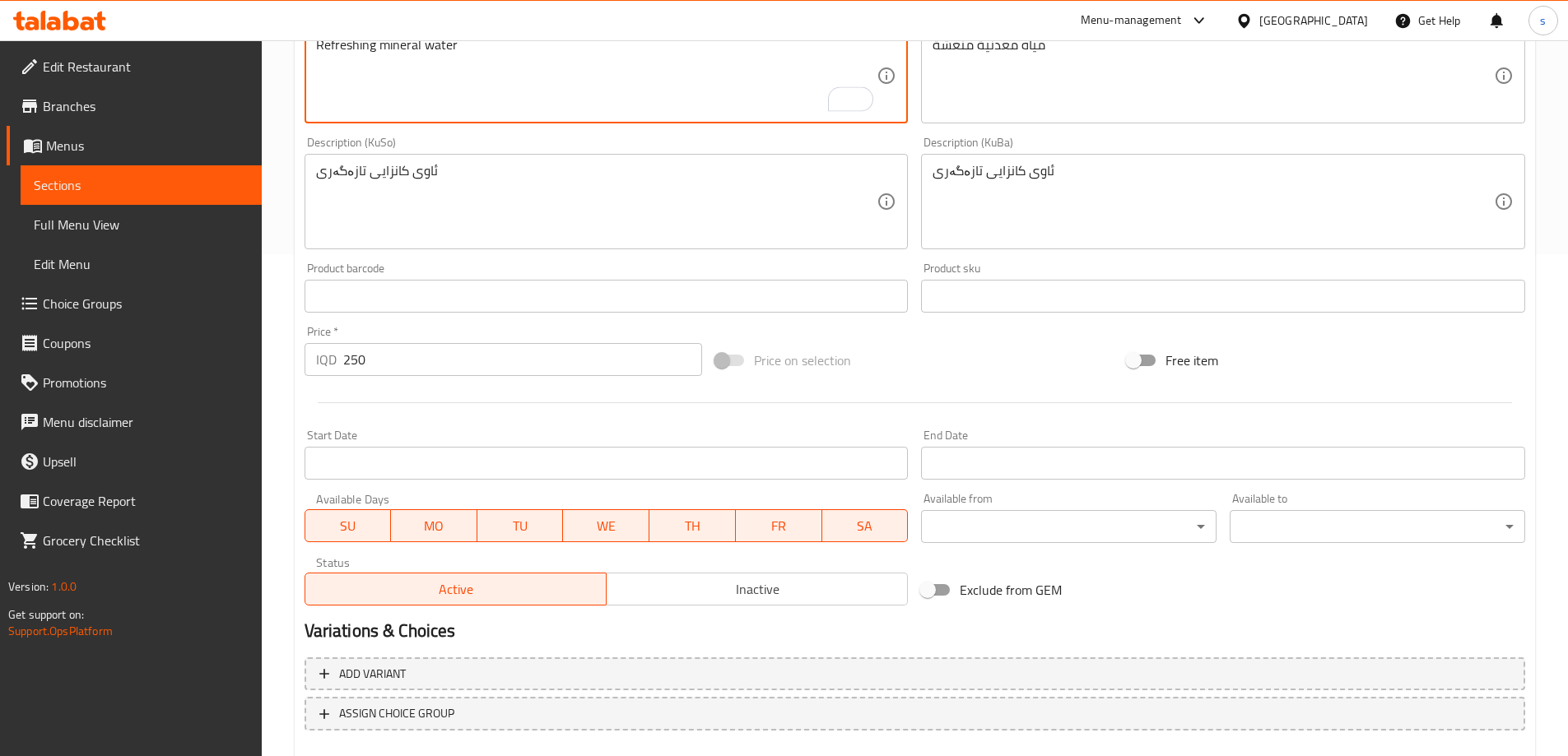
scroll to position [595, 0]
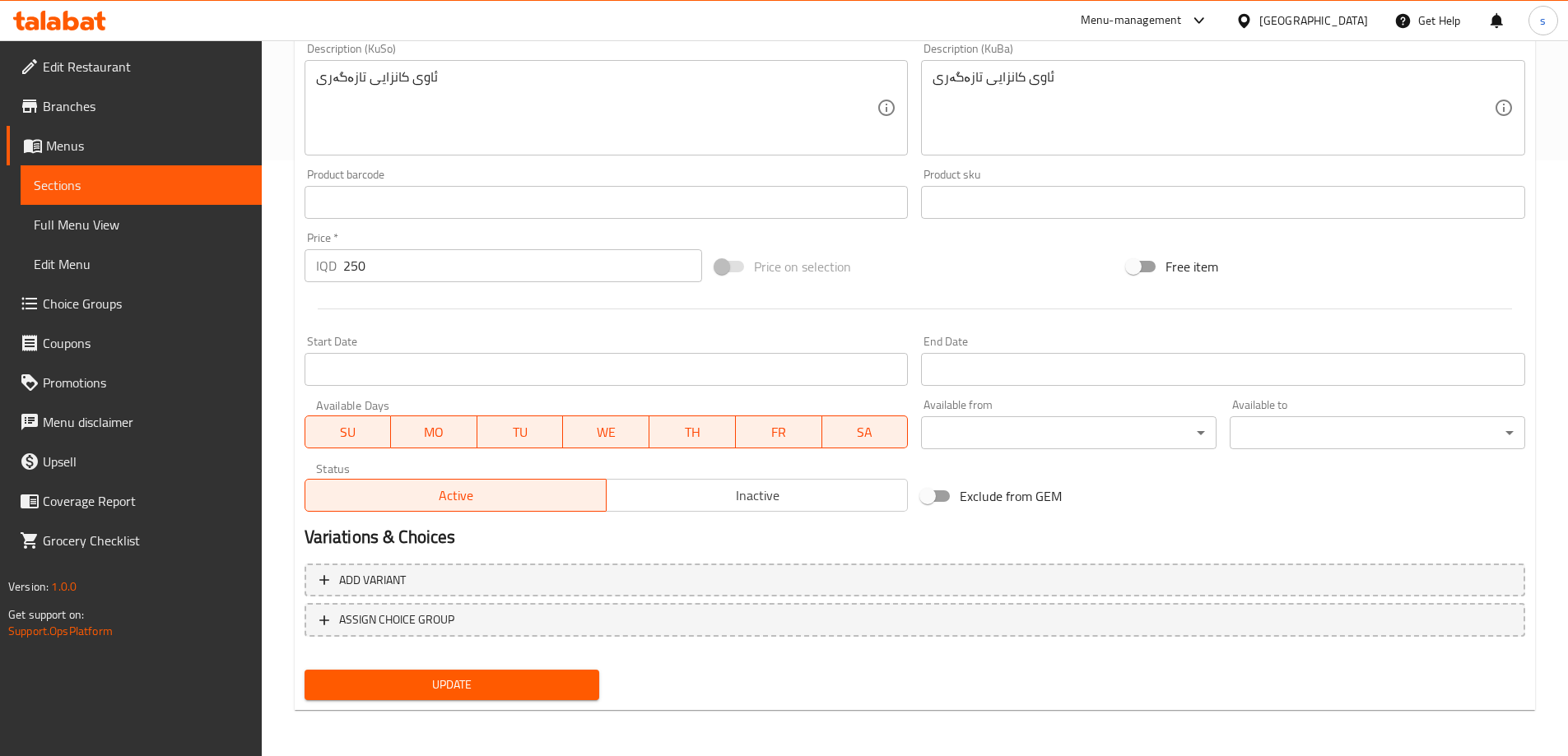
type textarea "Refreshing mineral water"
click at [565, 697] on button "Update" at bounding box center [452, 685] width 295 height 30
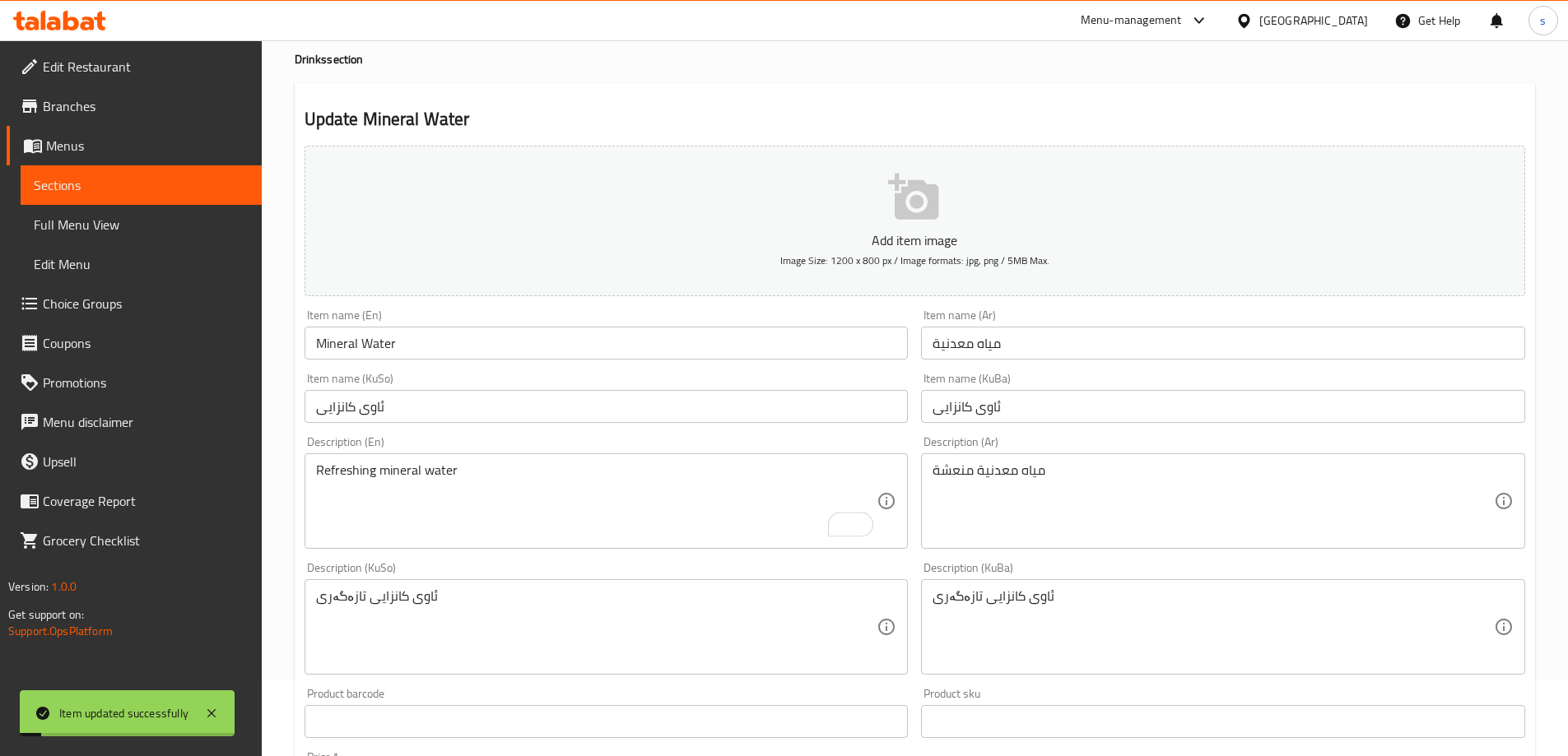
scroll to position [0, 0]
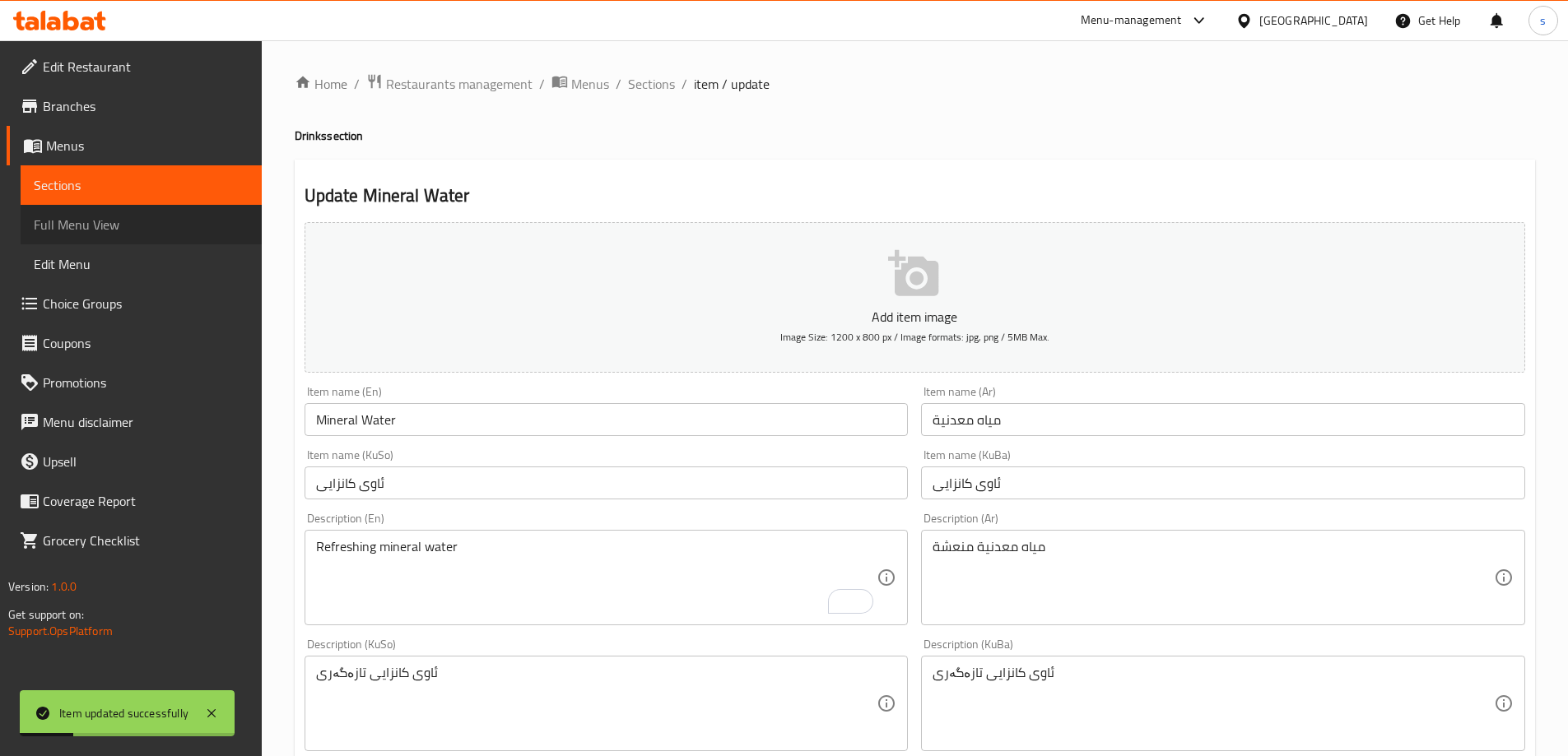
click at [54, 206] on link "Full Menu View" at bounding box center [141, 224] width 241 height 39
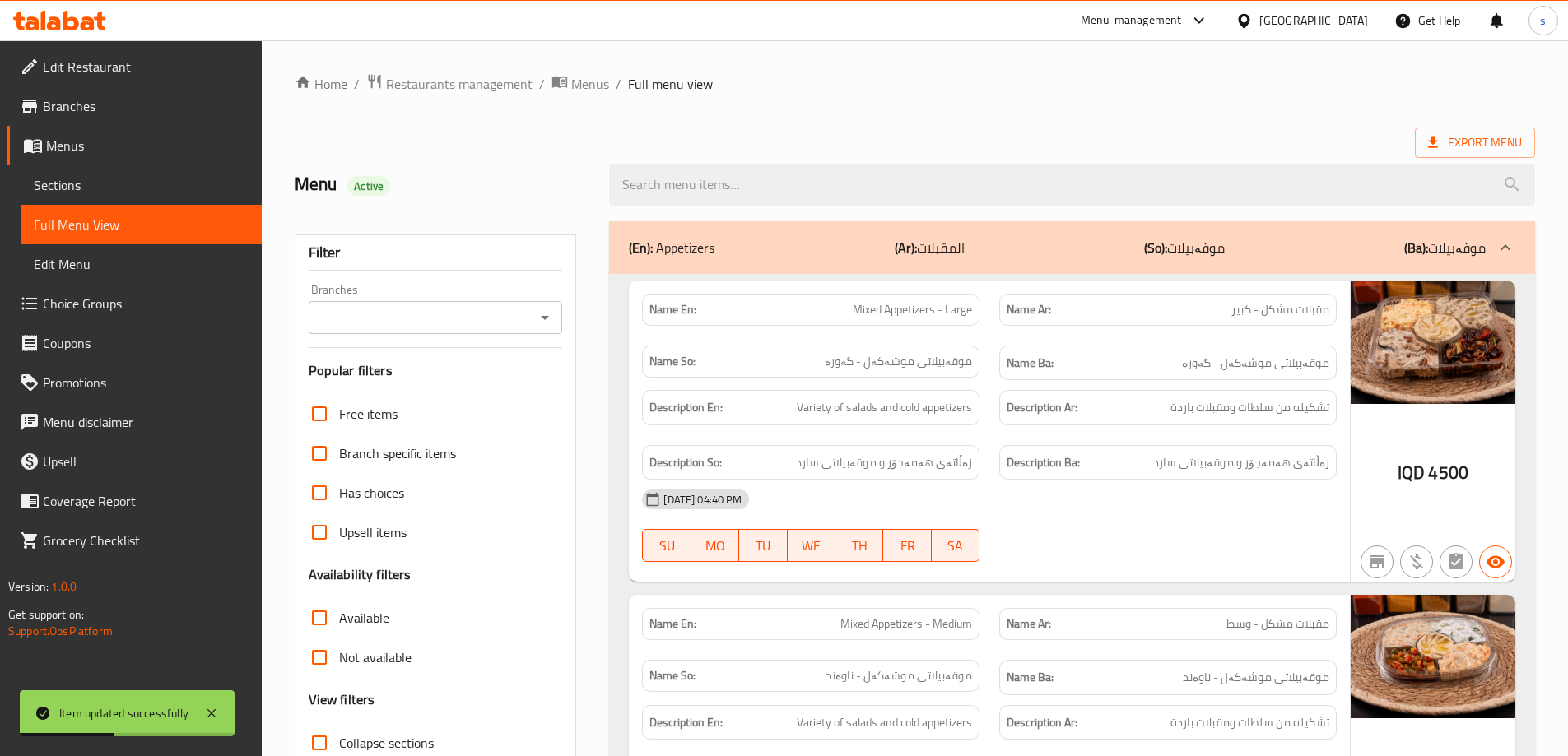
drag, startPoint x: 416, startPoint y: 307, endPoint x: 409, endPoint y: 328, distance: 22.1
click at [416, 308] on input "Branches" at bounding box center [422, 317] width 217 height 23
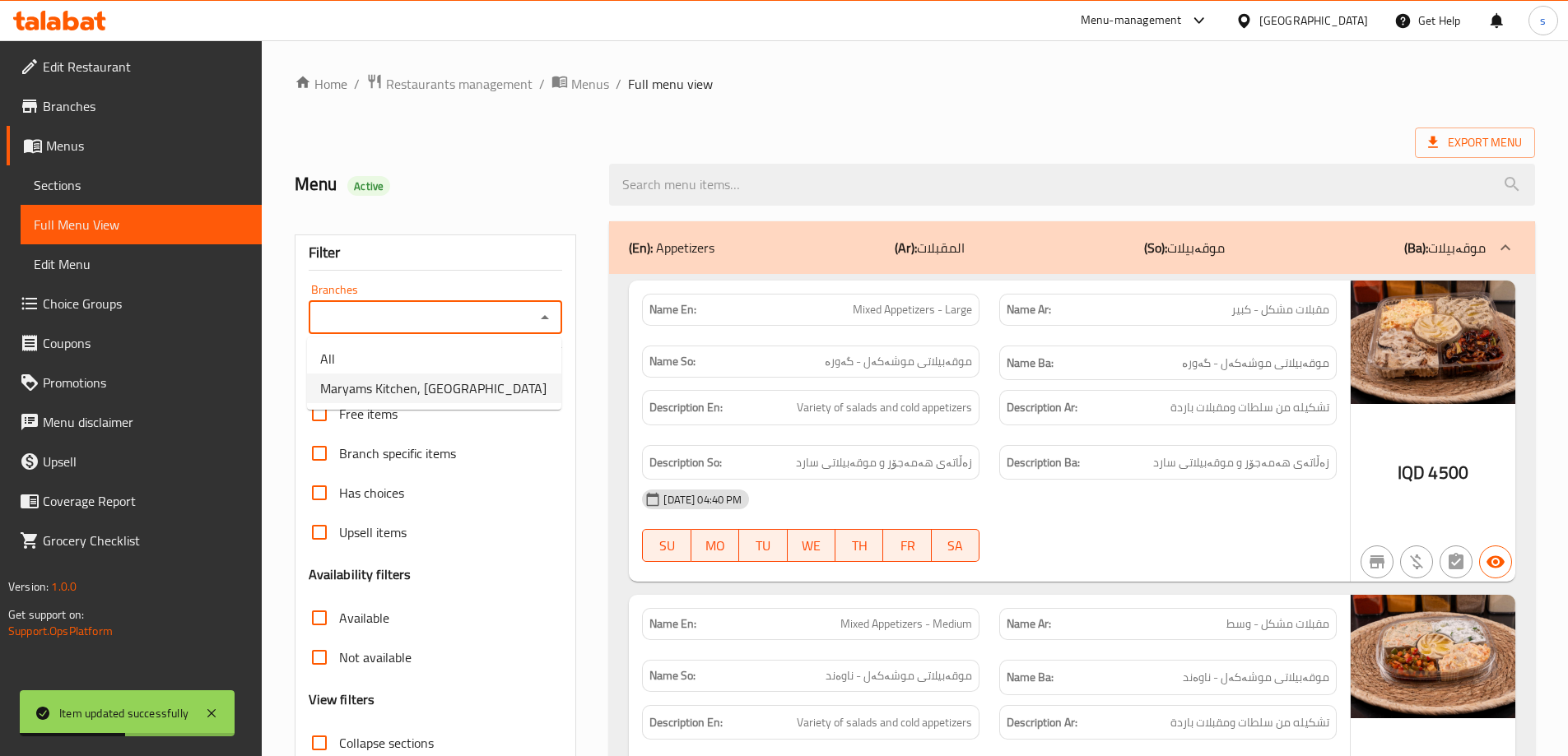
click at [367, 398] on span "Maryams Kitchen, [GEOGRAPHIC_DATA]" at bounding box center [433, 388] width 226 height 20
type input "Maryams Kitchen, [GEOGRAPHIC_DATA]"
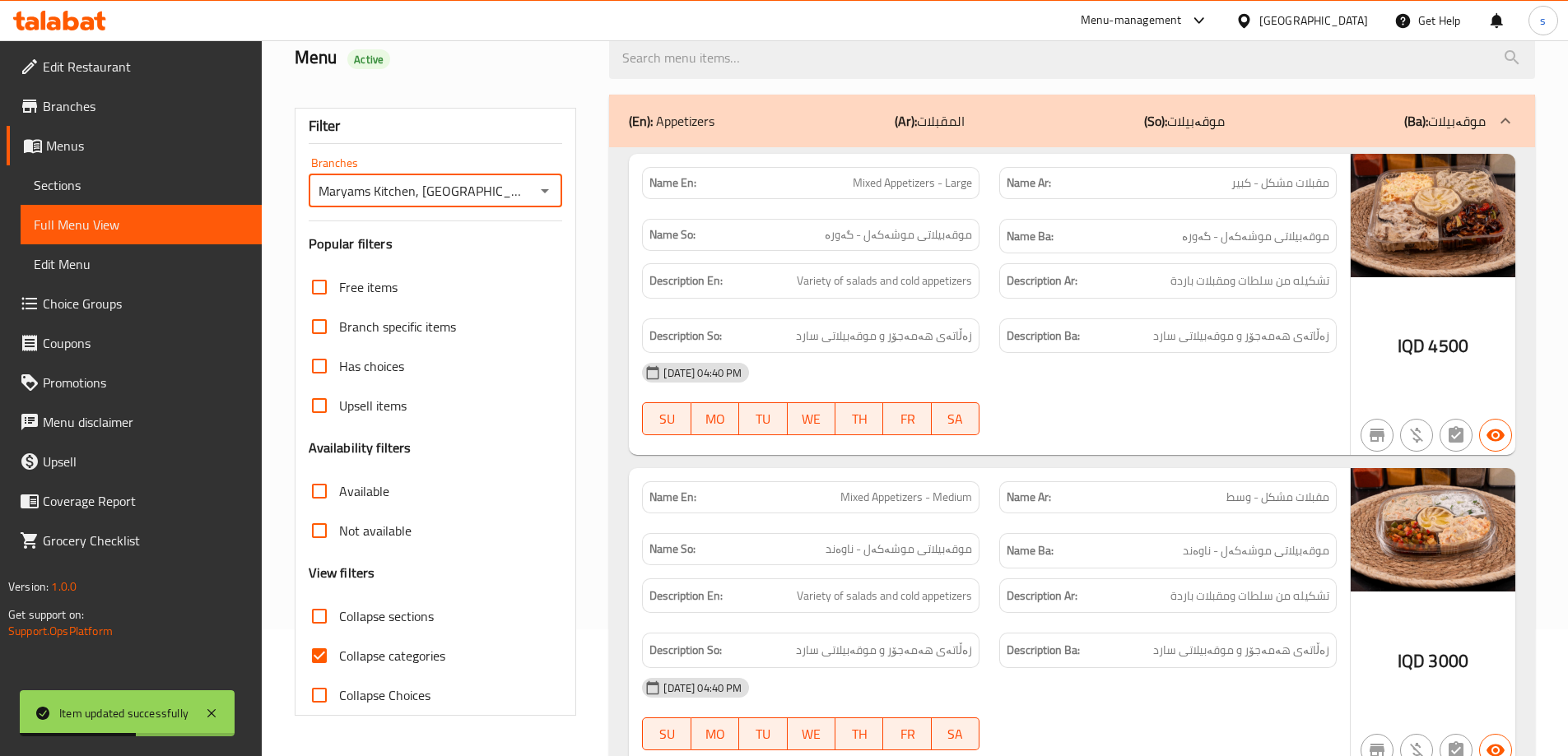
scroll to position [191, 0]
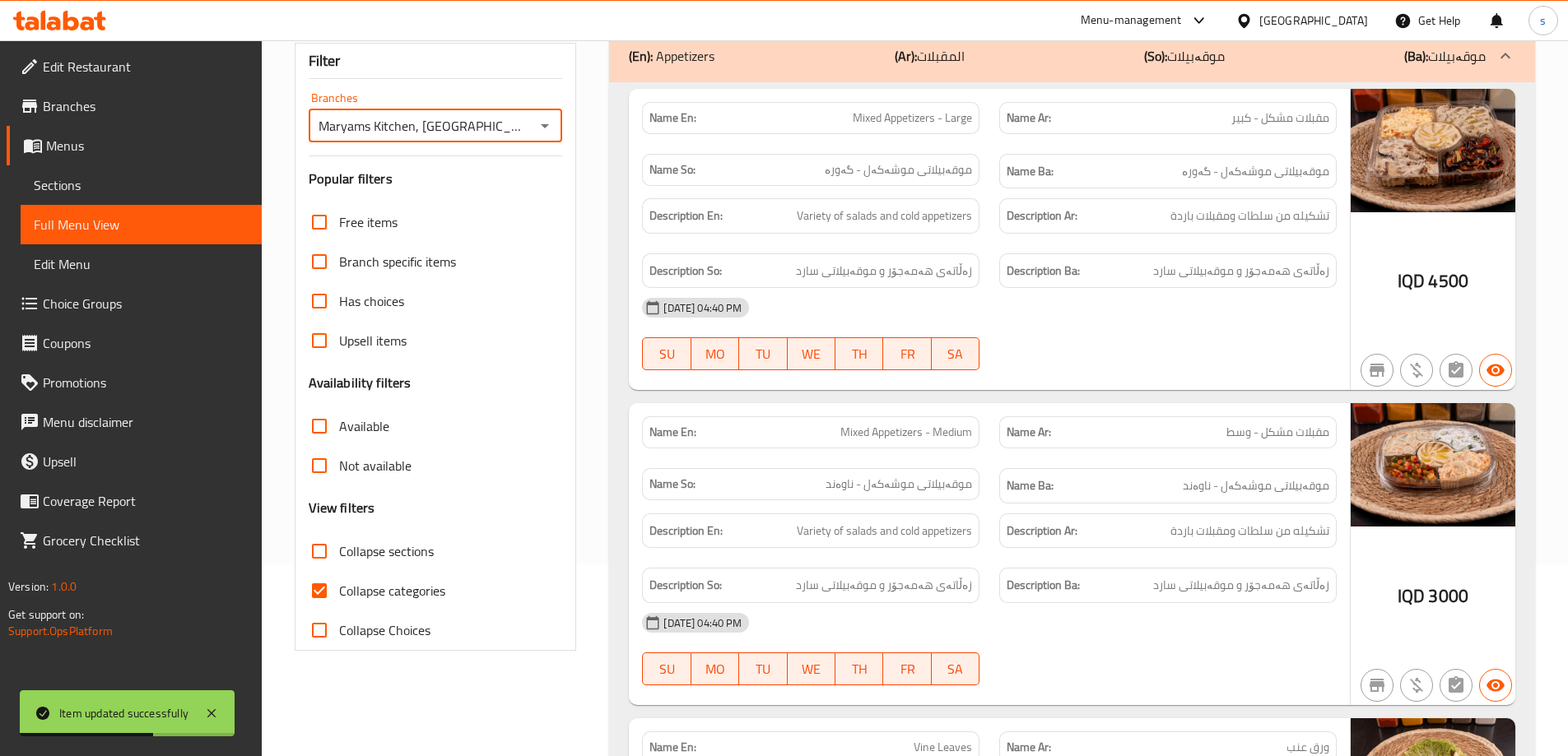
click at [367, 565] on label "Collapse sections" at bounding box center [367, 551] width 134 height 39
click at [339, 565] on input "Collapse sections" at bounding box center [319, 551] width 39 height 39
checkbox input "true"
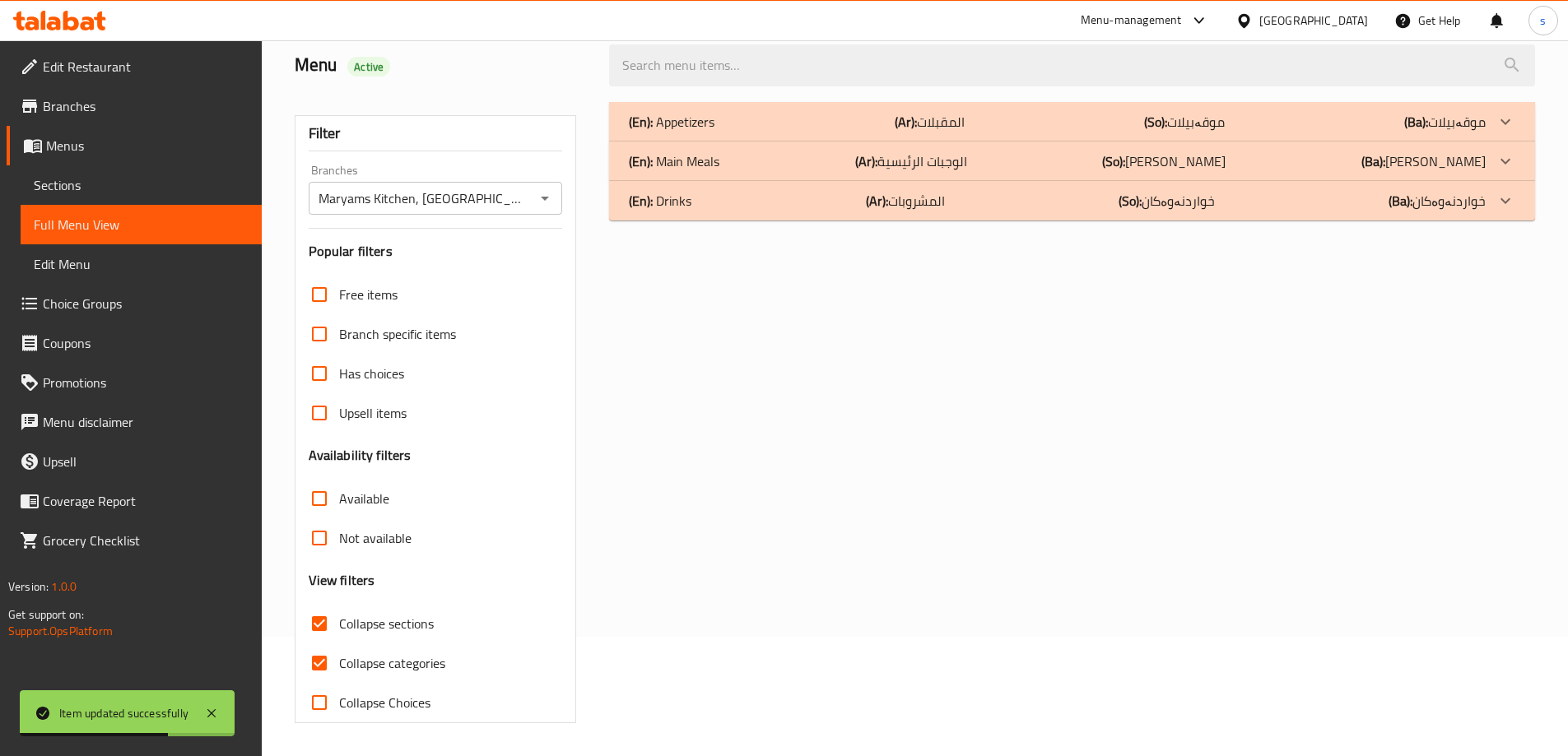
scroll to position [119, 0]
click at [669, 160] on p "(En): Main Meals" at bounding box center [673, 161] width 90 height 20
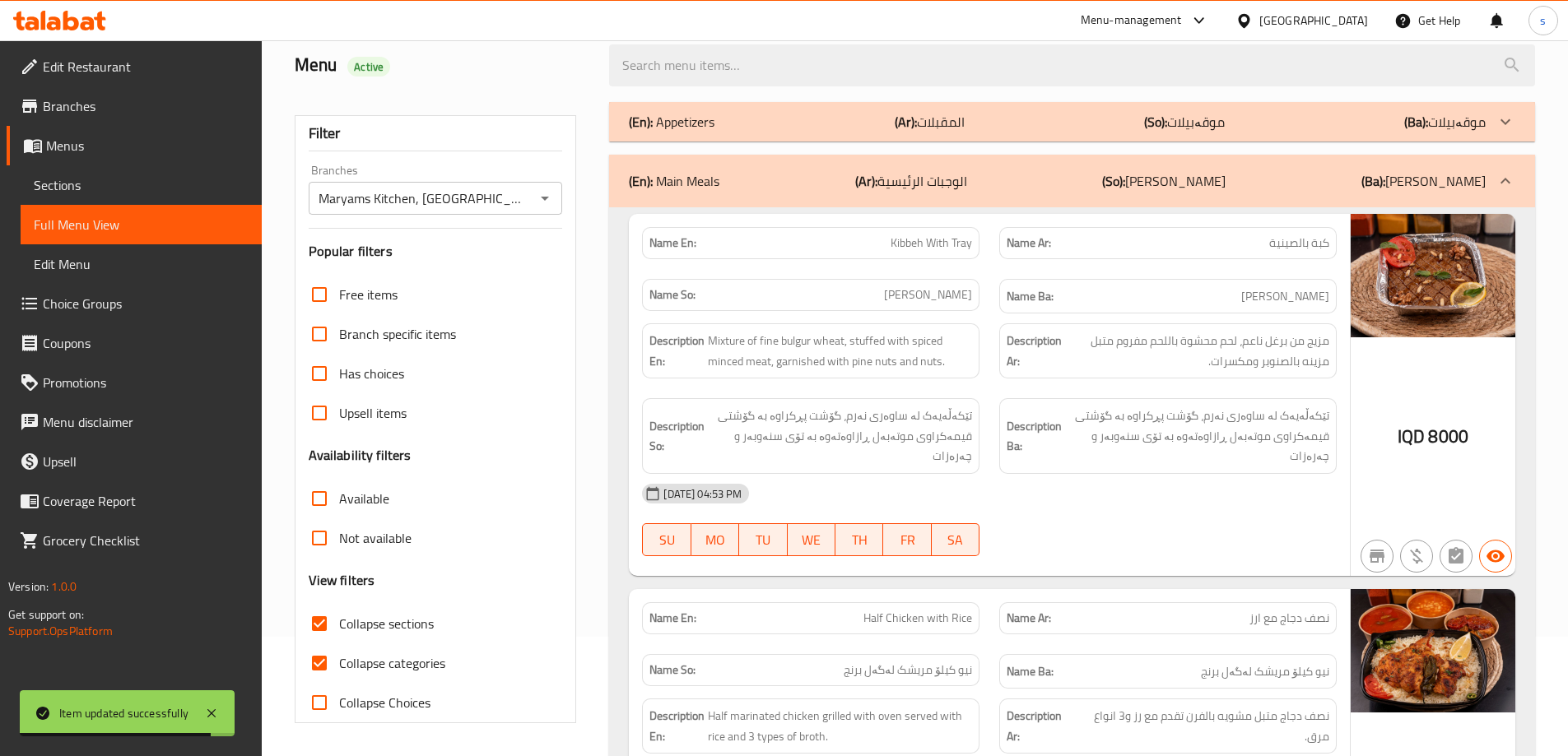
click at [780, 188] on div "(En): Main Meals (Ar): الوجبات الرئيسية (So): ژەمە سەرەکییەکان (Ba): ژەمە سەرەک…" at bounding box center [1057, 181] width 856 height 20
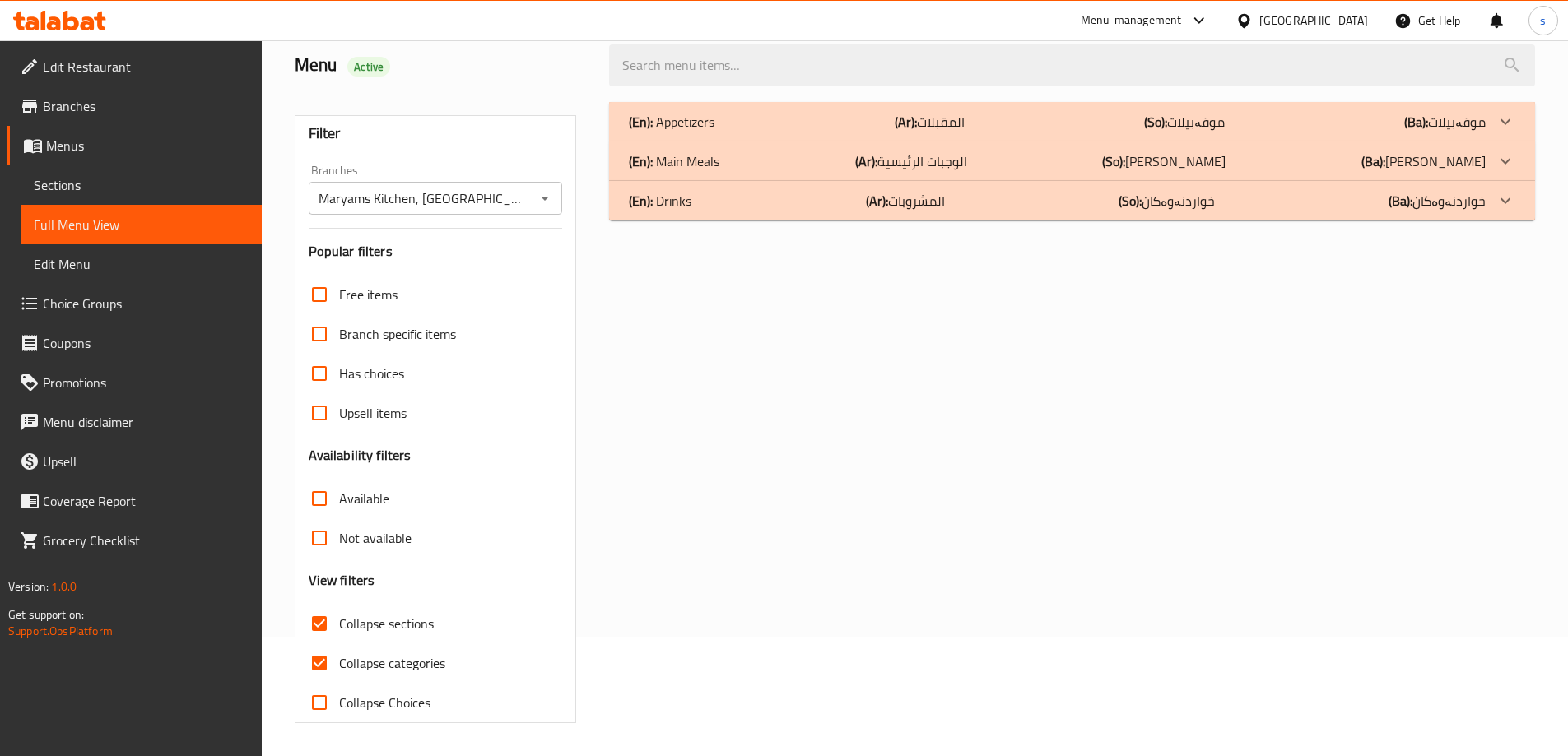
click at [748, 221] on div "(En): Appetizers (Ar): المقبلات (So): موقەبیلات (Ba): موقەبیلات Name En: Mixed …" at bounding box center [1072, 412] width 946 height 641
click at [753, 210] on div "(En): Drinks (Ar): المشروبات (So): خواردنەوەکان (Ba): خواردنەوەکان" at bounding box center [1057, 201] width 856 height 20
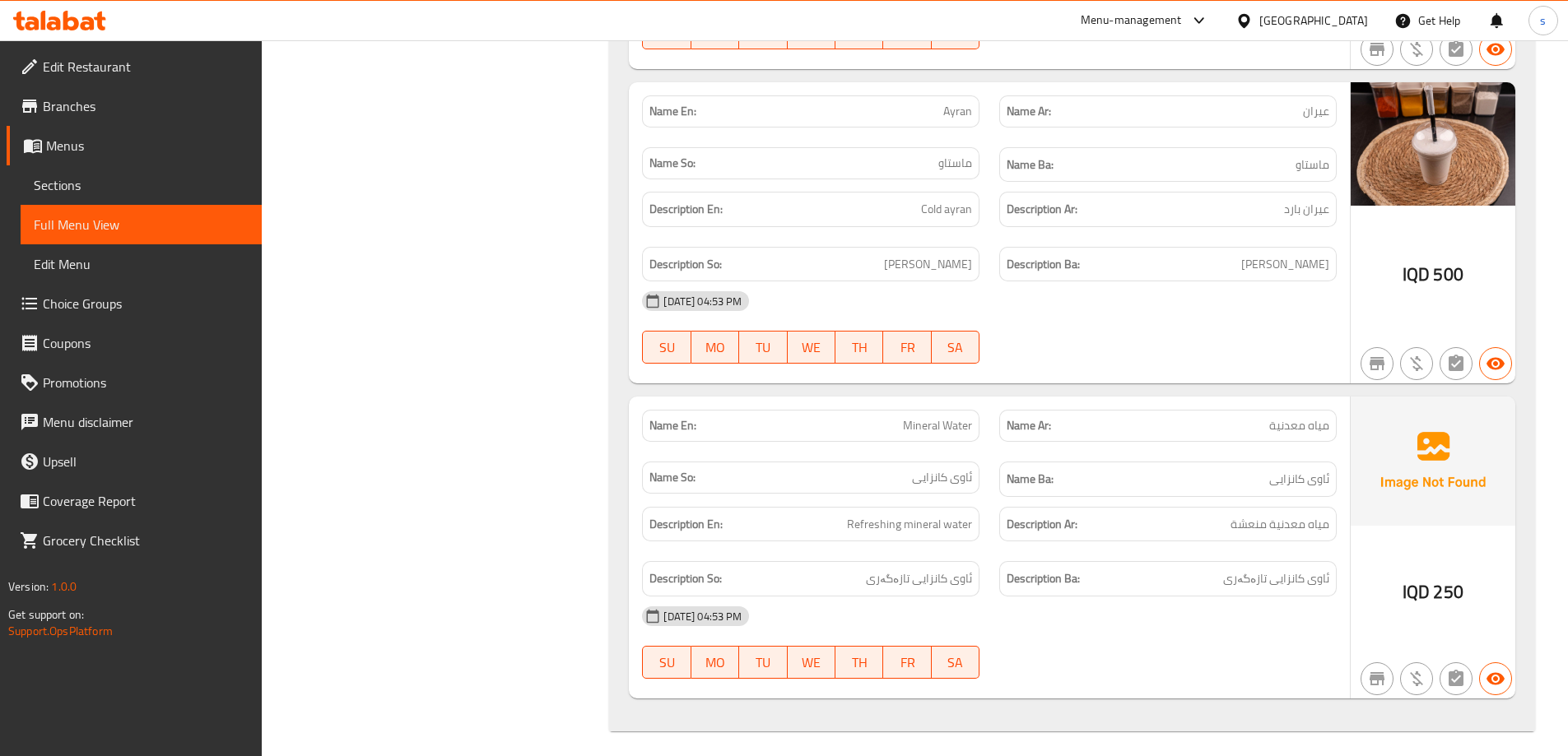
scroll to position [1558, 0]
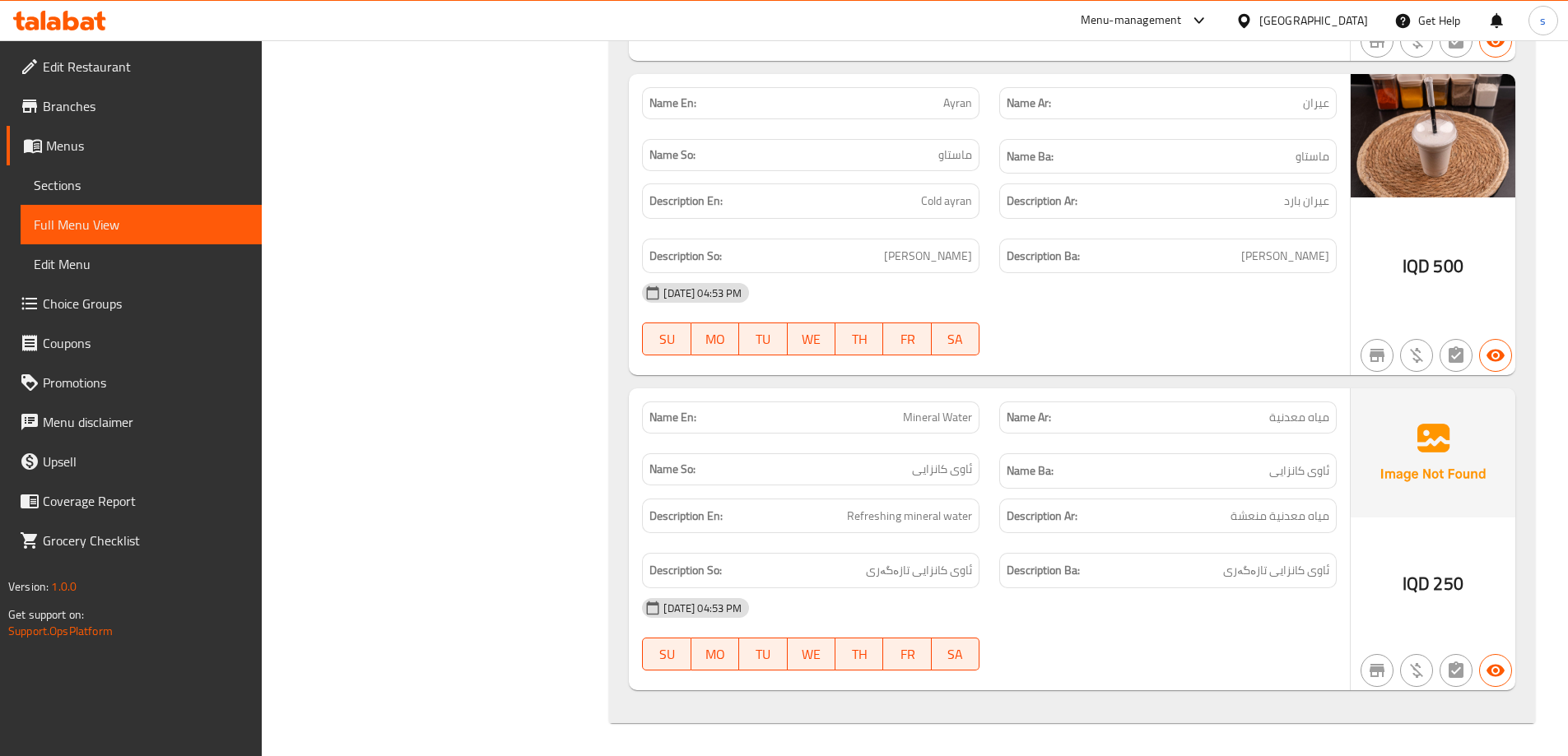
click at [926, 413] on span "Mineral Water" at bounding box center [937, 416] width 69 height 17
copy span "Mineral Water"
click at [1000, 375] on div "Name En: Ayran Name Ar: عيران Name So: ماستاو Name Ba: ماستاو Description En: C…" at bounding box center [989, 225] width 721 height 302
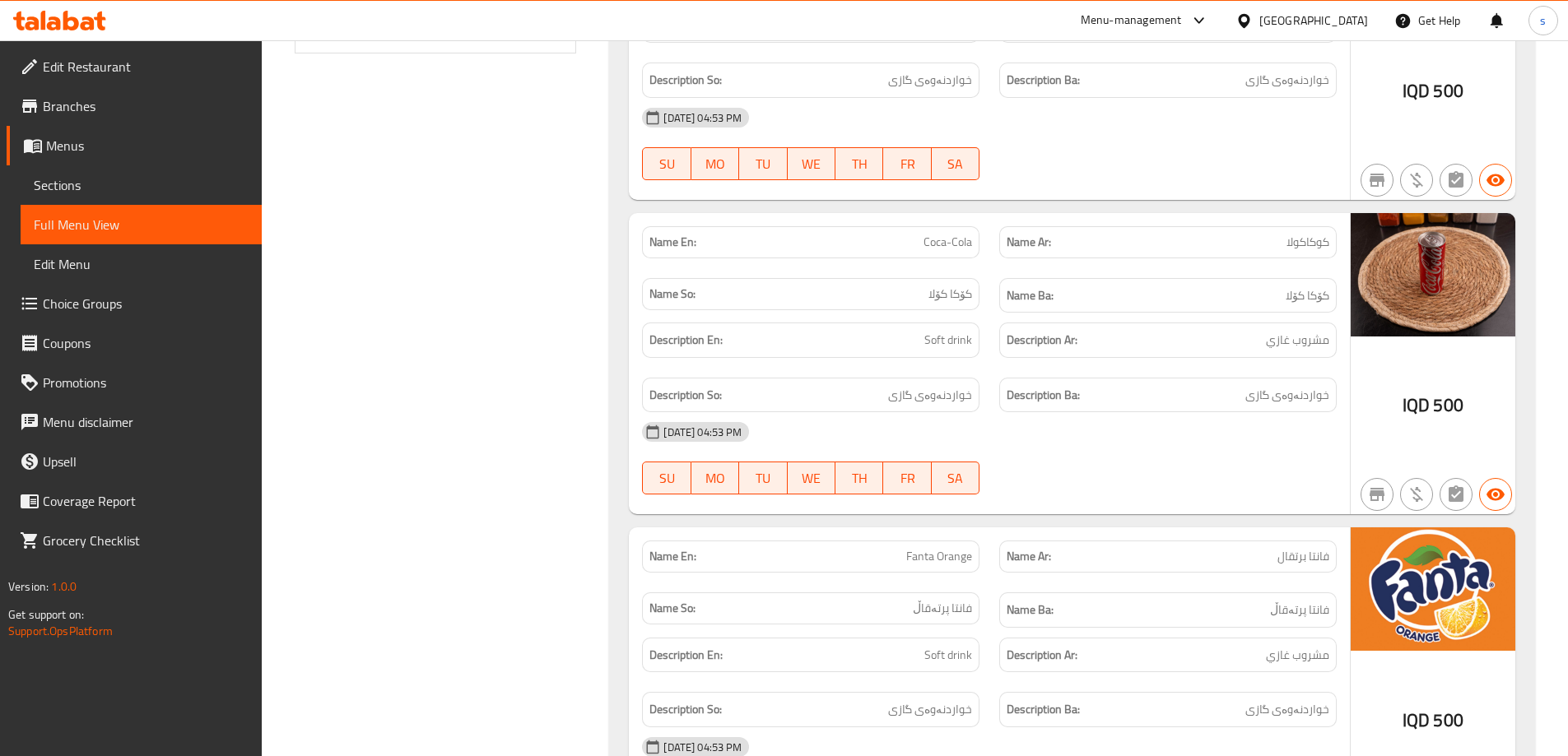
scroll to position [790, 0]
